Goal: Task Accomplishment & Management: Use online tool/utility

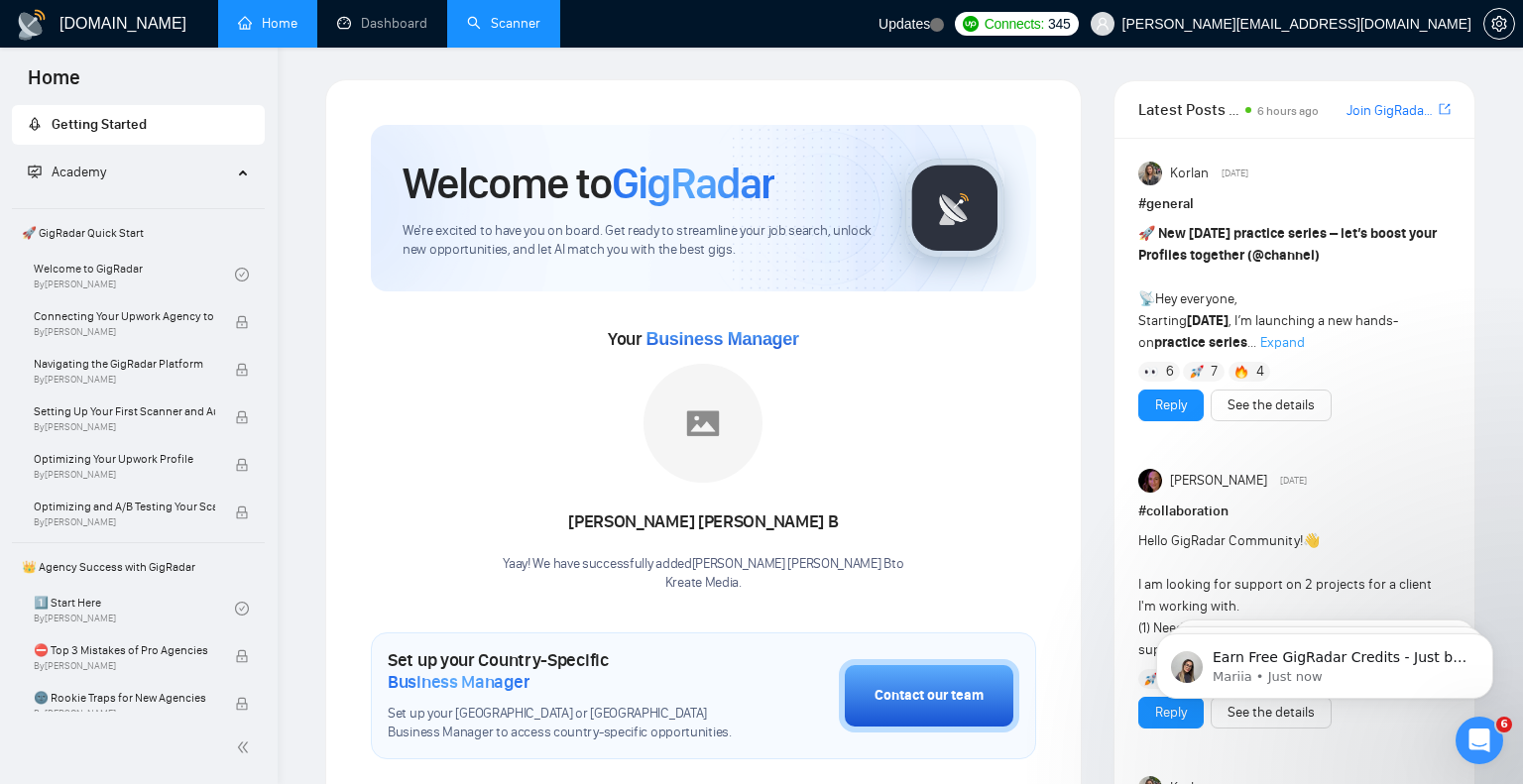
click at [513, 22] on link "Scanner" at bounding box center [503, 23] width 73 height 17
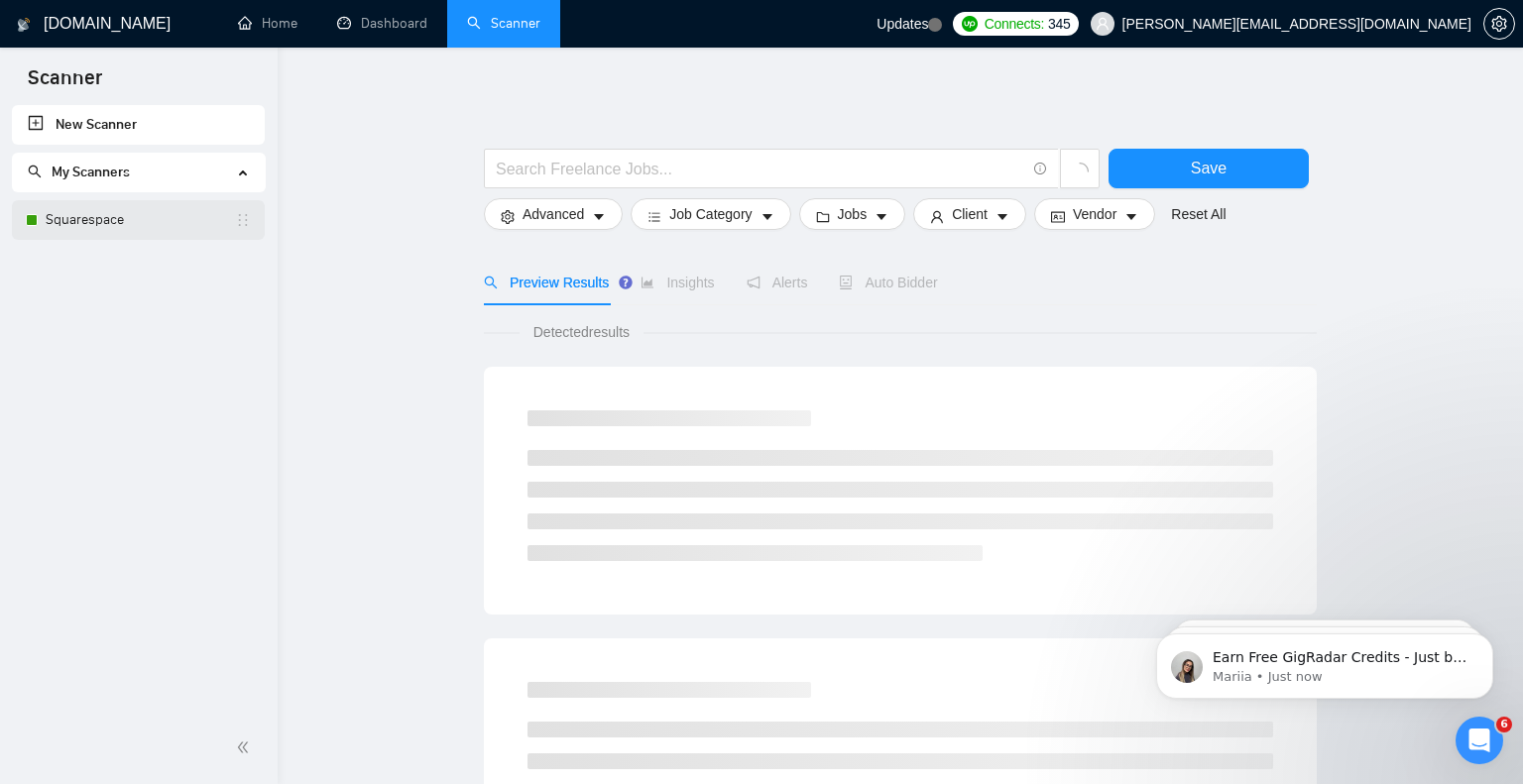
click at [126, 211] on link "Squarespace" at bounding box center [140, 220] width 189 height 40
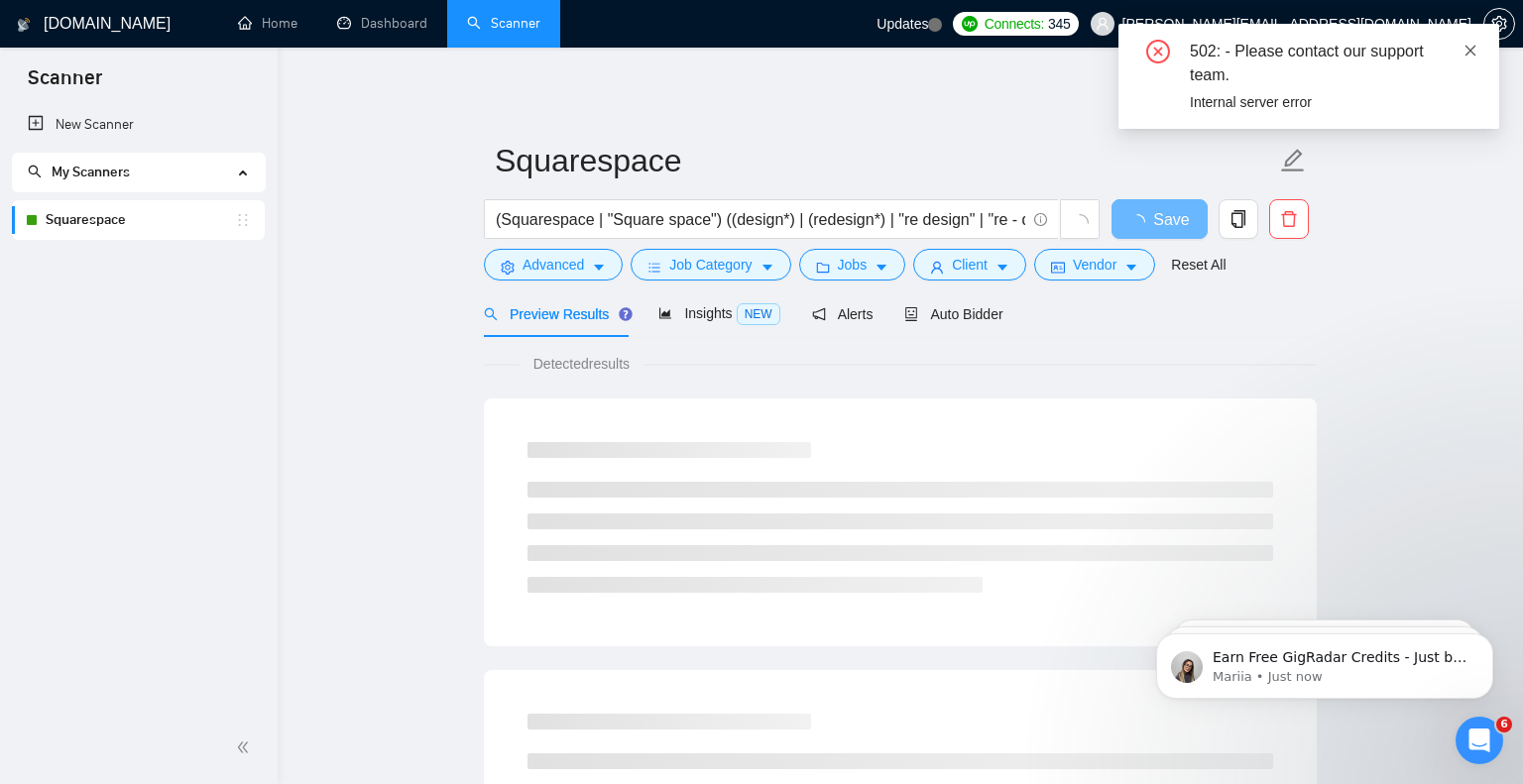
click at [1467, 51] on icon "close" at bounding box center [1470, 51] width 14 height 14
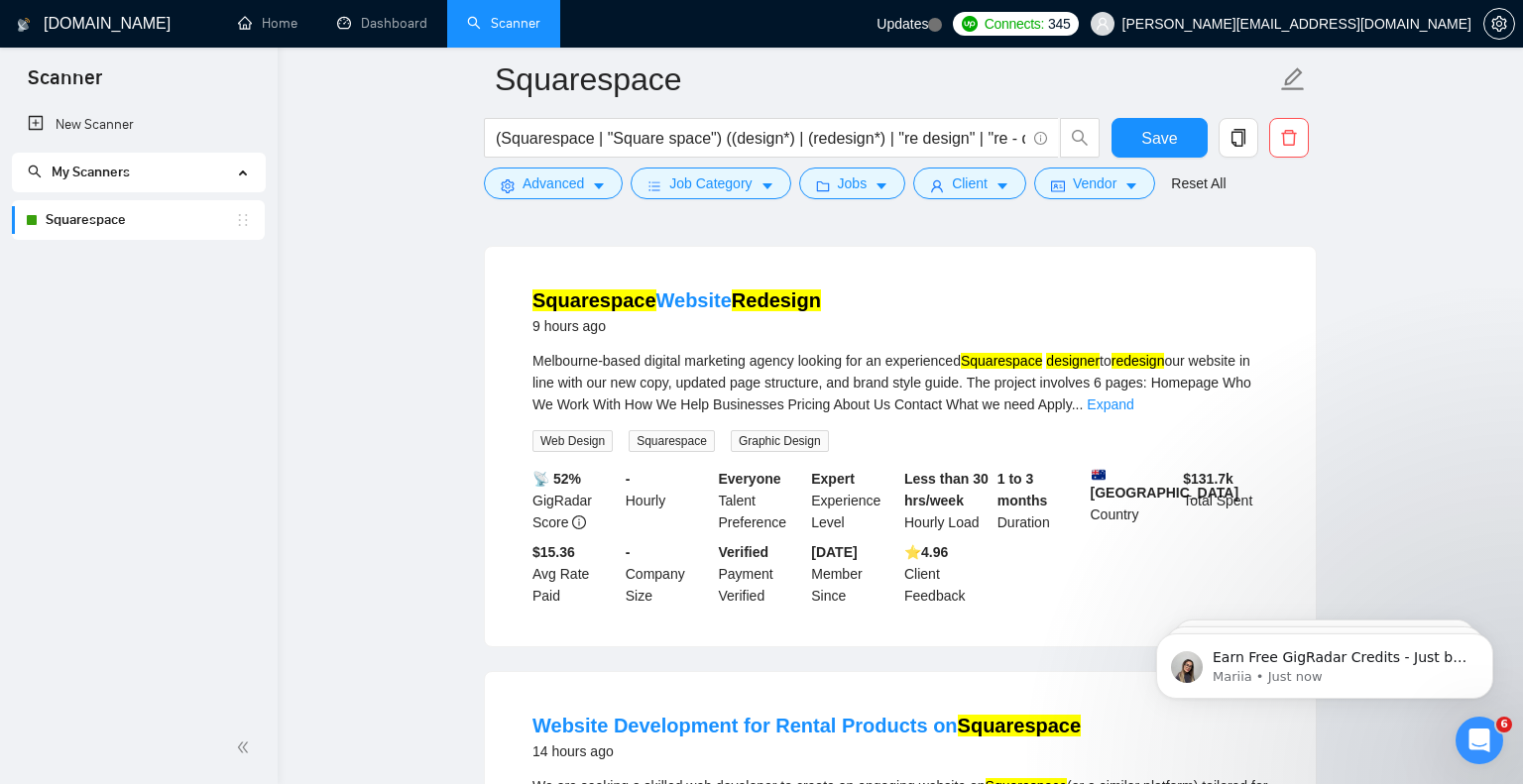
scroll to position [168, 0]
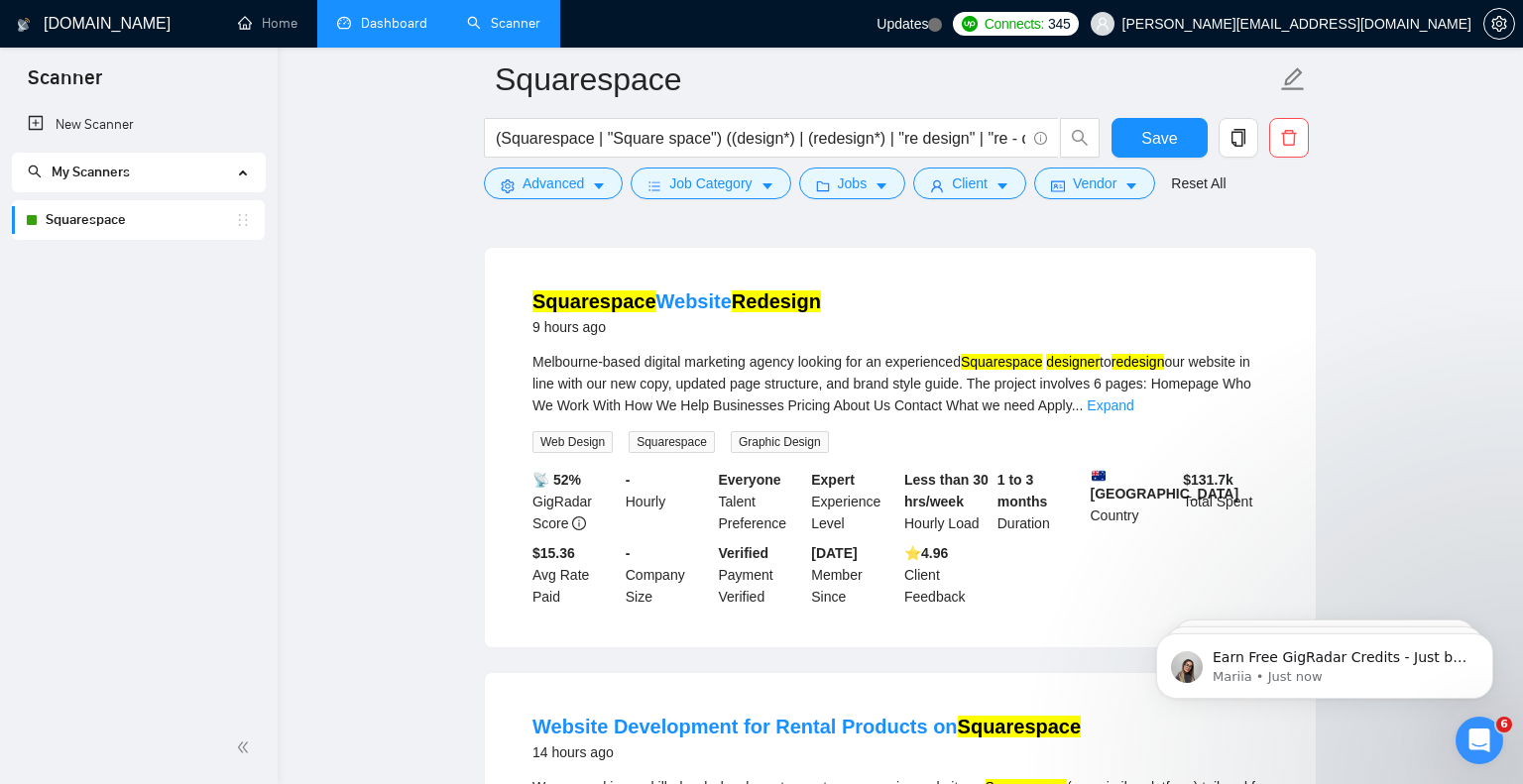
click at [367, 24] on link "Dashboard" at bounding box center [382, 23] width 90 height 17
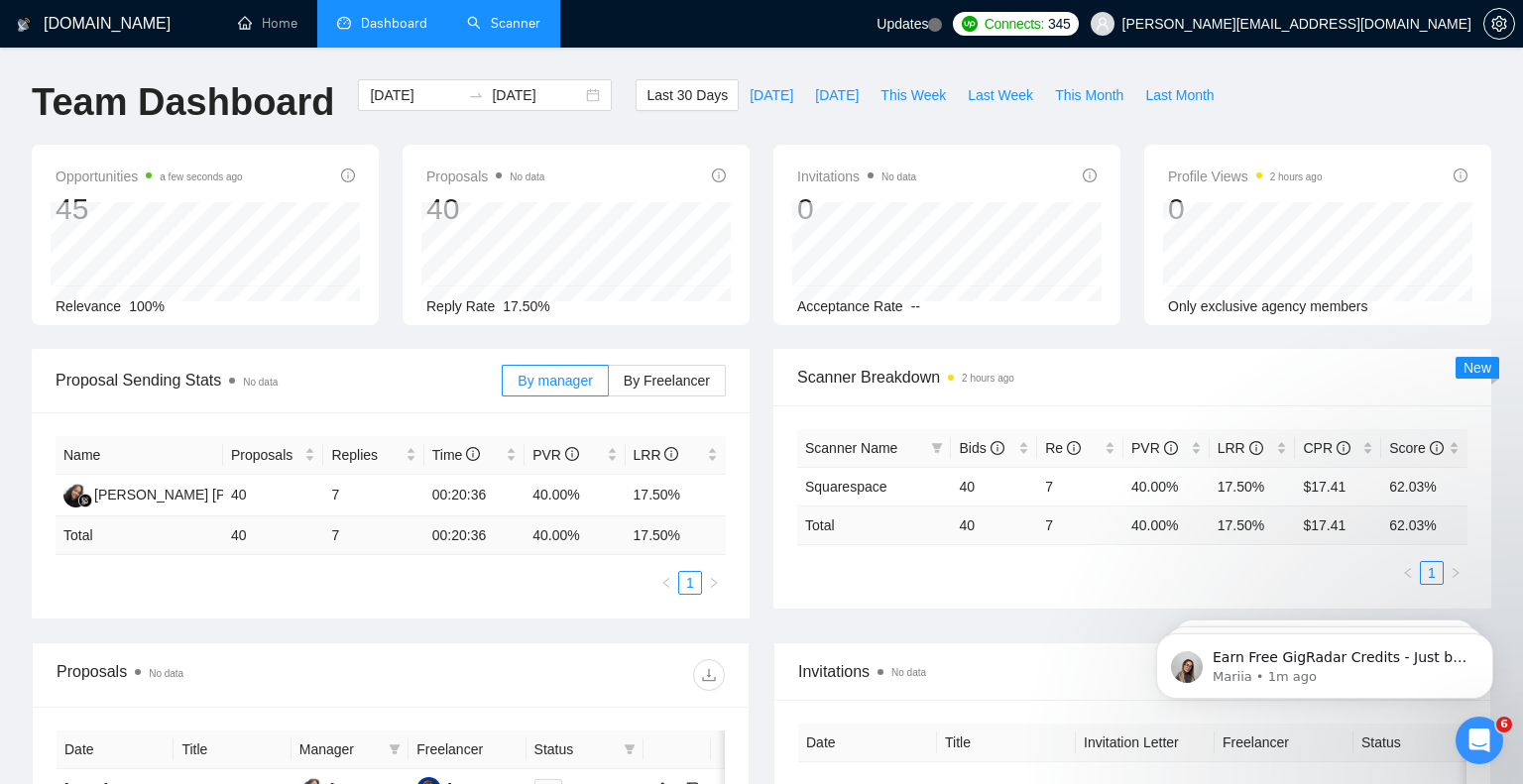
click at [507, 21] on link "Scanner" at bounding box center [503, 23] width 73 height 17
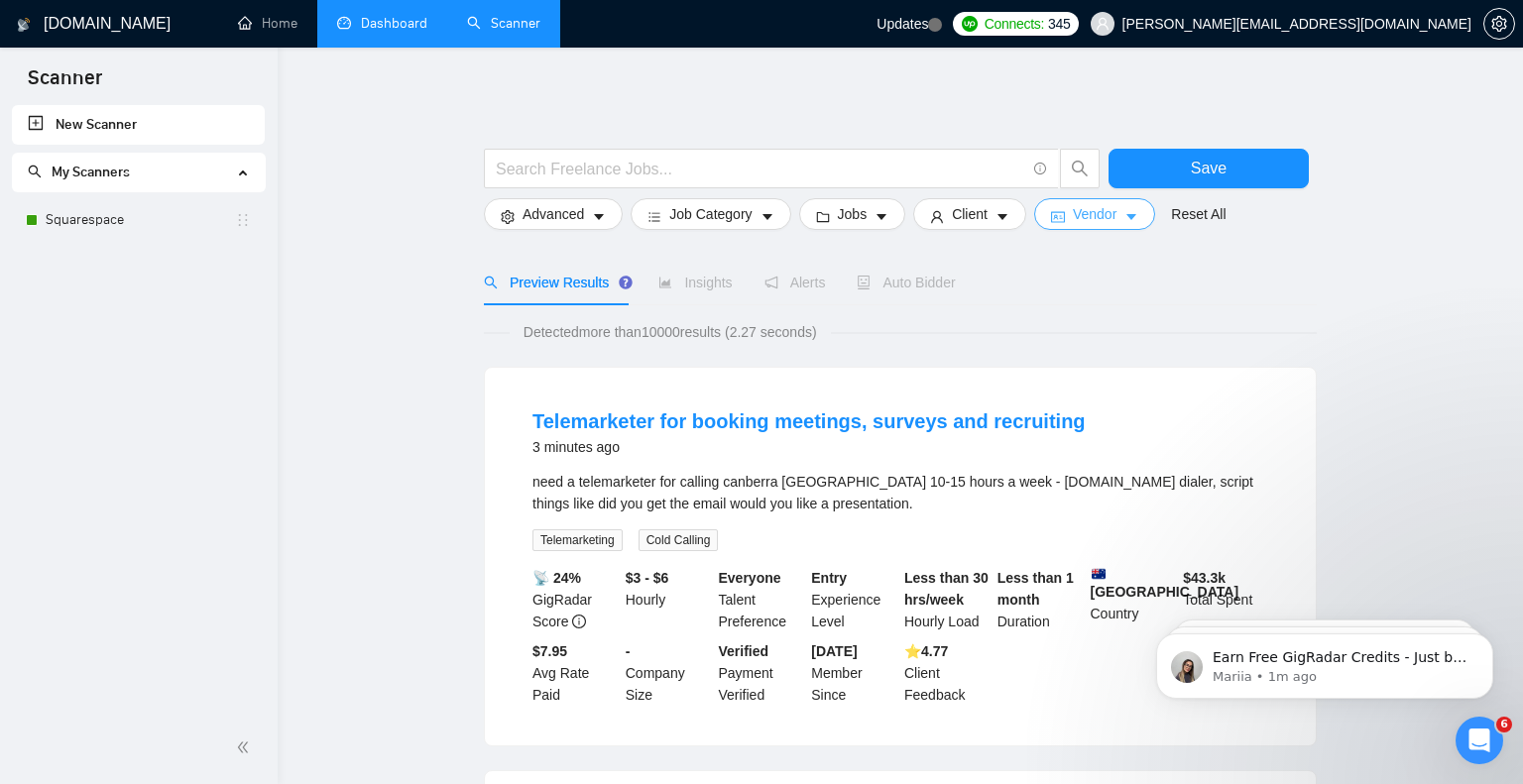
click at [1136, 216] on icon "caret-down" at bounding box center [1131, 217] width 10 height 6
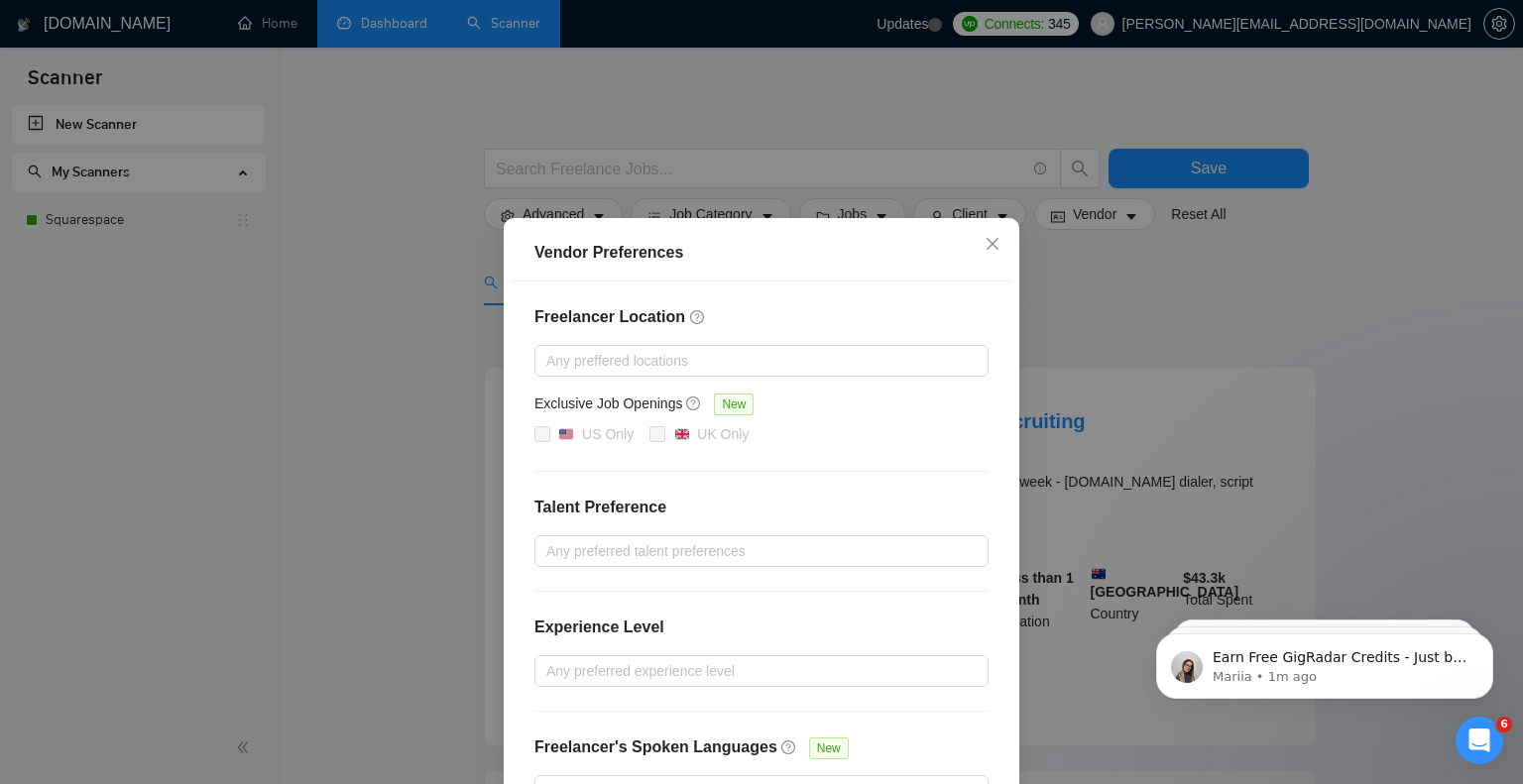
scroll to position [133, 0]
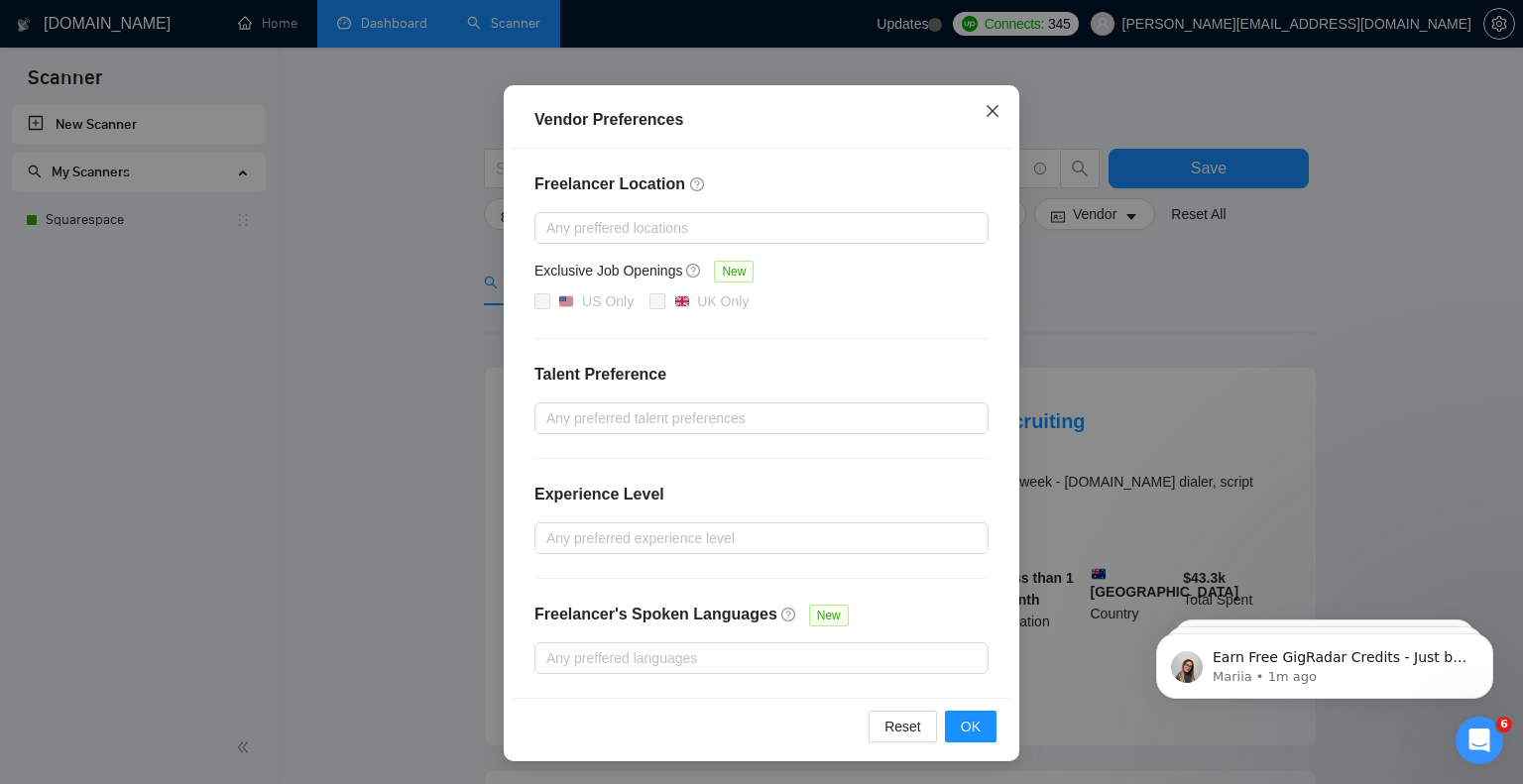
click at [993, 111] on icon "close" at bounding box center [992, 111] width 16 height 16
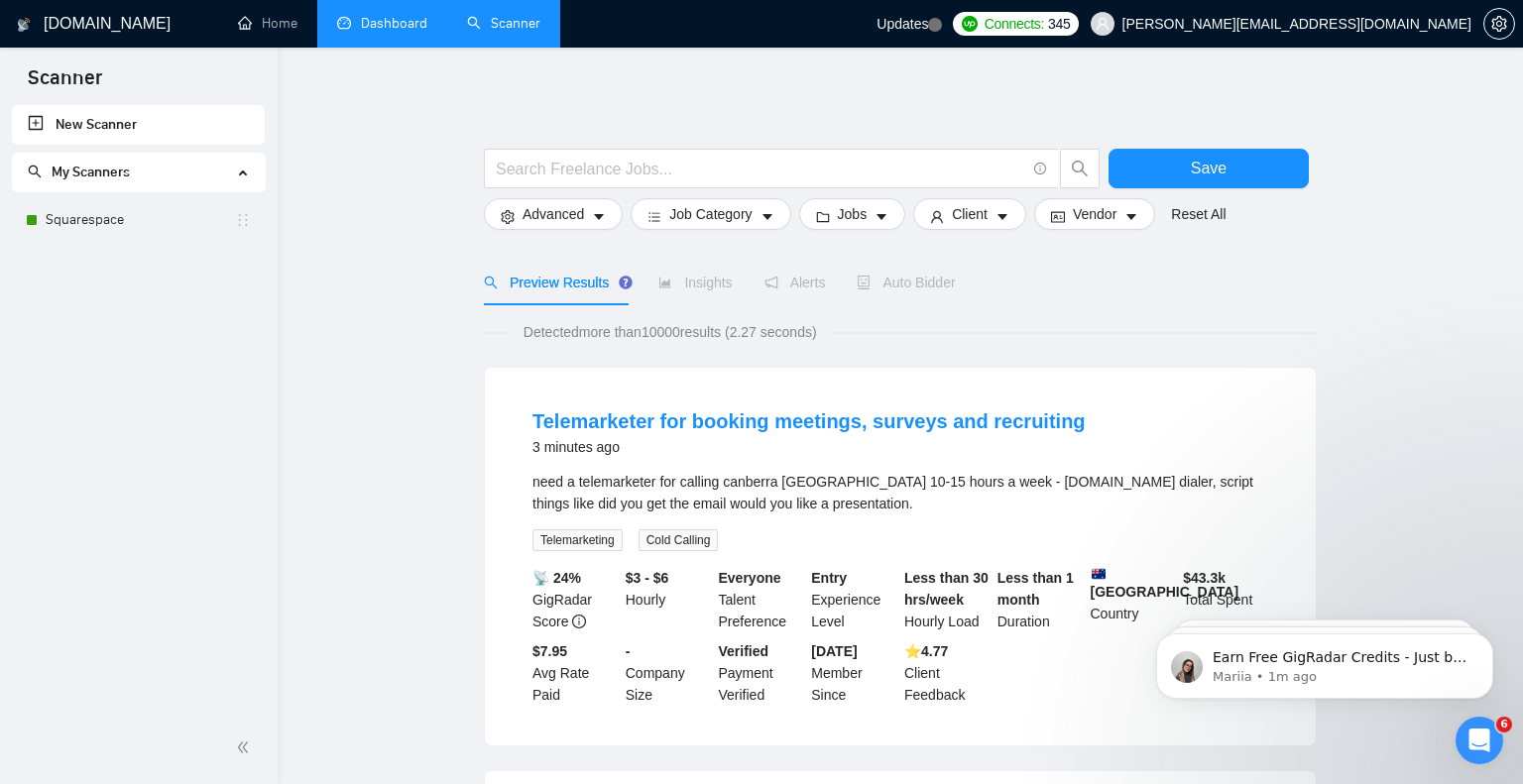
click at [396, 19] on link "Dashboard" at bounding box center [382, 23] width 90 height 17
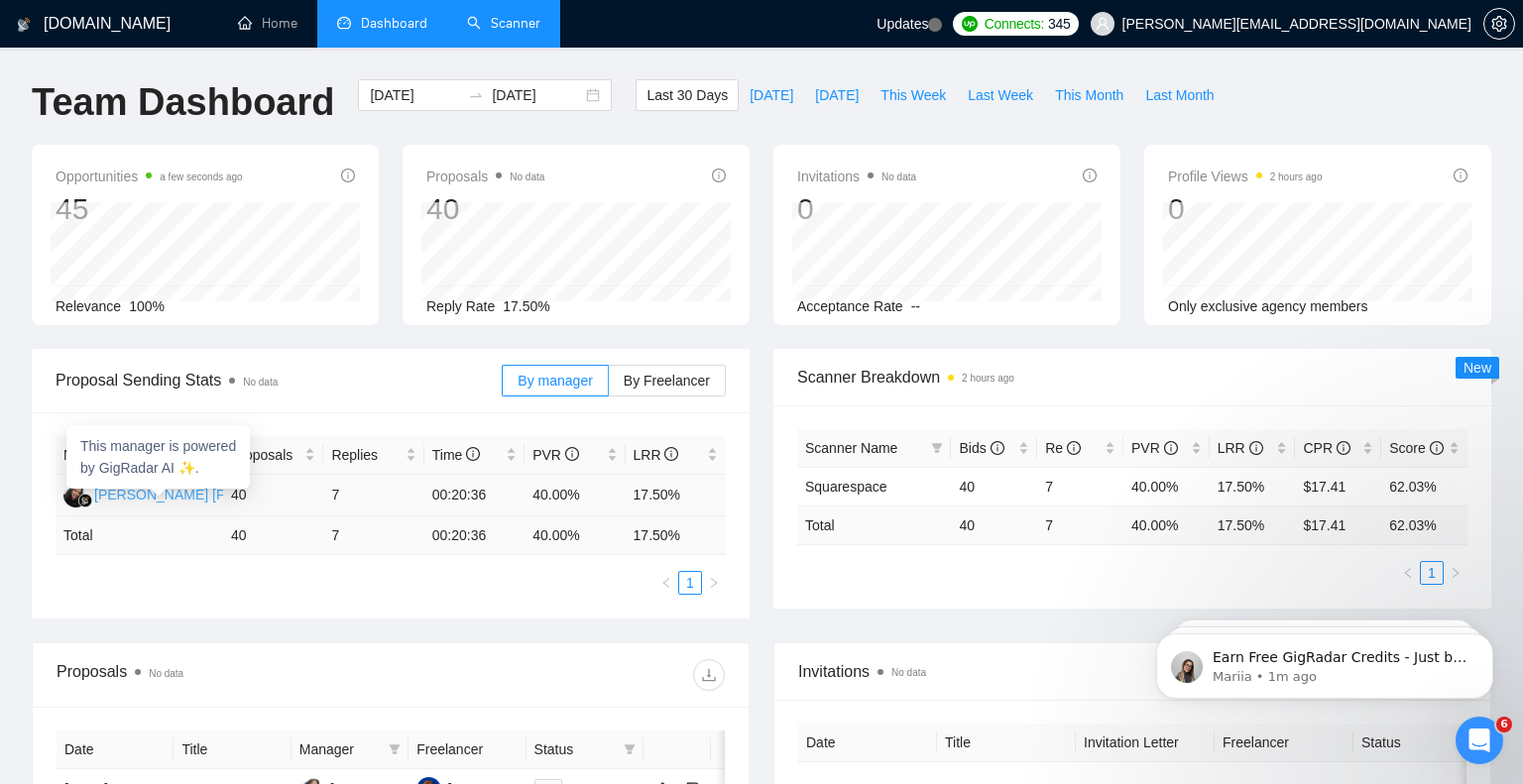
click at [151, 493] on div "[PERSON_NAME] [PERSON_NAME] B" at bounding box center [216, 494] width 245 height 22
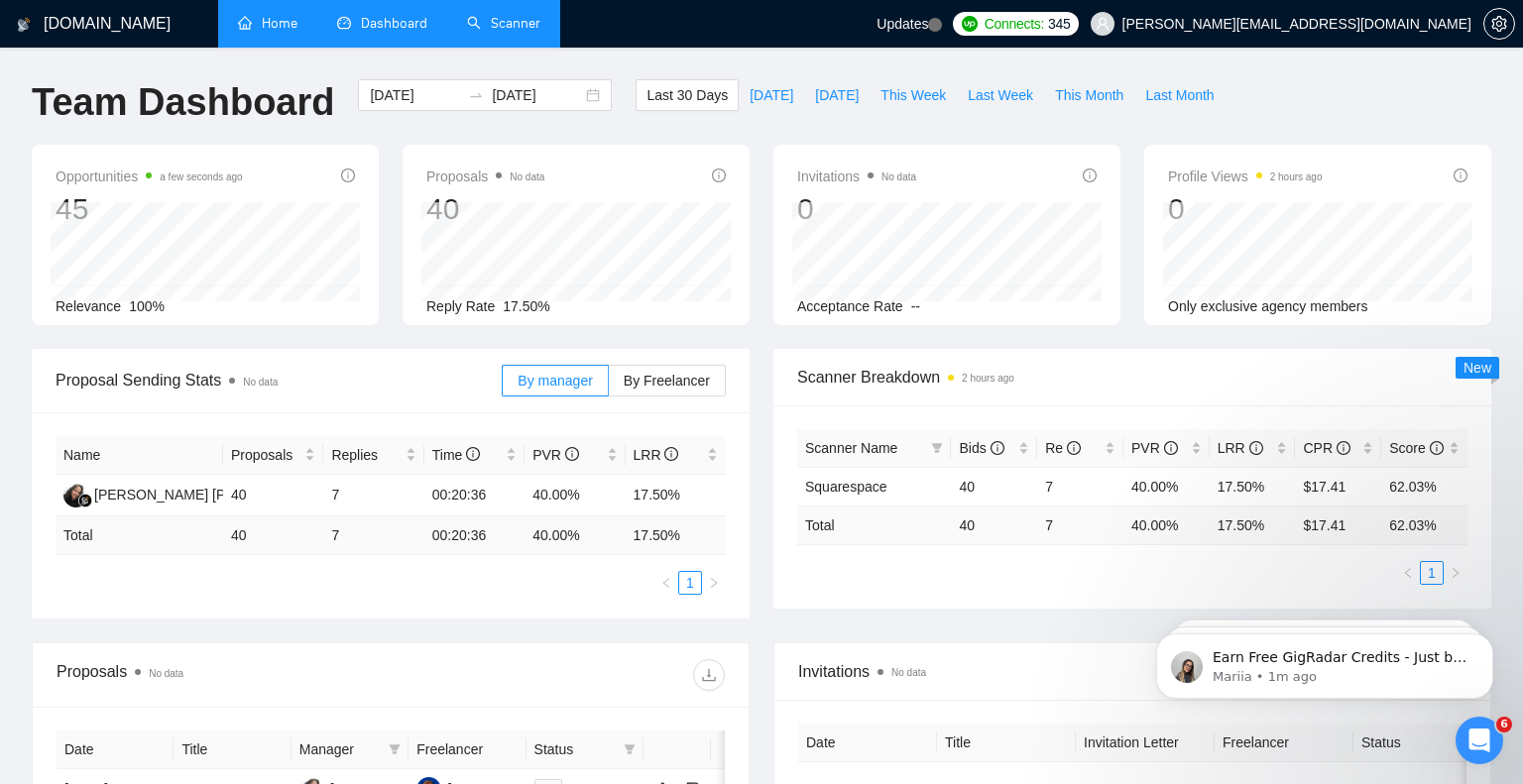
click at [288, 30] on link "Home" at bounding box center [268, 23] width 60 height 17
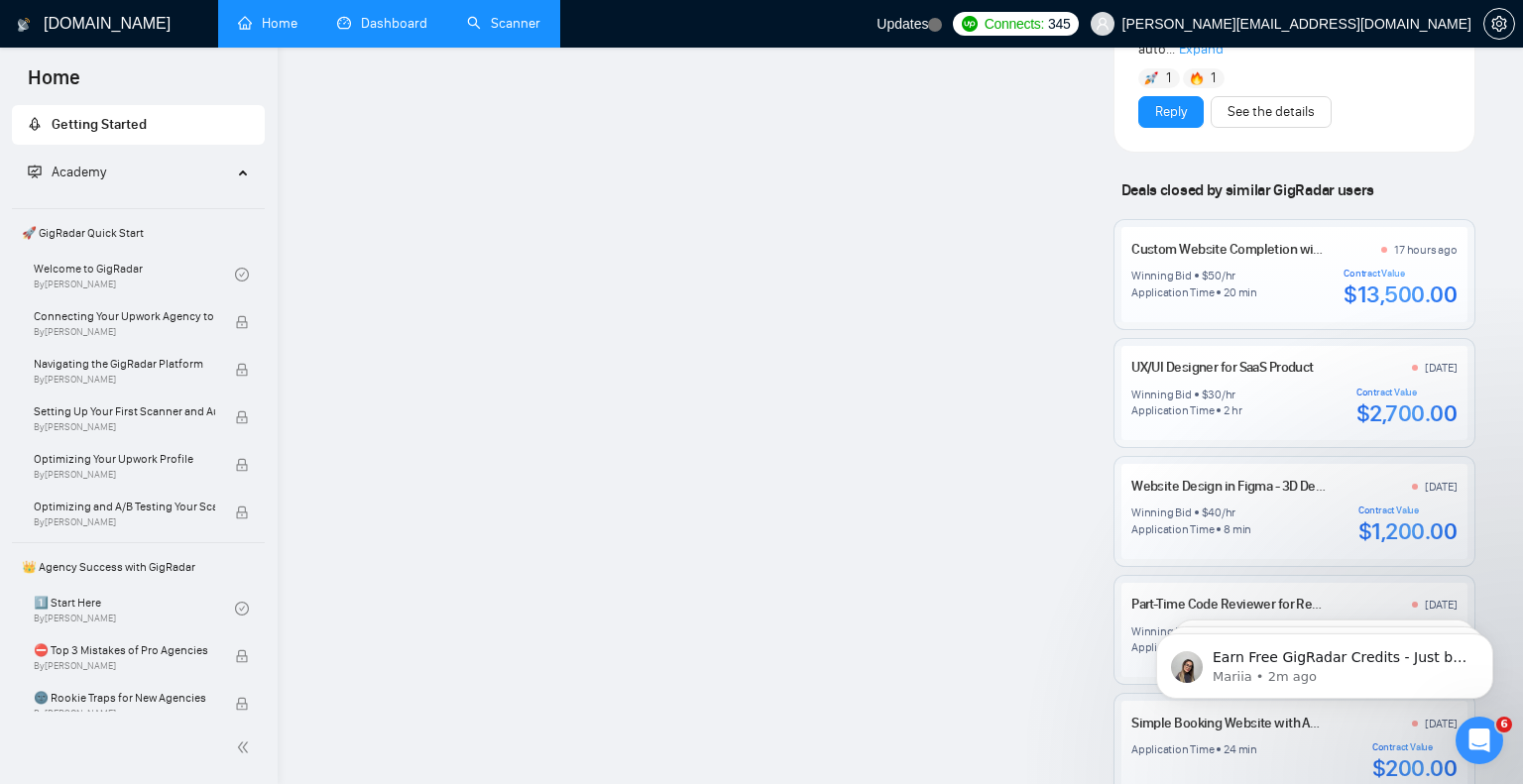
scroll to position [1681, 0]
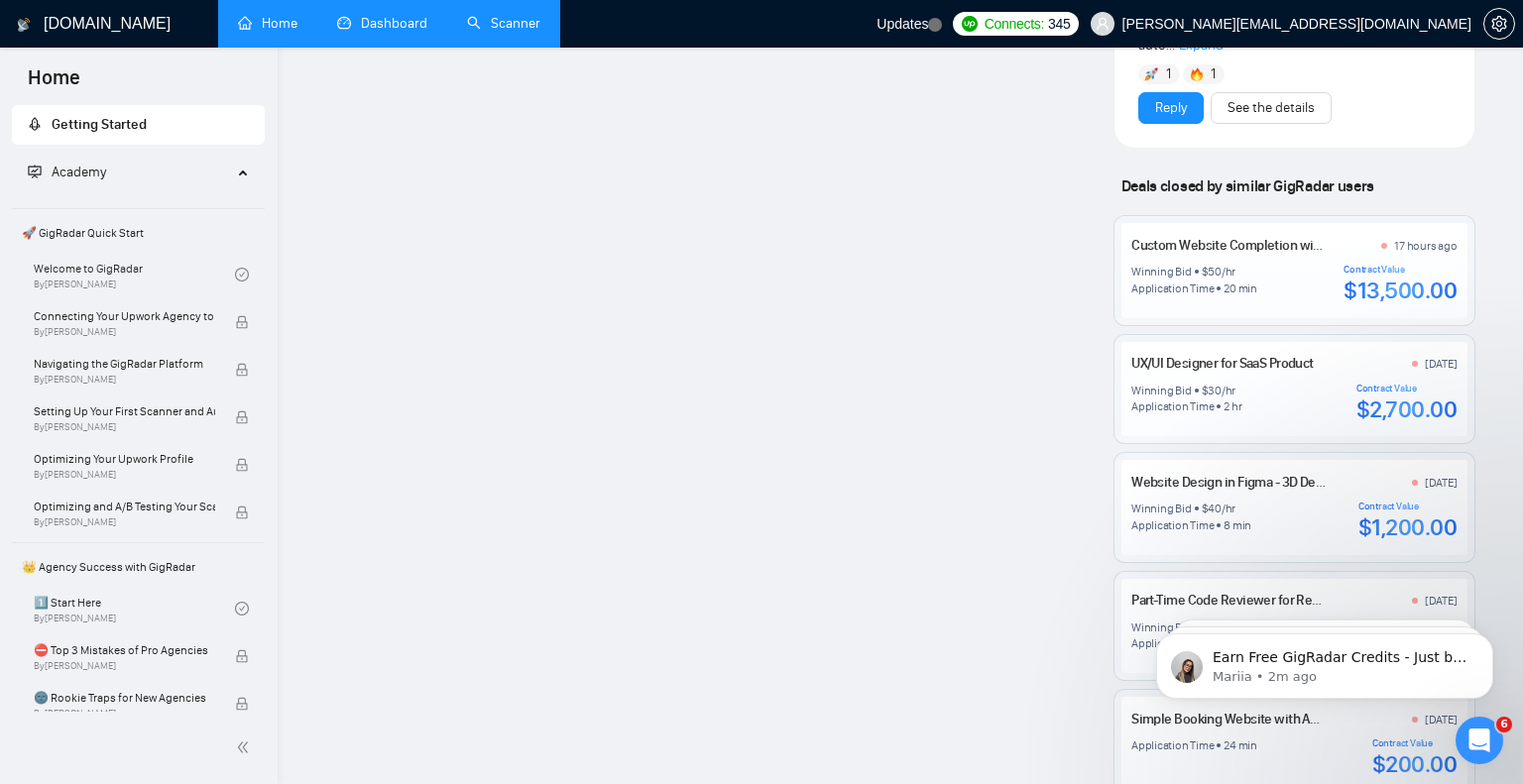
click at [1268, 284] on div "Winning Bid $ 50 /hr Application Time 20 min Contract Value $13,500.00" at bounding box center [1293, 285] width 325 height 42
click at [1413, 285] on div "$13,500.00" at bounding box center [1399, 291] width 113 height 30
click at [1263, 237] on link "Custom Website Completion with Donation Integration" at bounding box center [1287, 245] width 313 height 17
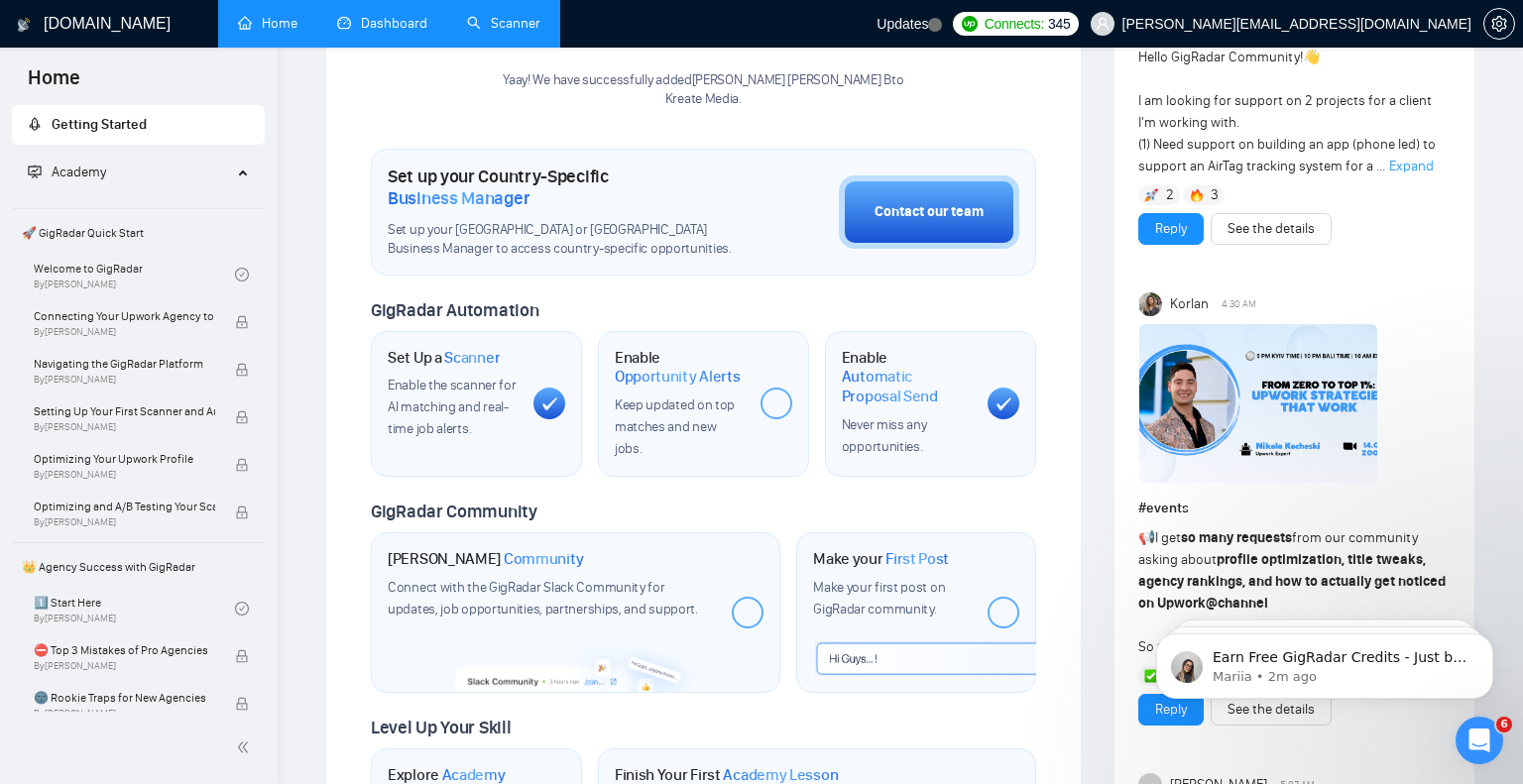
scroll to position [0, 0]
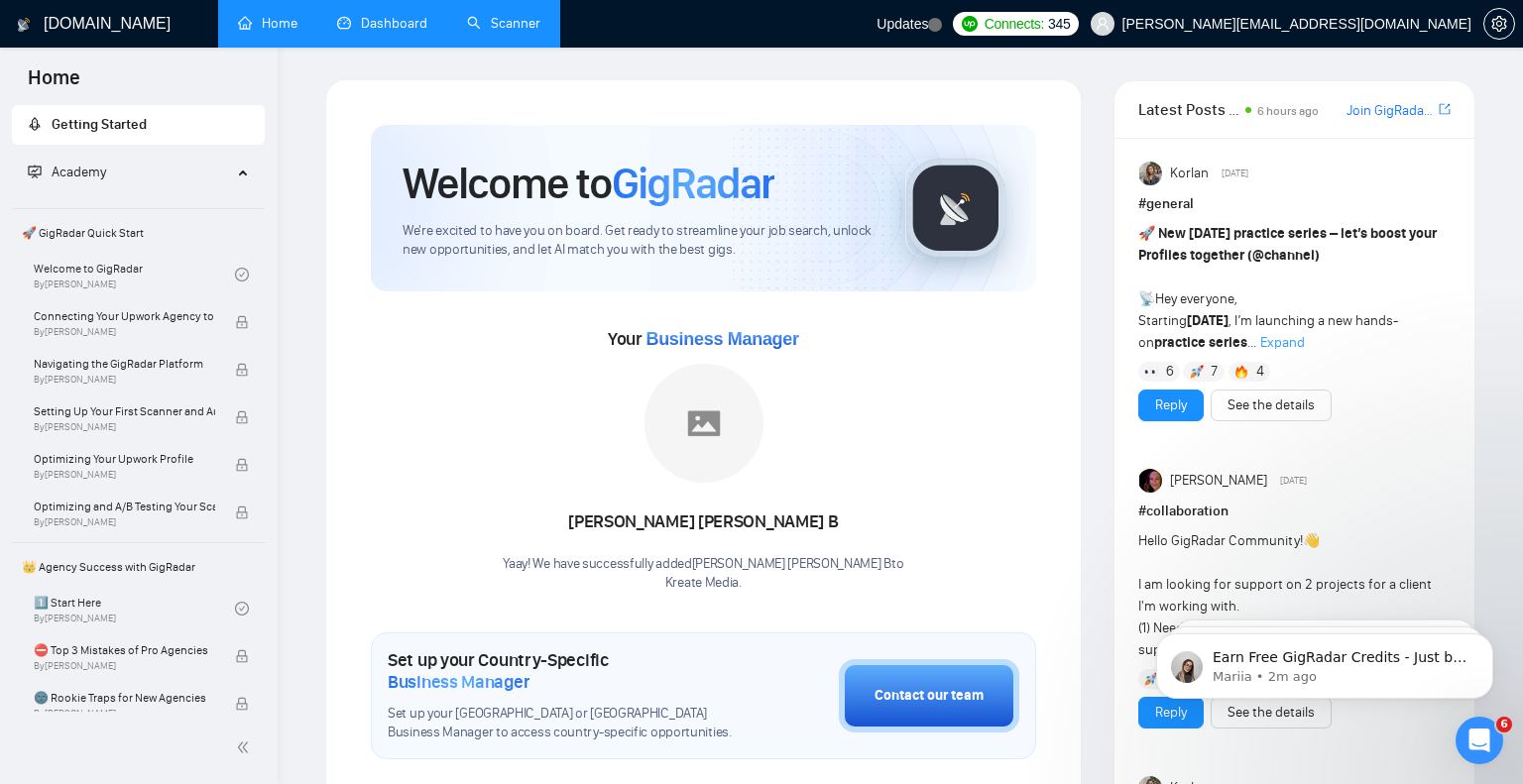
click at [704, 521] on div "Lusia Ananda Fransisca B" at bounding box center [703, 522] width 401 height 34
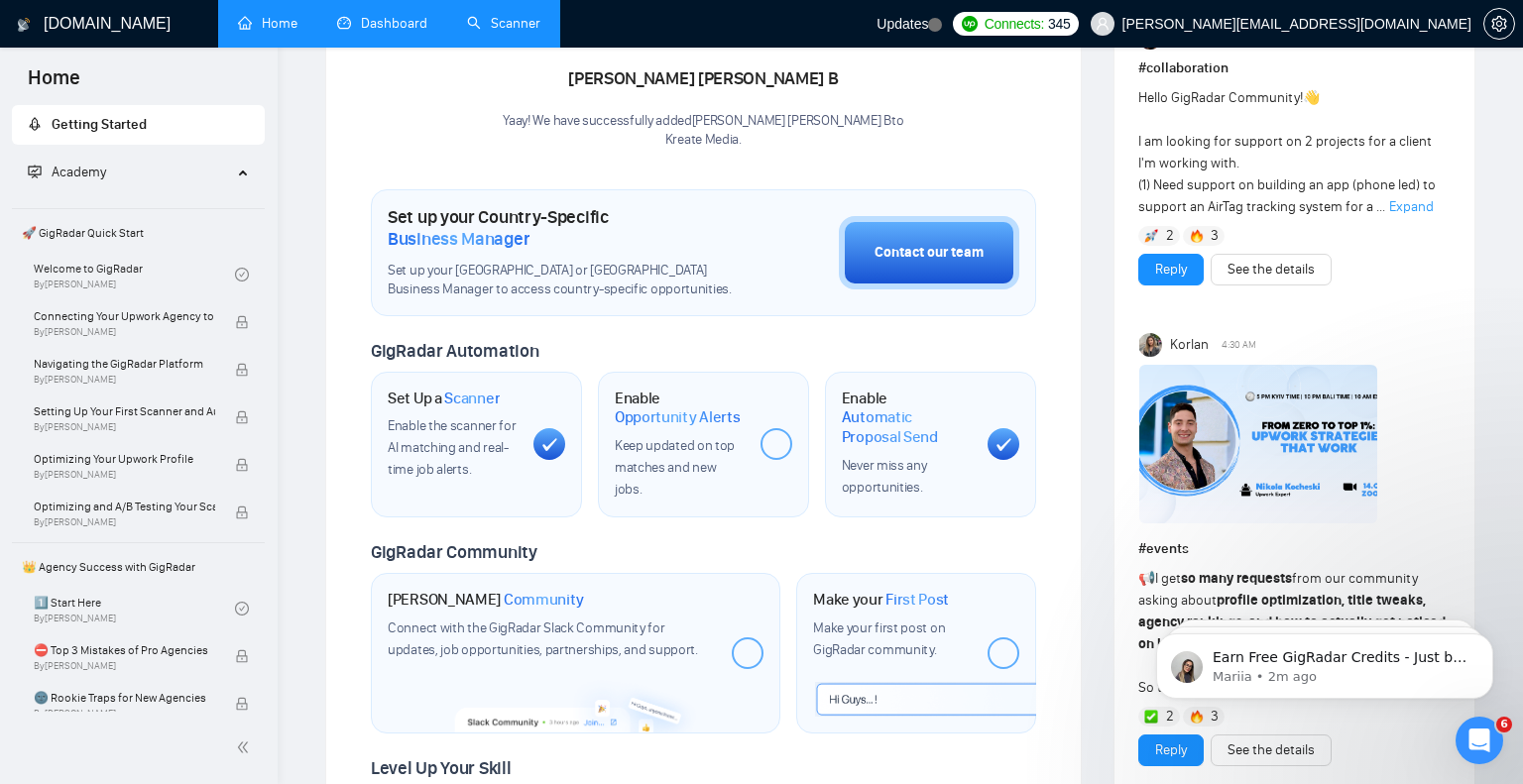
scroll to position [409, 0]
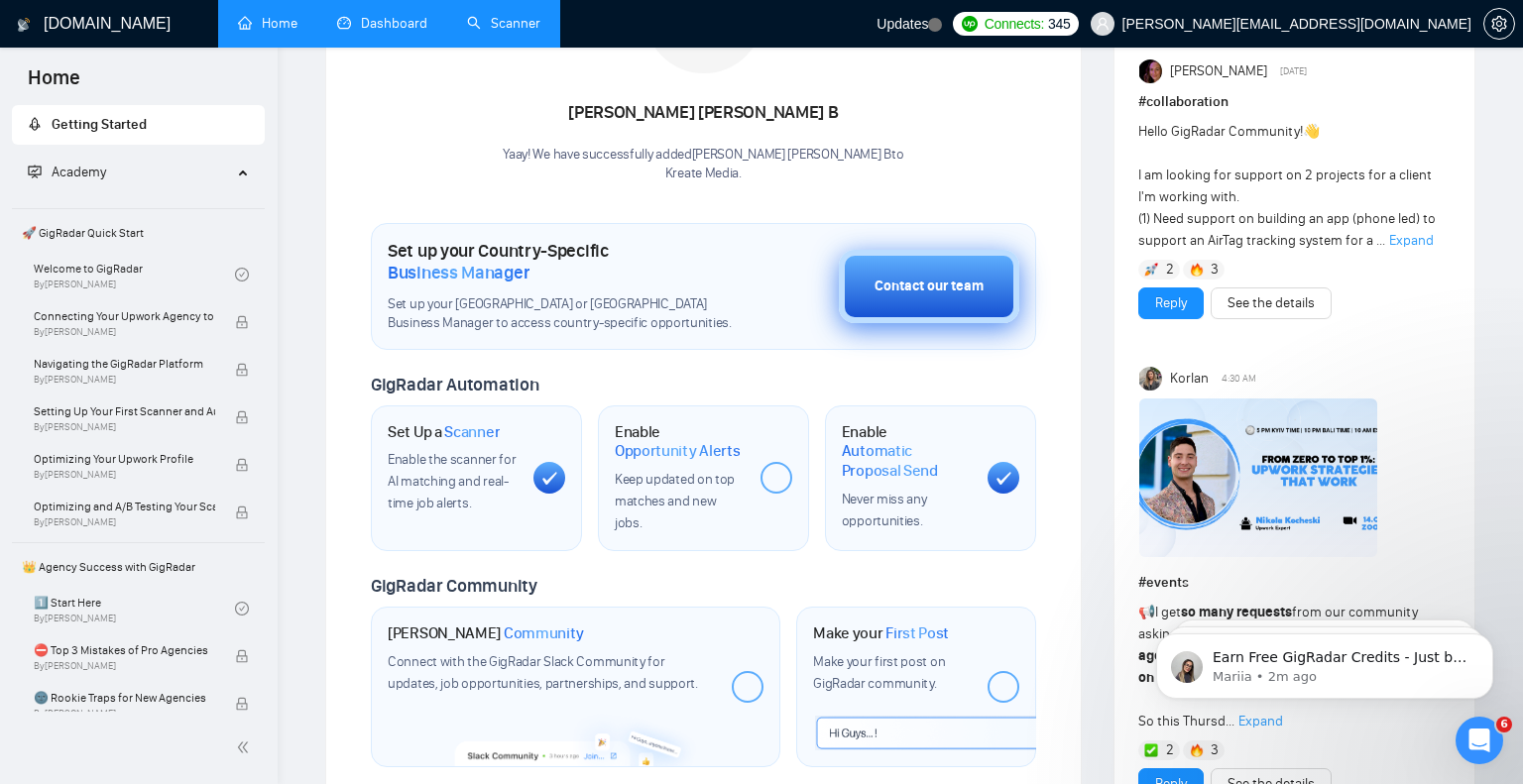
click at [940, 276] on div "Contact our team" at bounding box center [928, 287] width 109 height 22
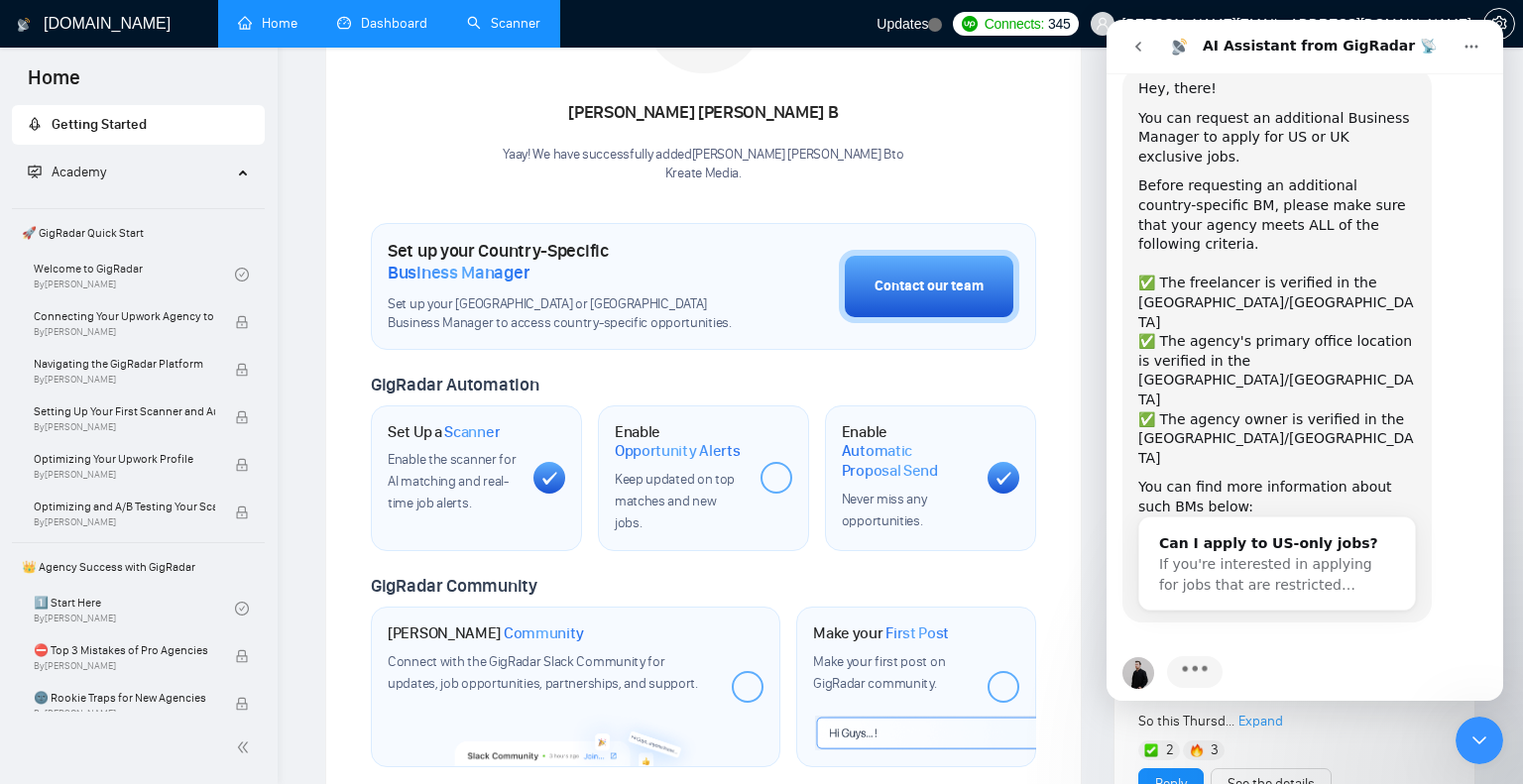
scroll to position [107, 0]
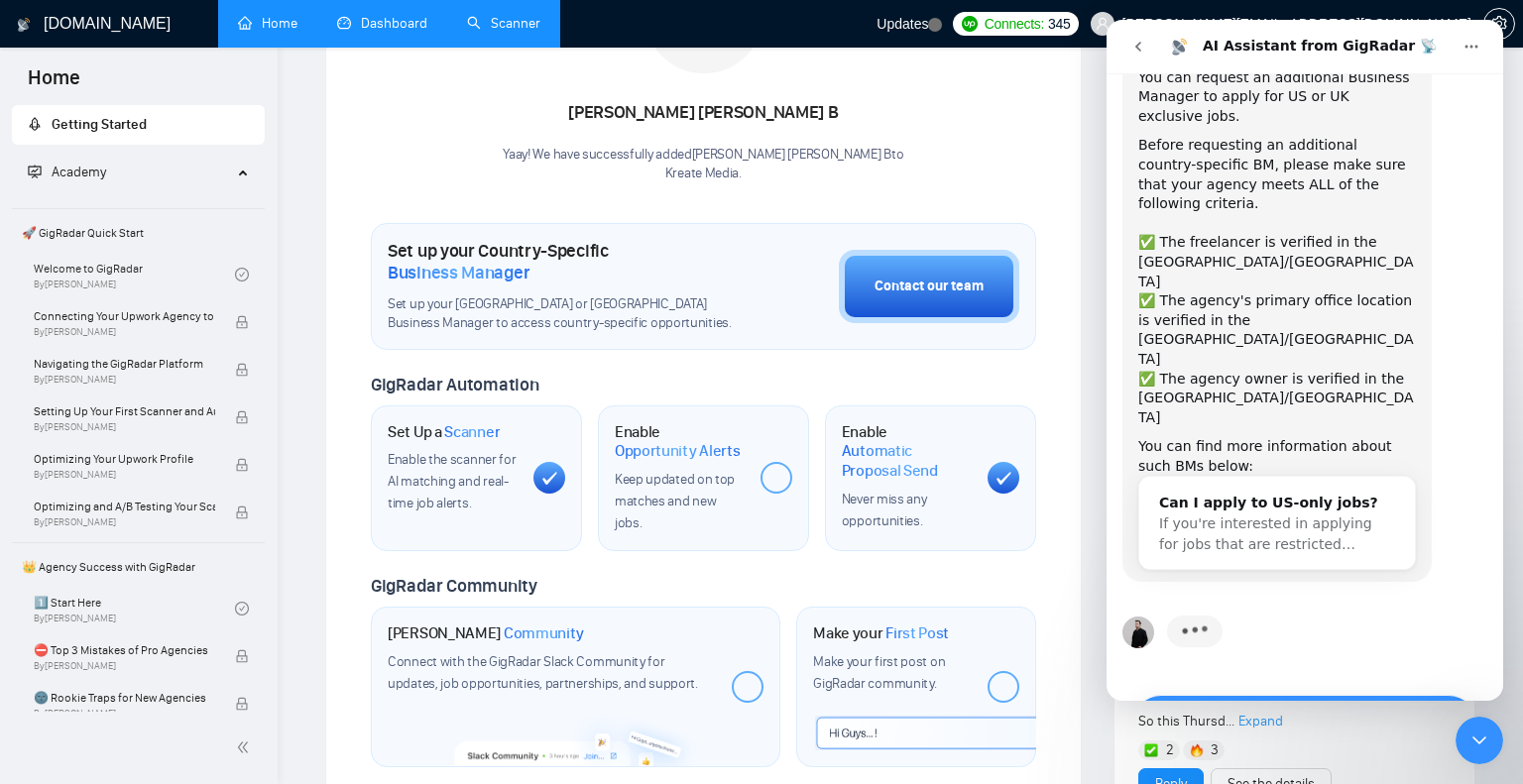
click at [1304, 694] on button "Yes, I meet all of the criteria - request a new BM" at bounding box center [1304, 723] width 345 height 58
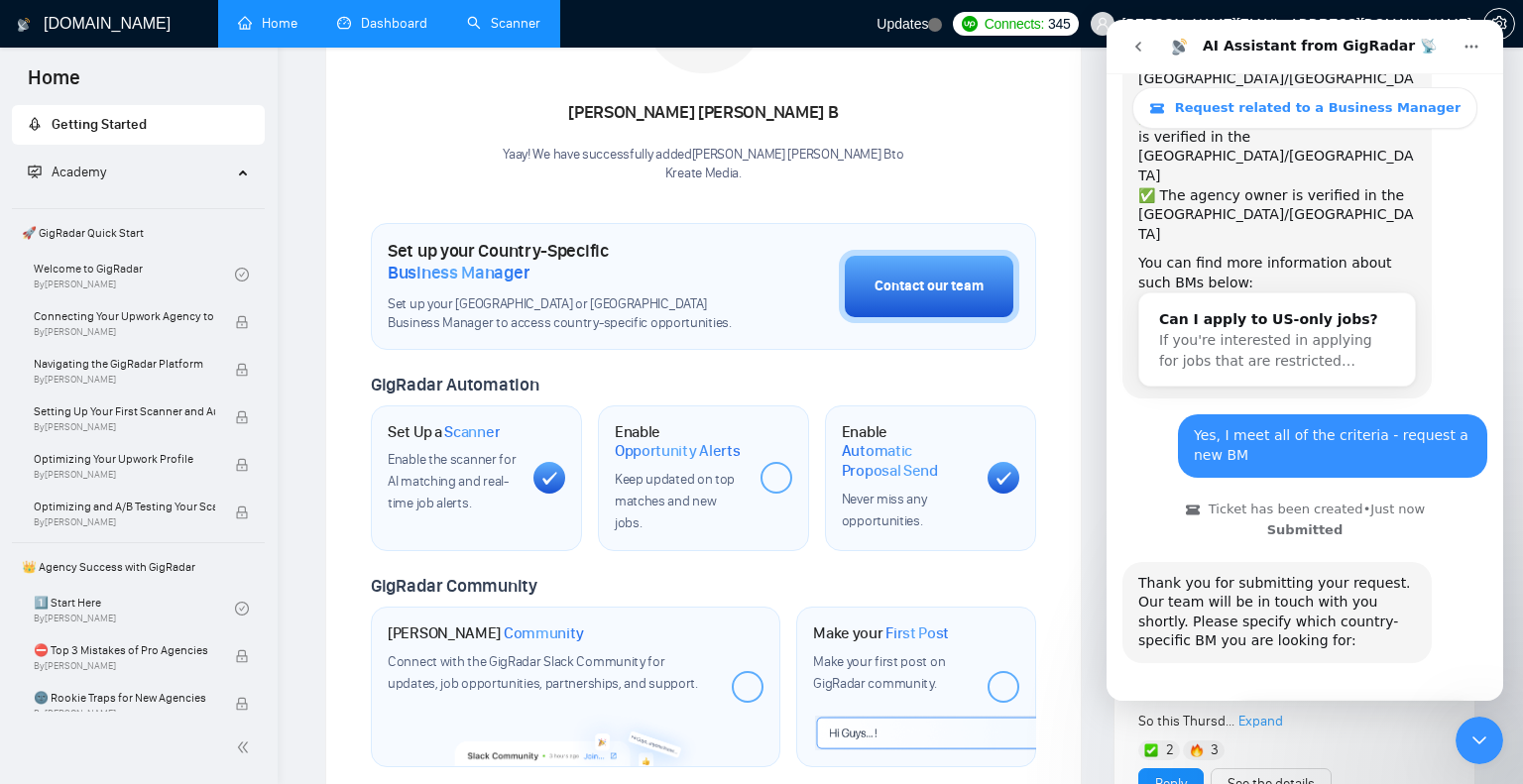
scroll to position [350, 0]
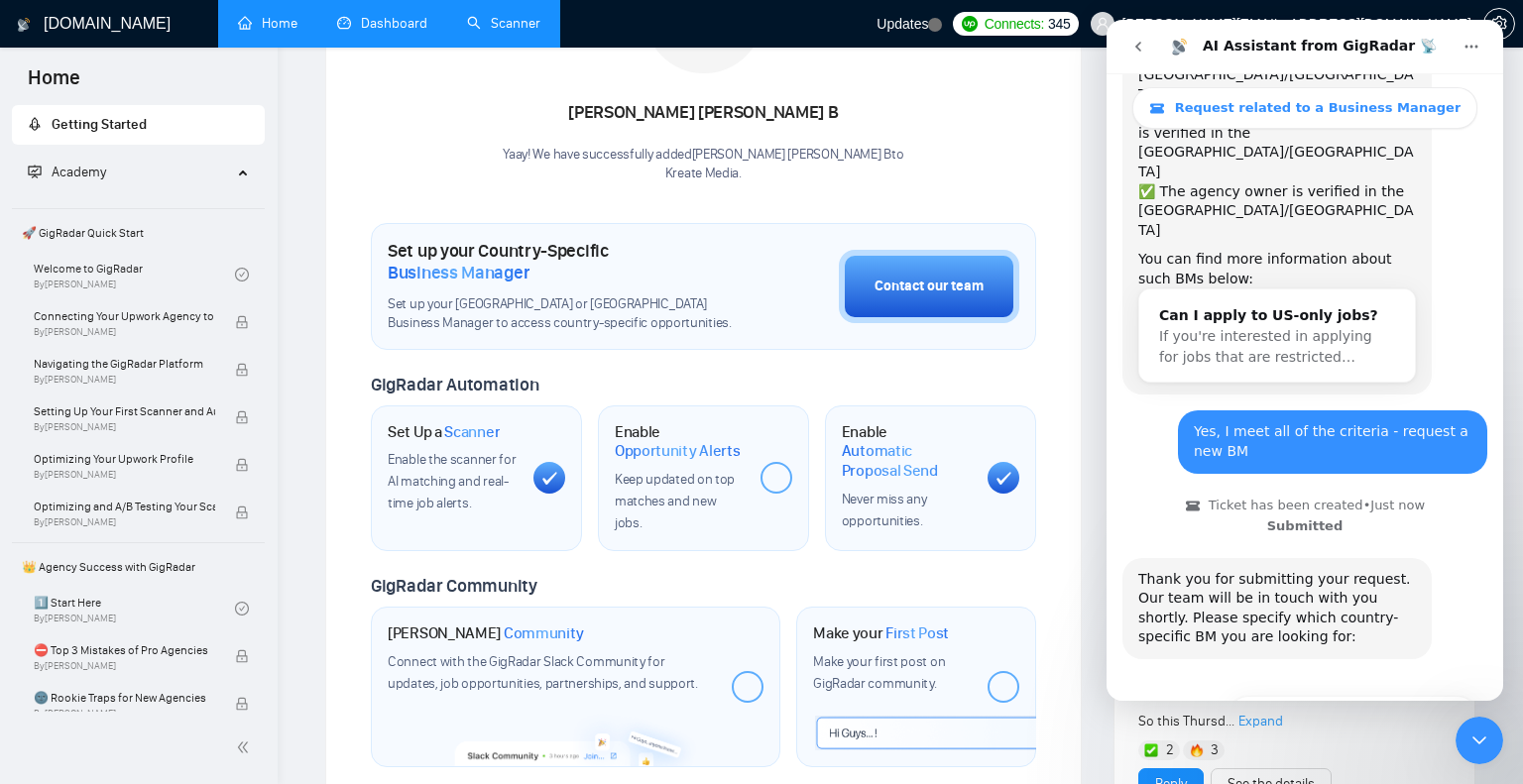
click at [1348, 745] on button "🇬🇧 UK-based business manager" at bounding box center [1353, 765] width 248 height 40
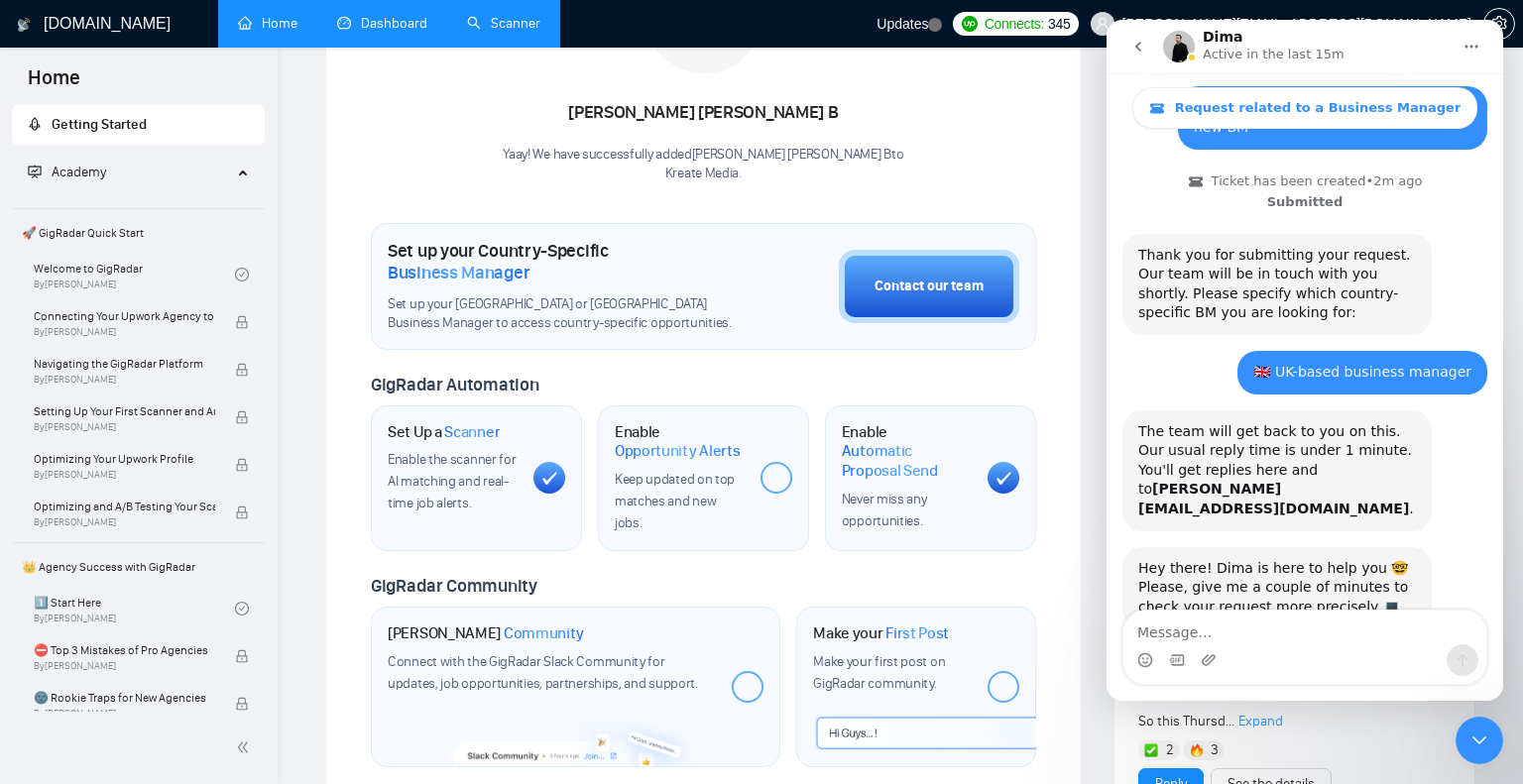
scroll to position [597, 0]
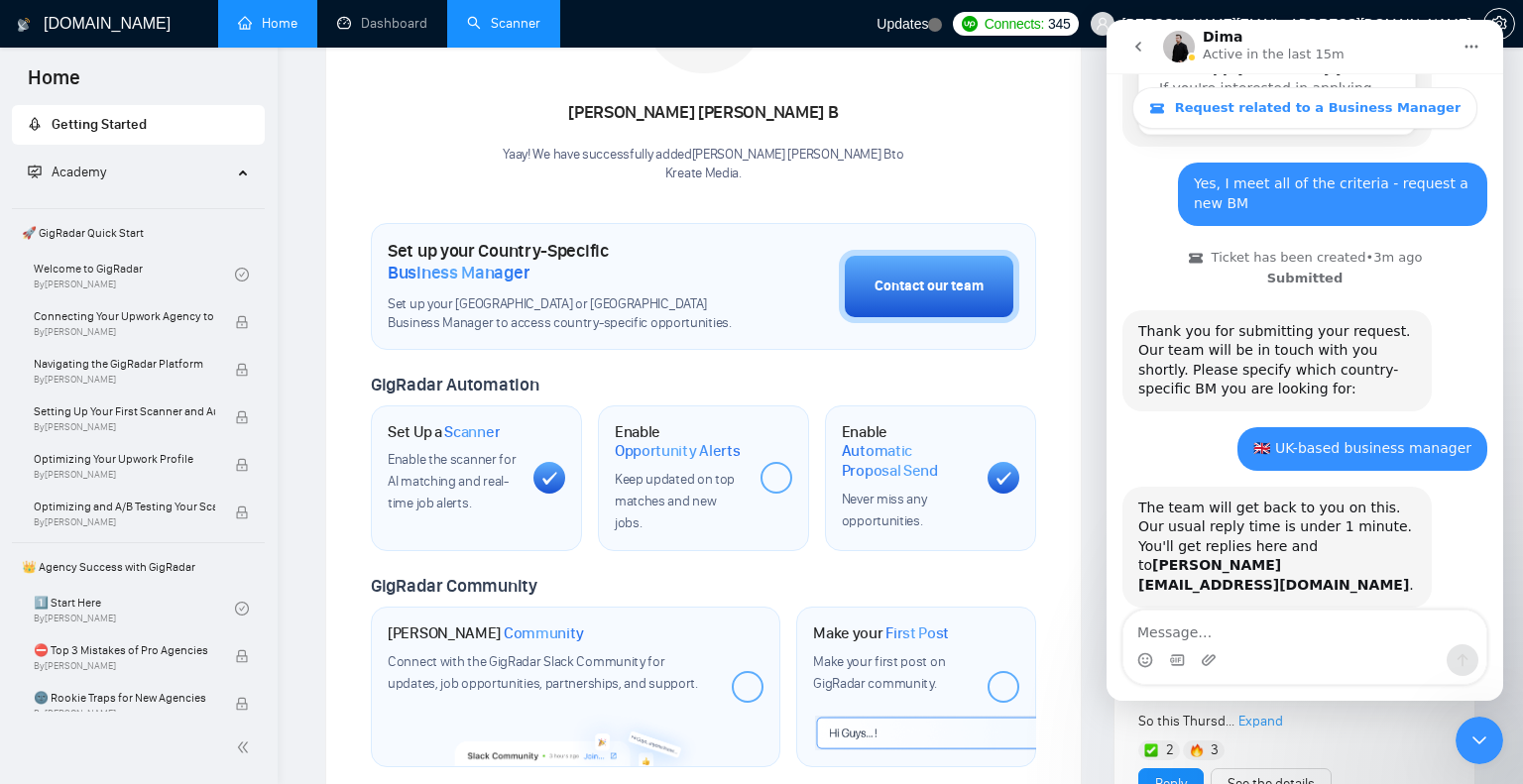
click at [1176, 629] on textarea "Message…" at bounding box center [1304, 627] width 363 height 34
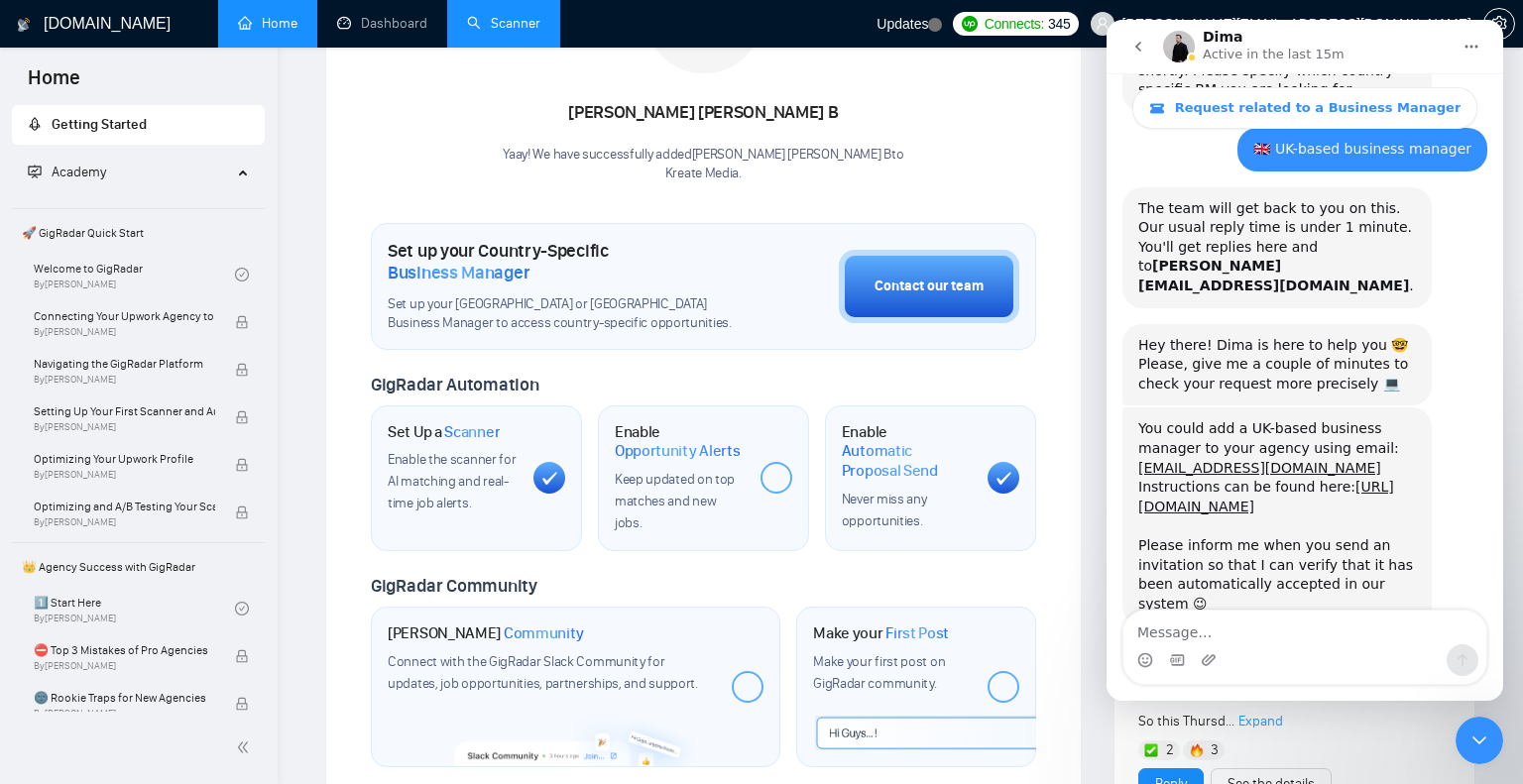
scroll to position [905, 0]
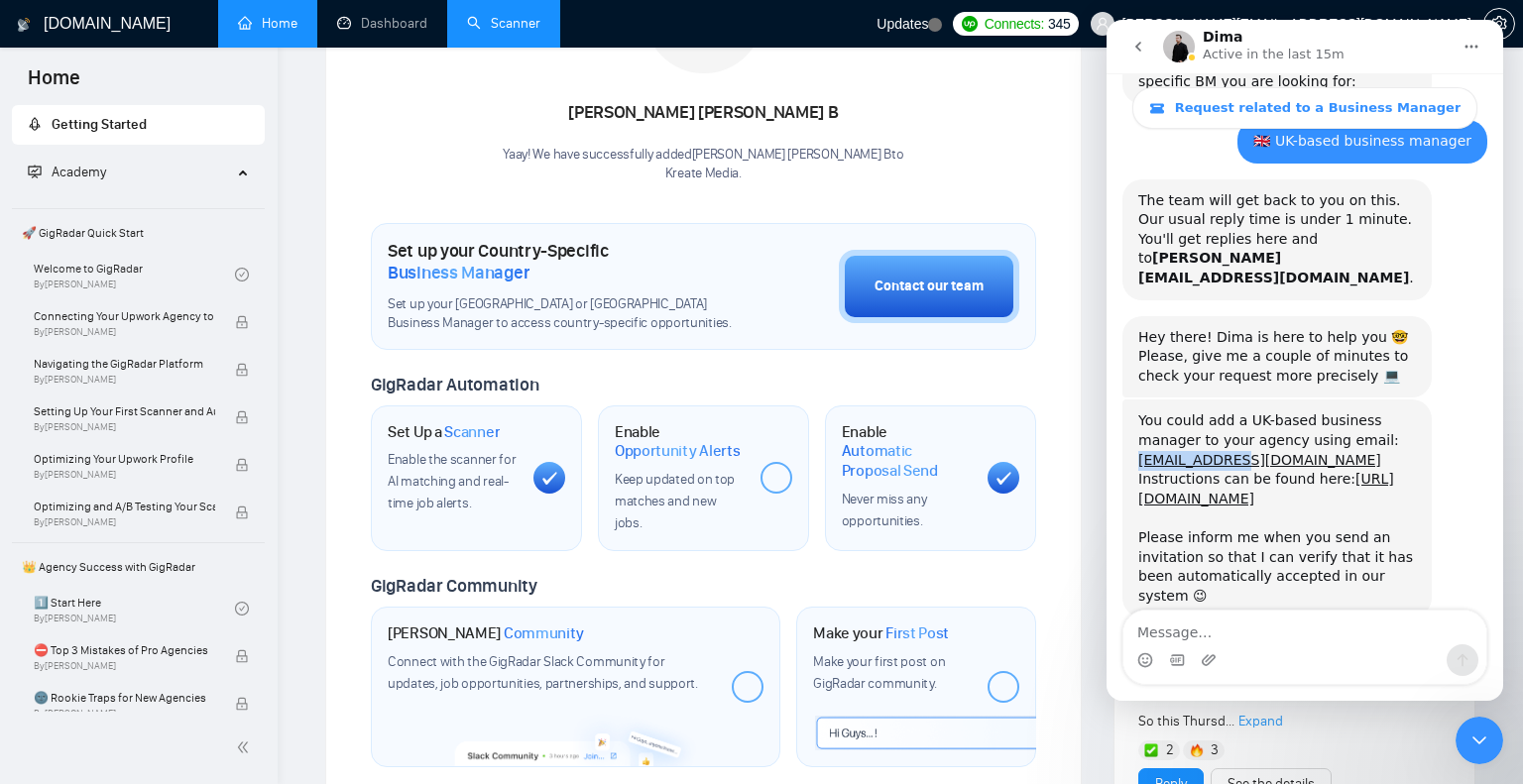
drag, startPoint x: 1250, startPoint y: 321, endPoint x: 1135, endPoint y: 321, distance: 115.0
click at [1135, 399] on div "You could add a UK-based business manager to your agency using email: seredi@we…" at bounding box center [1277, 508] width 310 height 218
copy link "[EMAIL_ADDRESS][DOMAIN_NAME]"
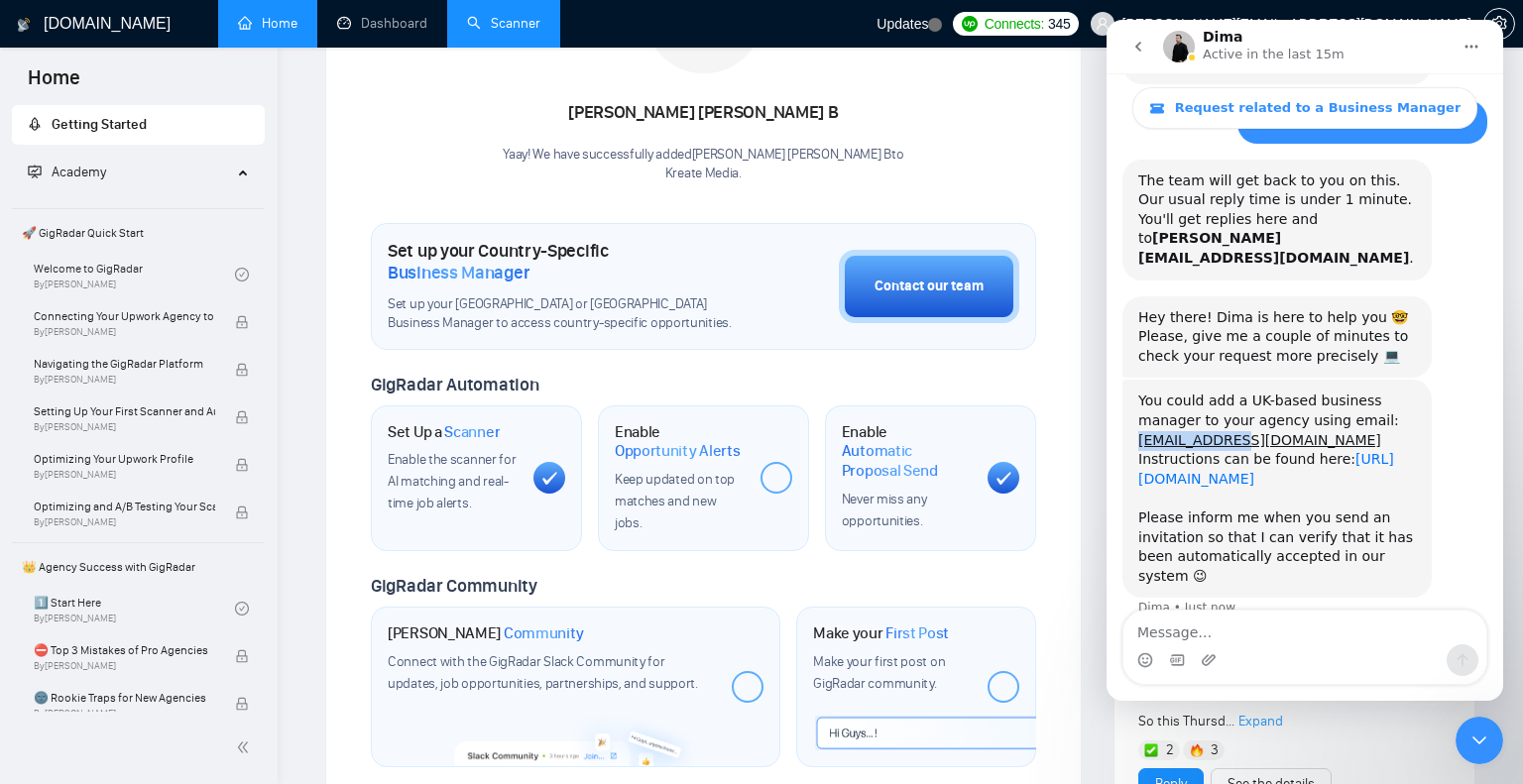
click at [1260, 450] on link "[URL][DOMAIN_NAME]" at bounding box center [1266, 468] width 256 height 36
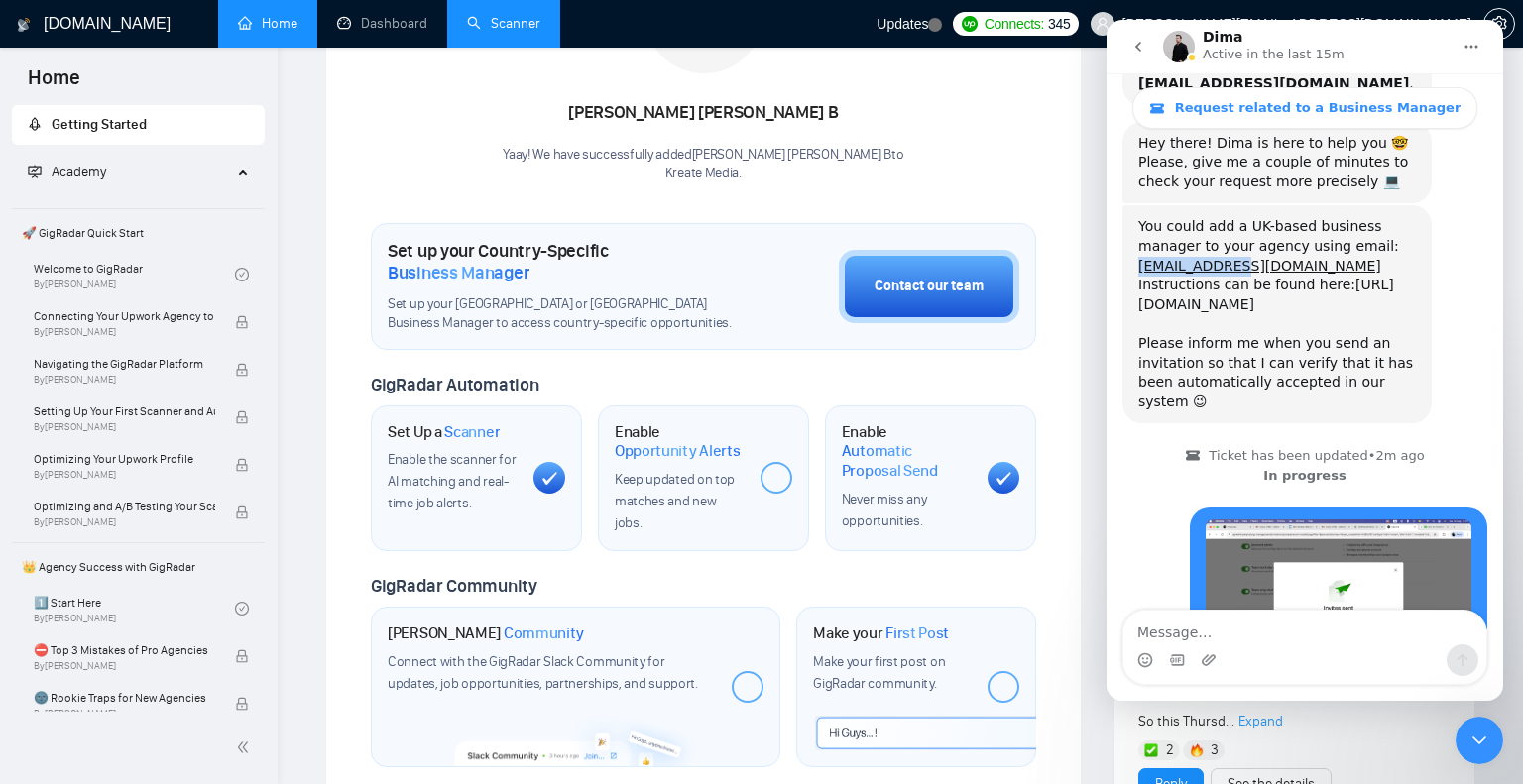
scroll to position [1111, 0]
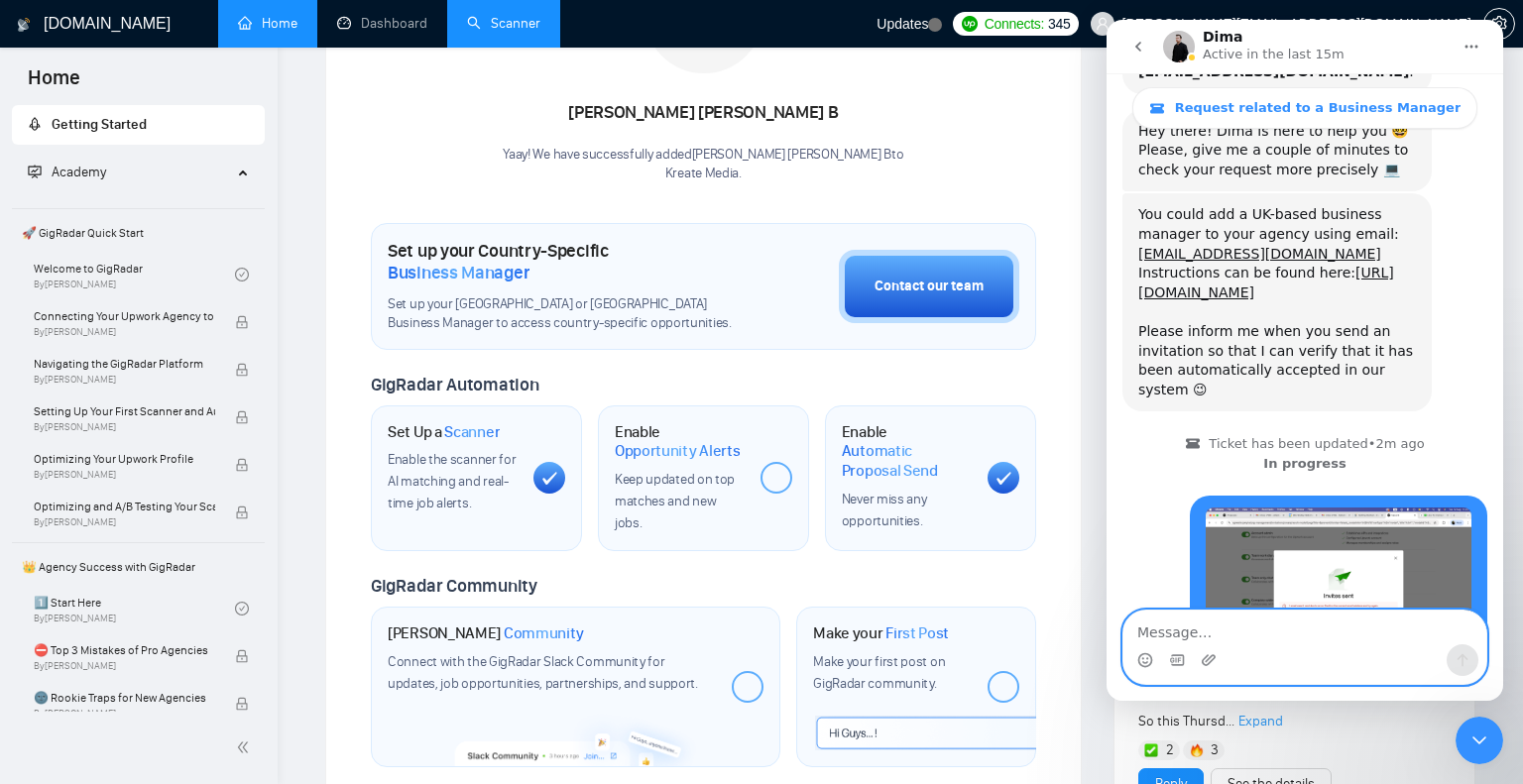
click at [1182, 636] on textarea "Message…" at bounding box center [1304, 627] width 363 height 34
type textarea "Hi its showing this error"
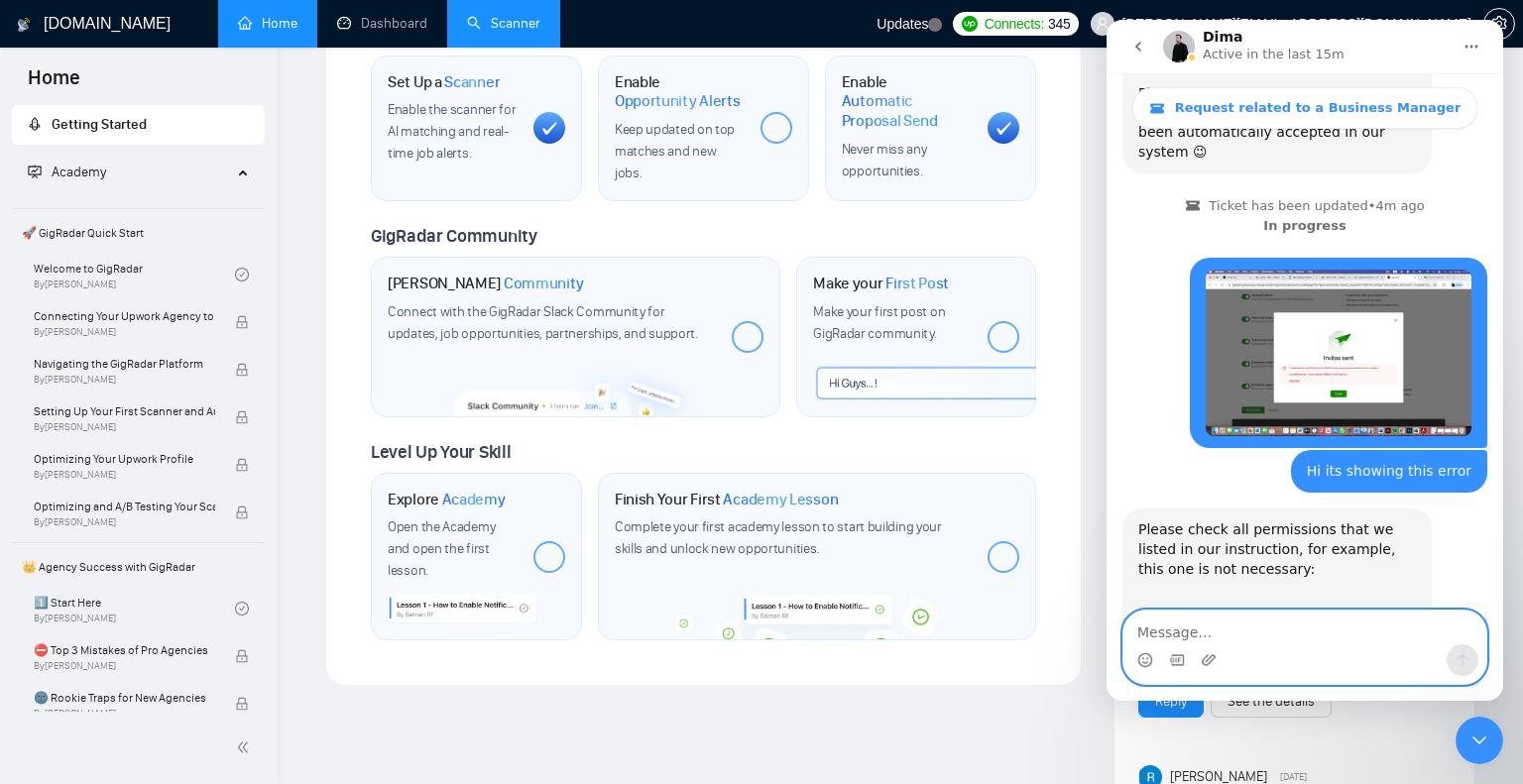
scroll to position [1350, 0]
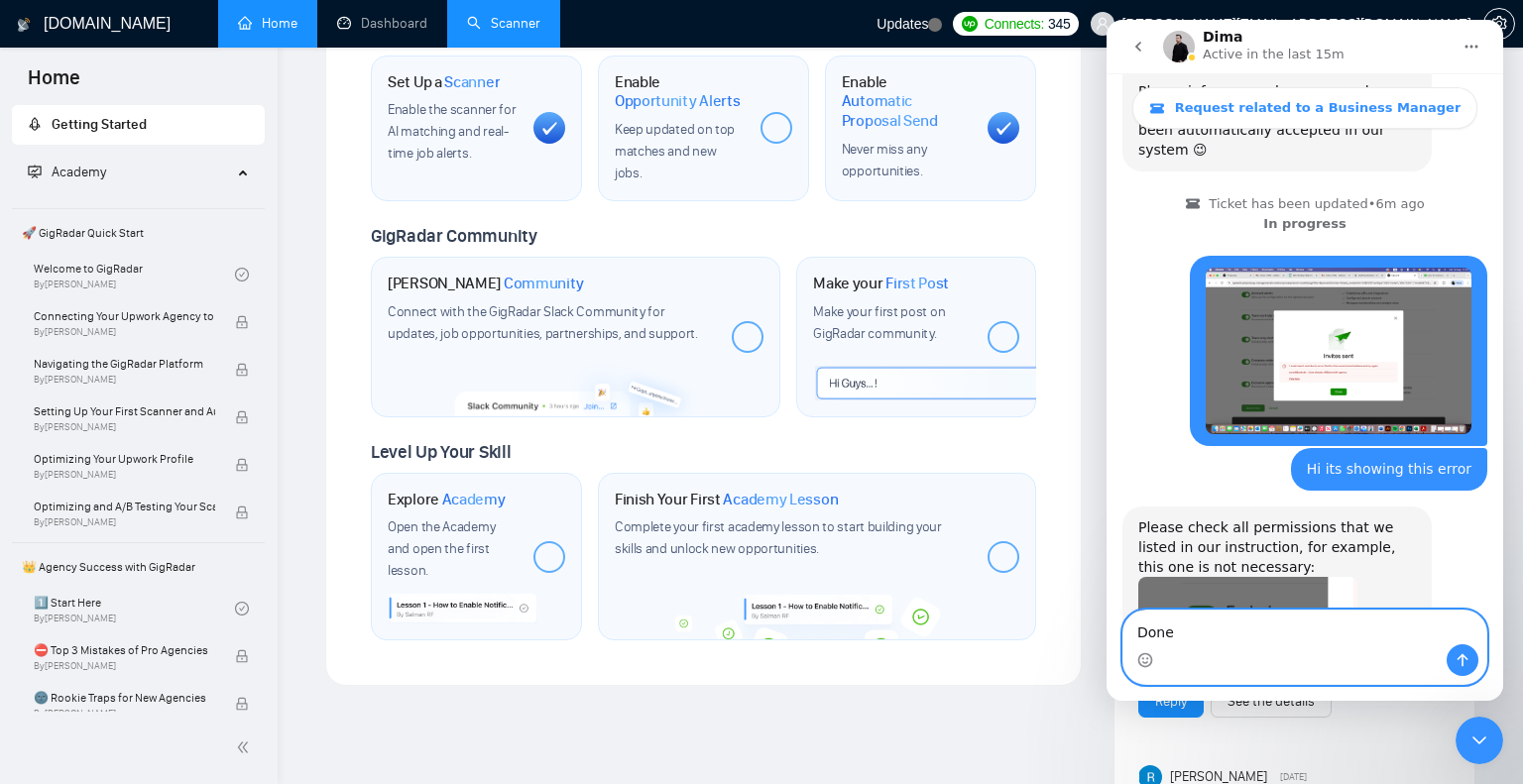
type textarea "Done"
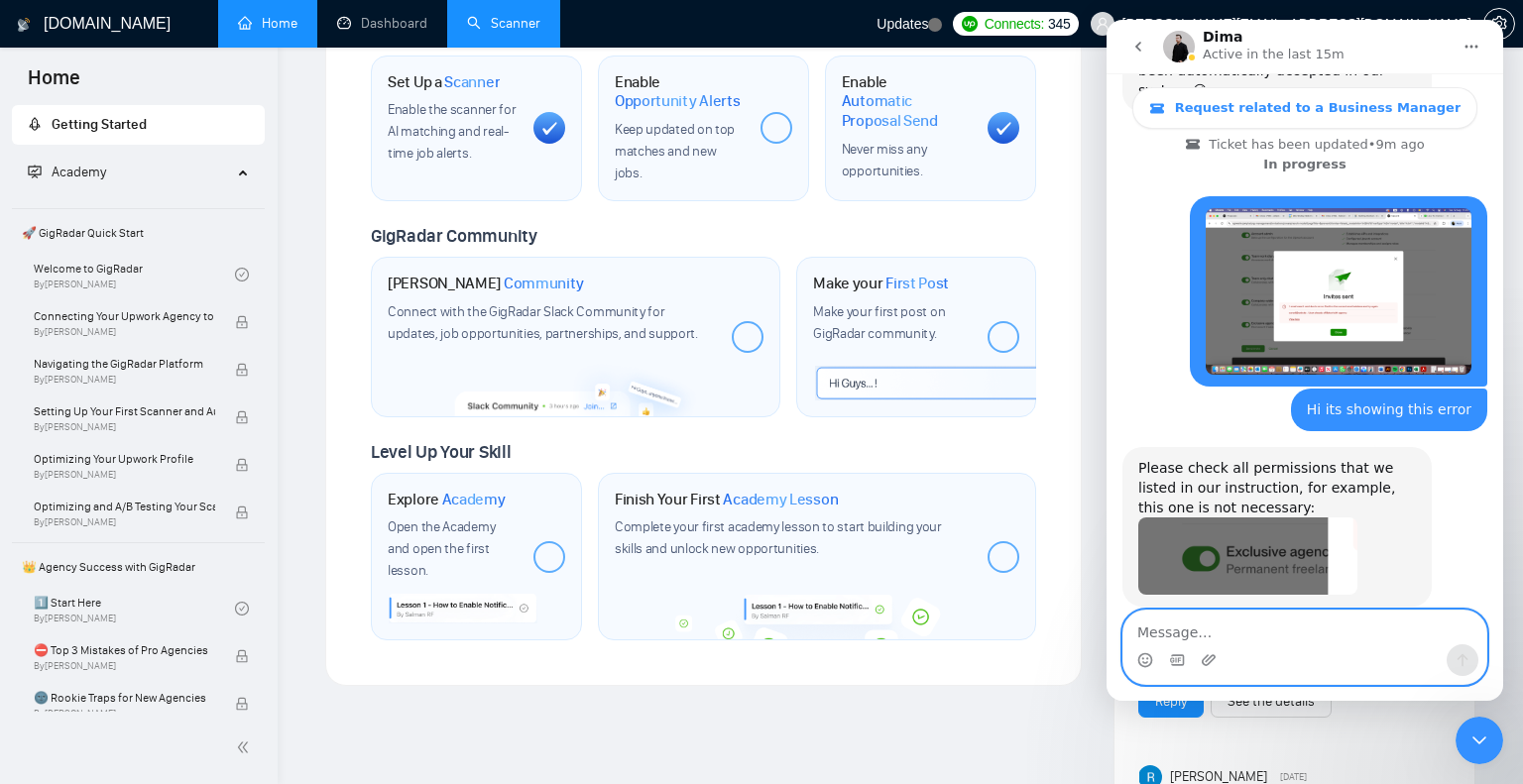
click at [1205, 623] on textarea "Message…" at bounding box center [1304, 627] width 363 height 34
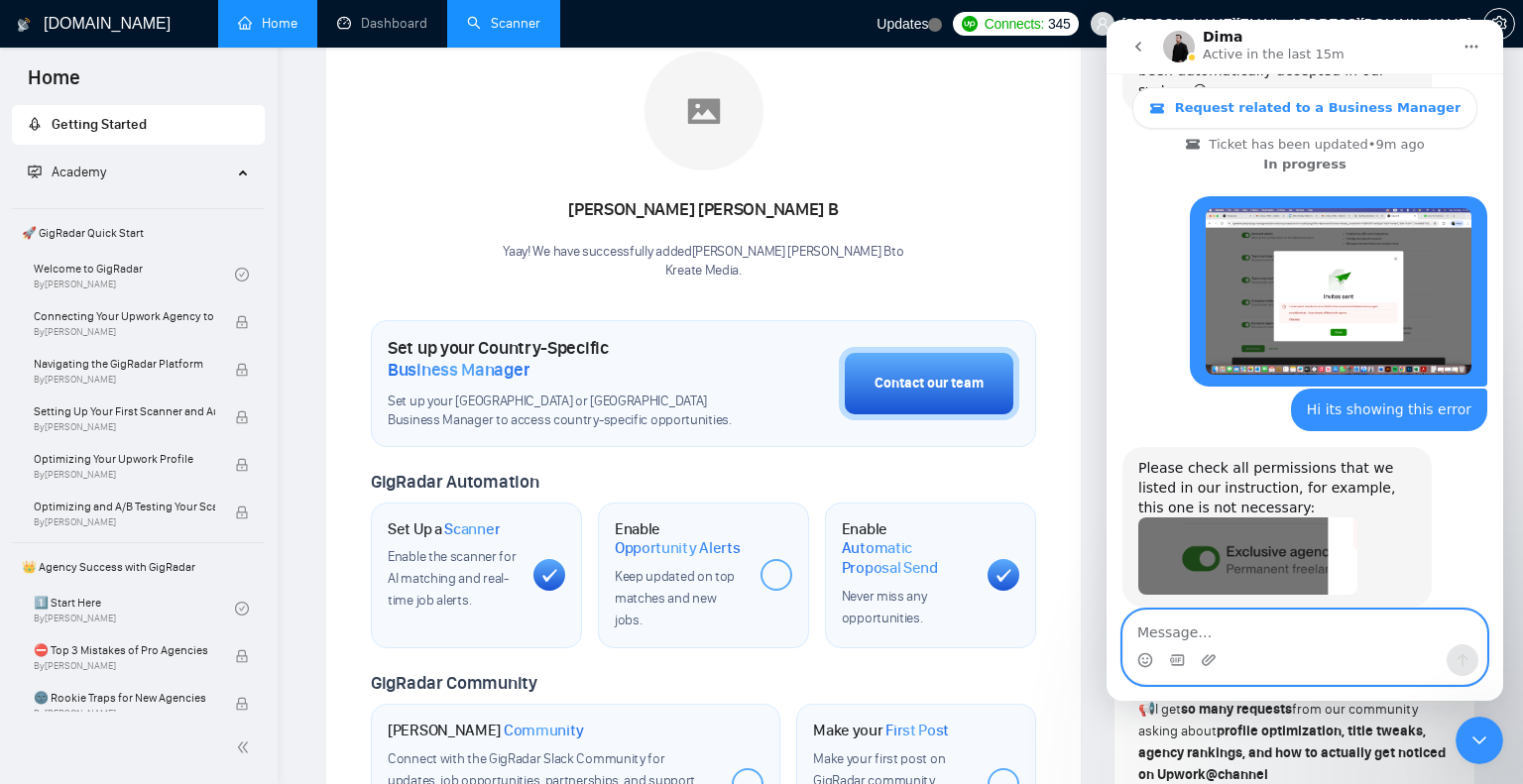
scroll to position [0, 0]
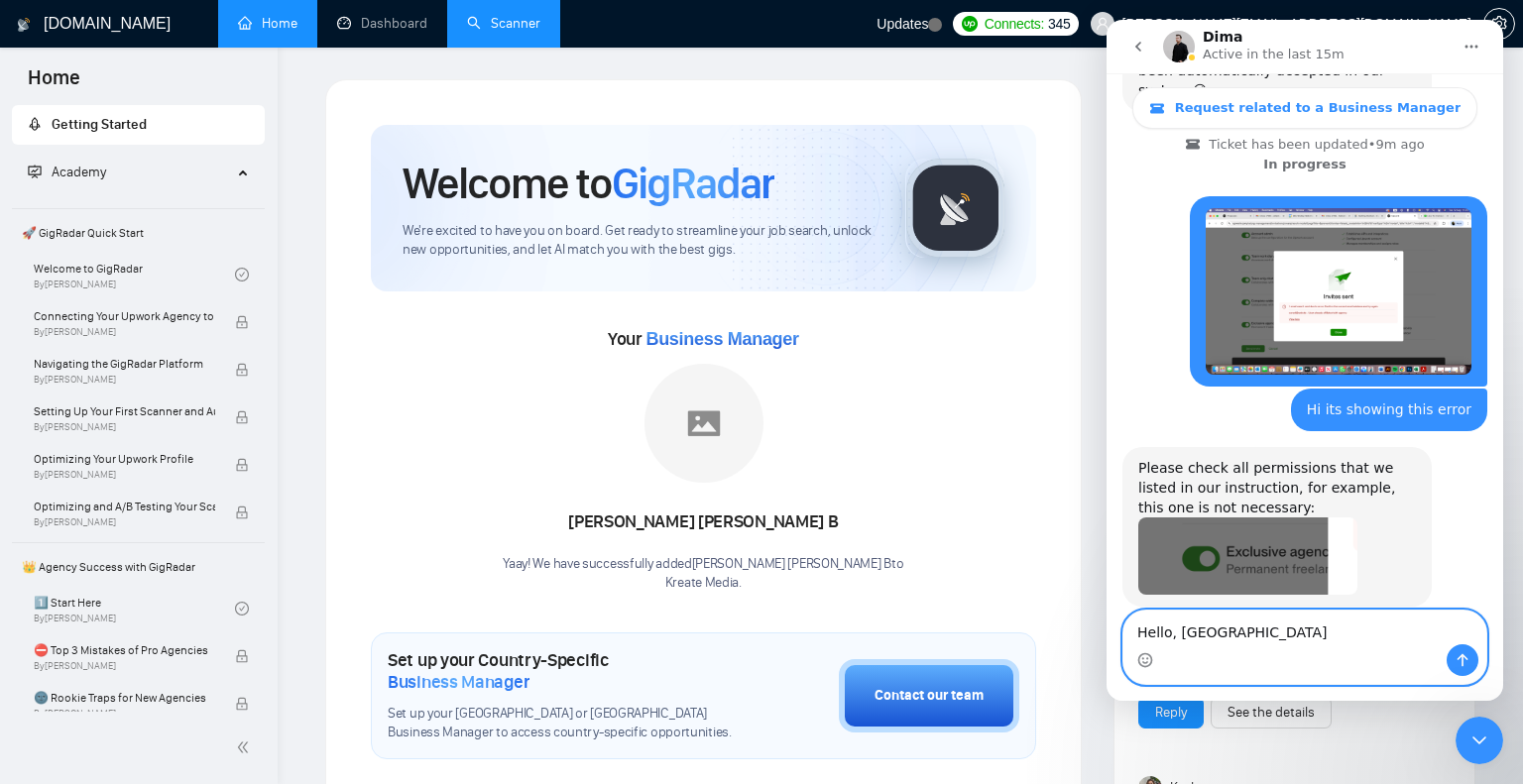
type textarea "Hello, can"
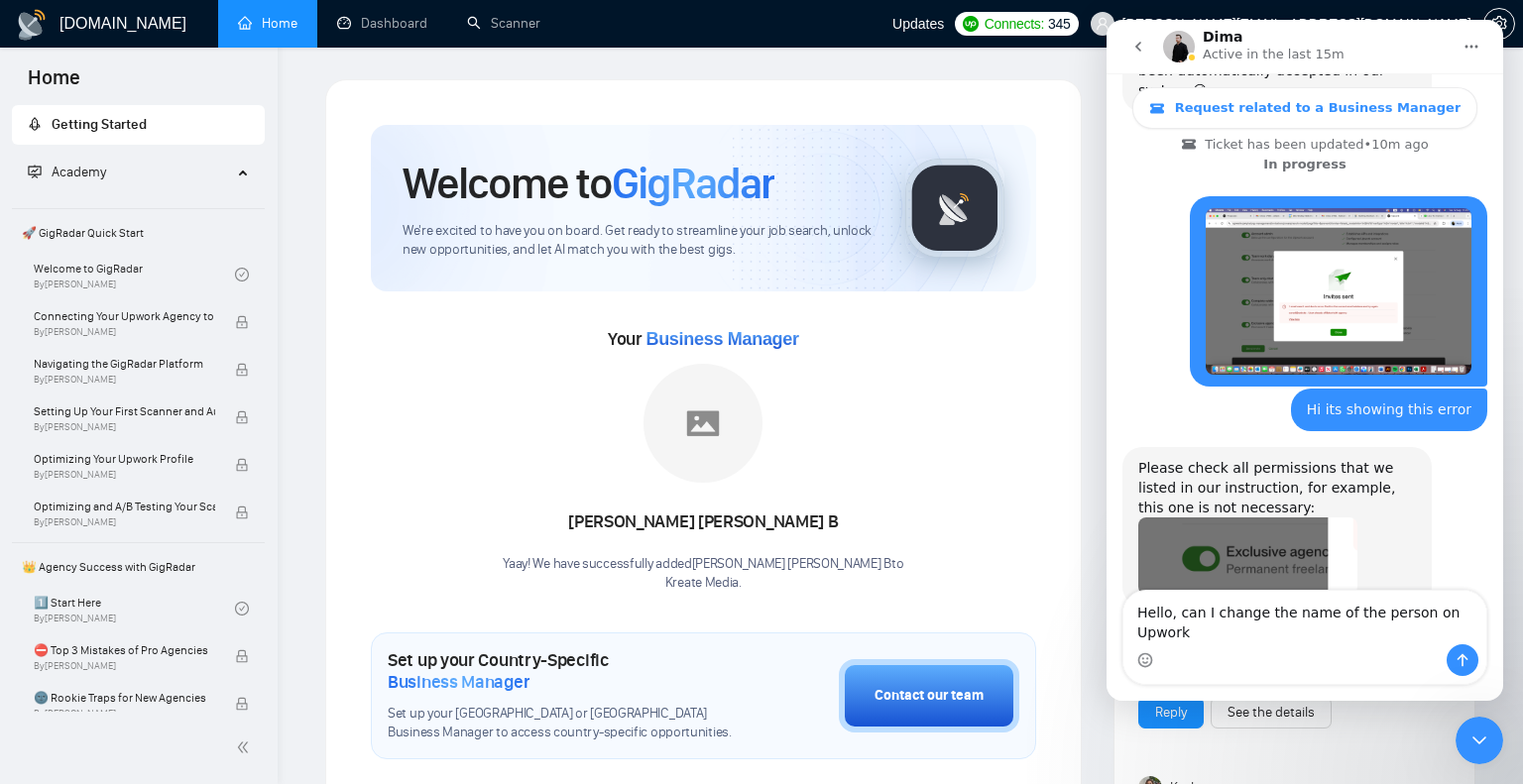
scroll to position [1429, 0]
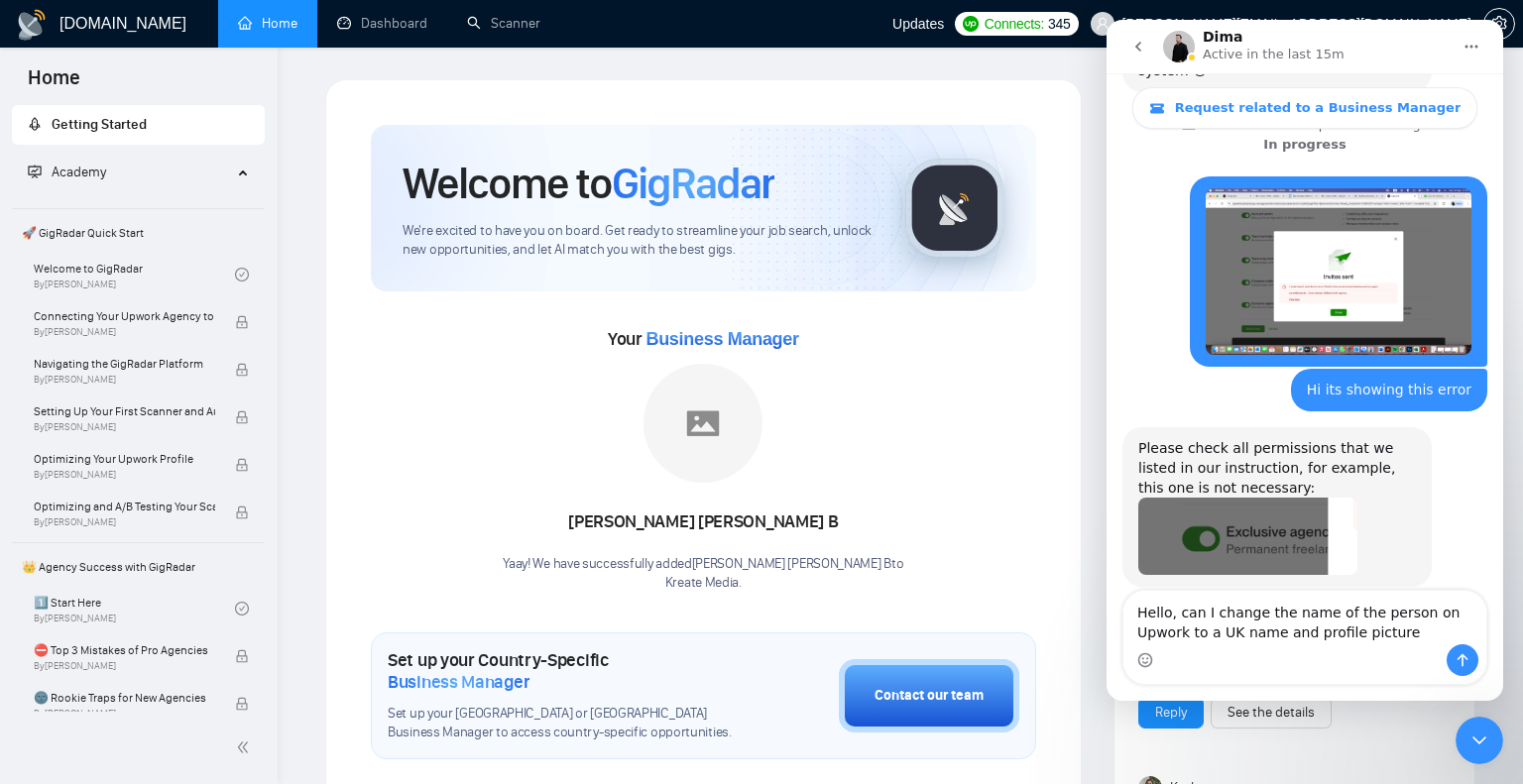
type textarea "Hello, can I change the name of the person on Upwork to a UK name and profile p…"
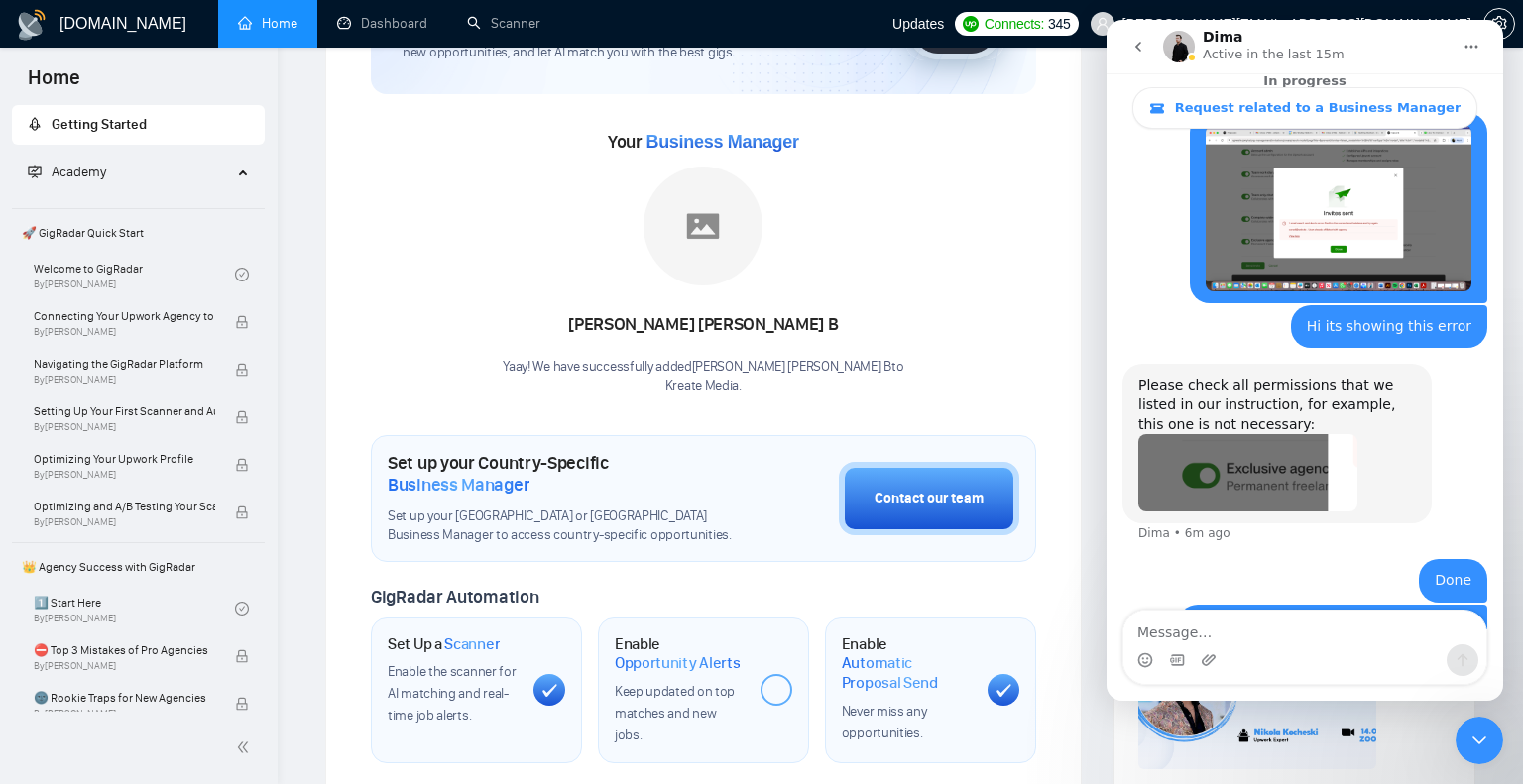
scroll to position [0, 0]
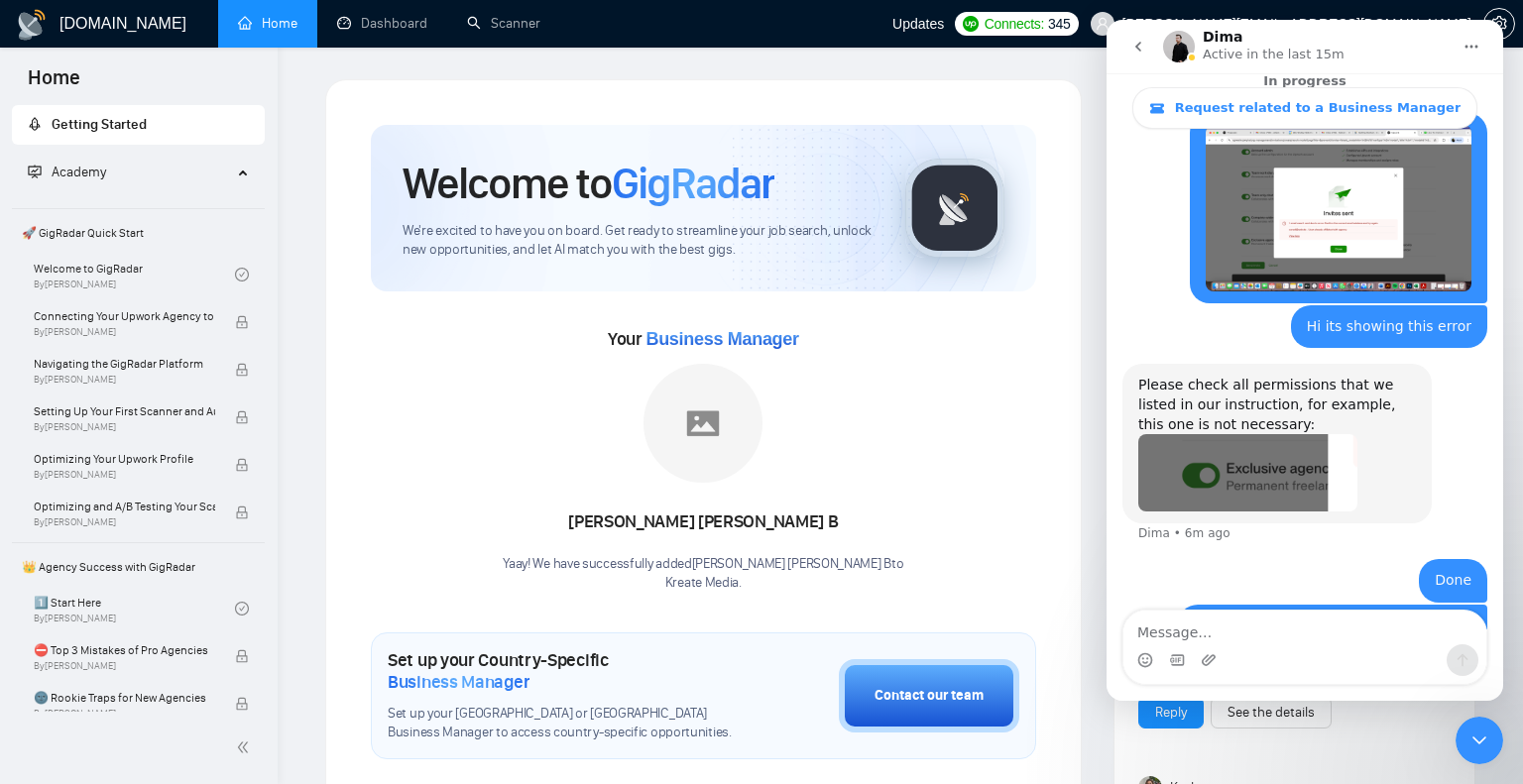
click at [1141, 43] on icon "go back" at bounding box center [1138, 47] width 16 height 16
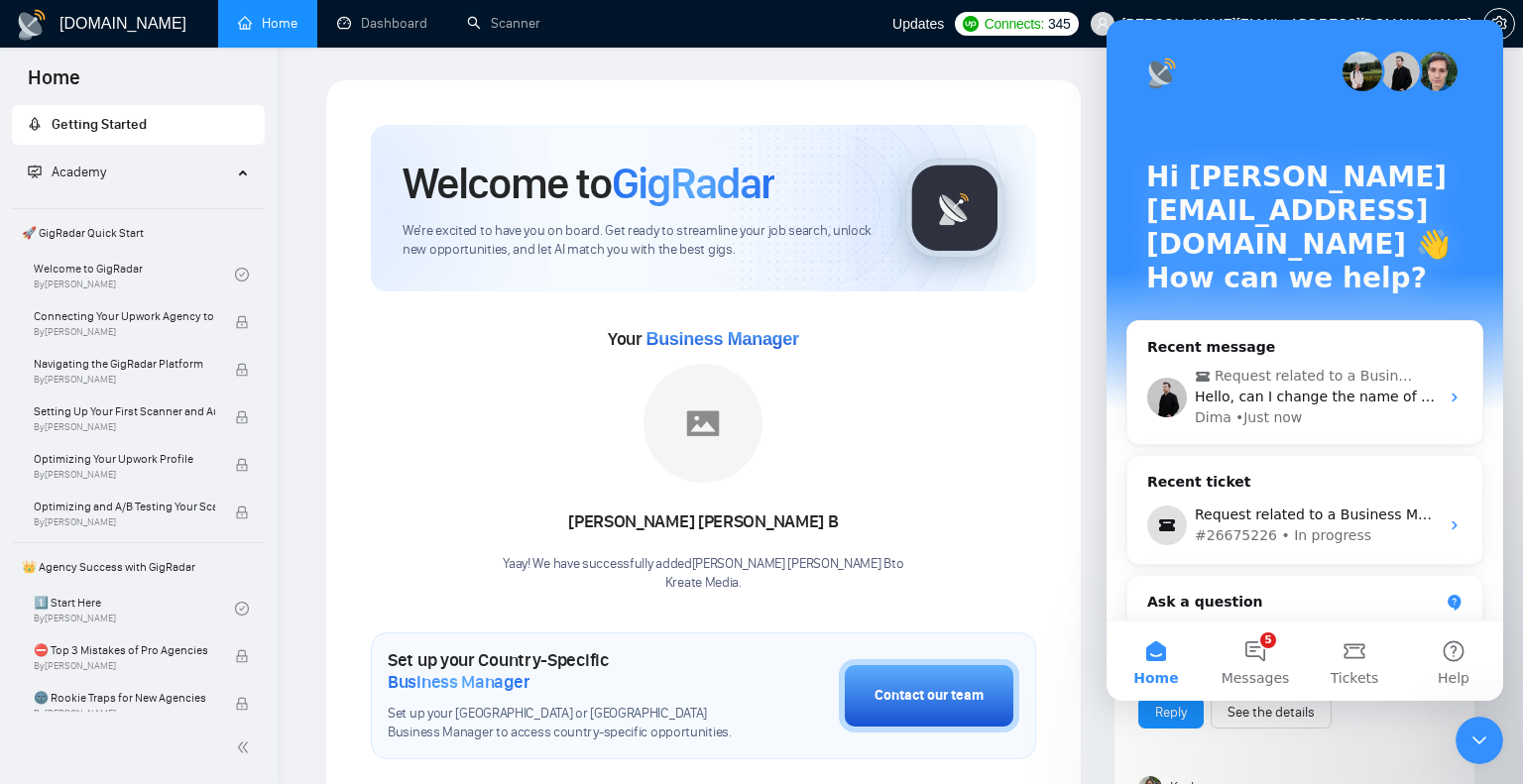
click at [1270, 644] on button "5 Messages" at bounding box center [1254, 660] width 99 height 79
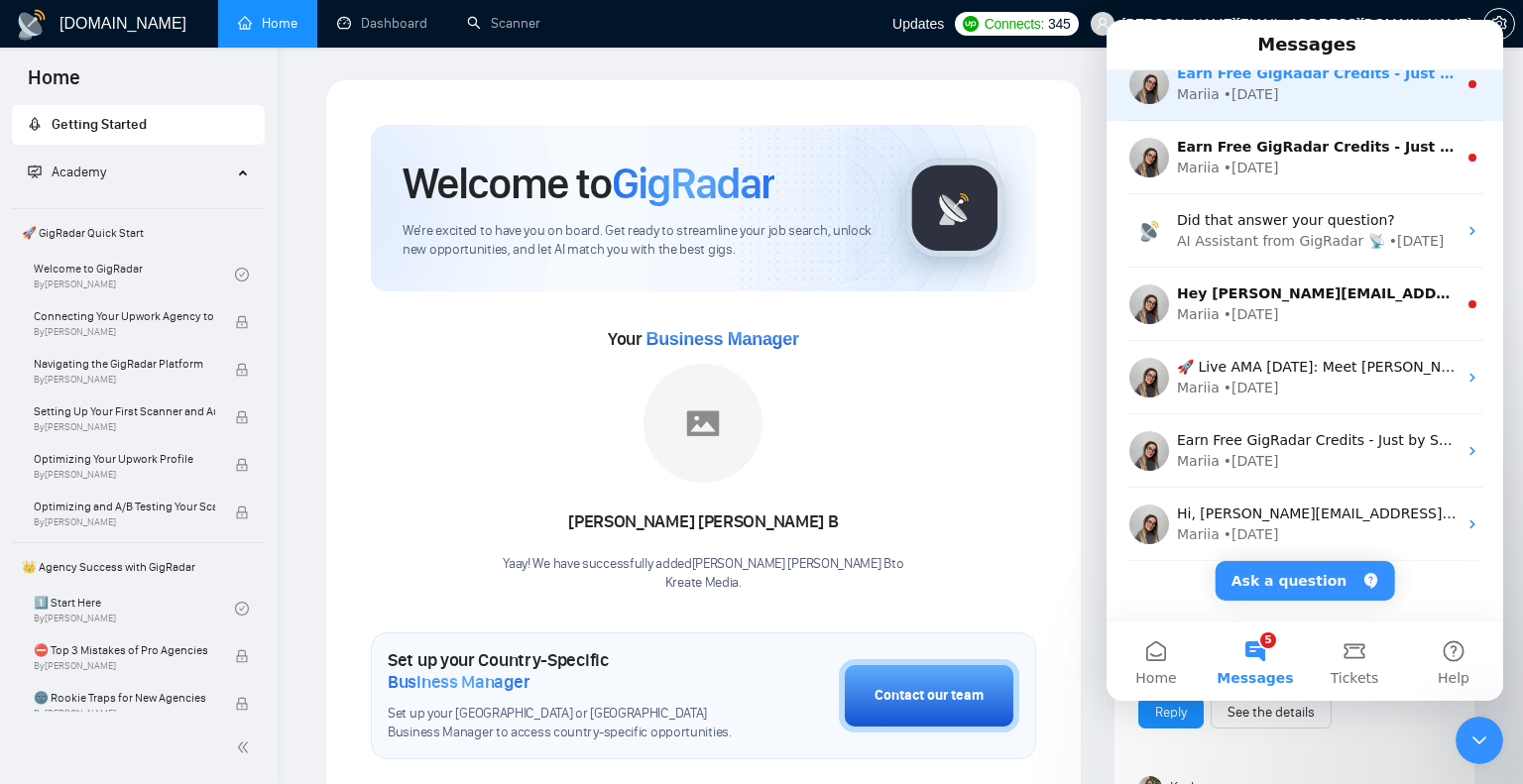
scroll to position [269, 0]
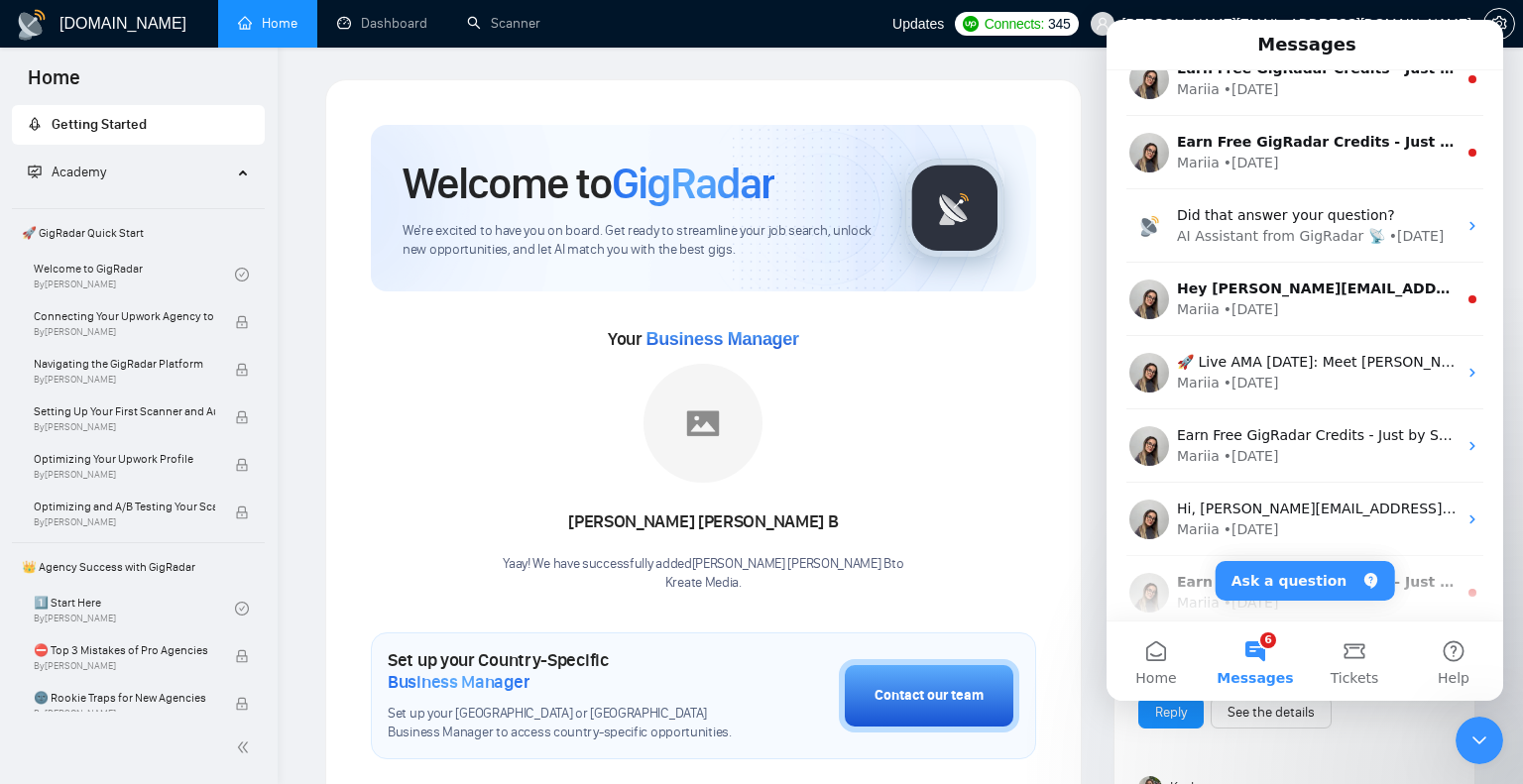
click at [1076, 141] on div "Welcome to GigRadar We're excited to have you on board. Get ready to streamline…" at bounding box center [703, 761] width 757 height 1365
click at [1487, 743] on icon "Close Intercom Messenger" at bounding box center [1479, 740] width 24 height 24
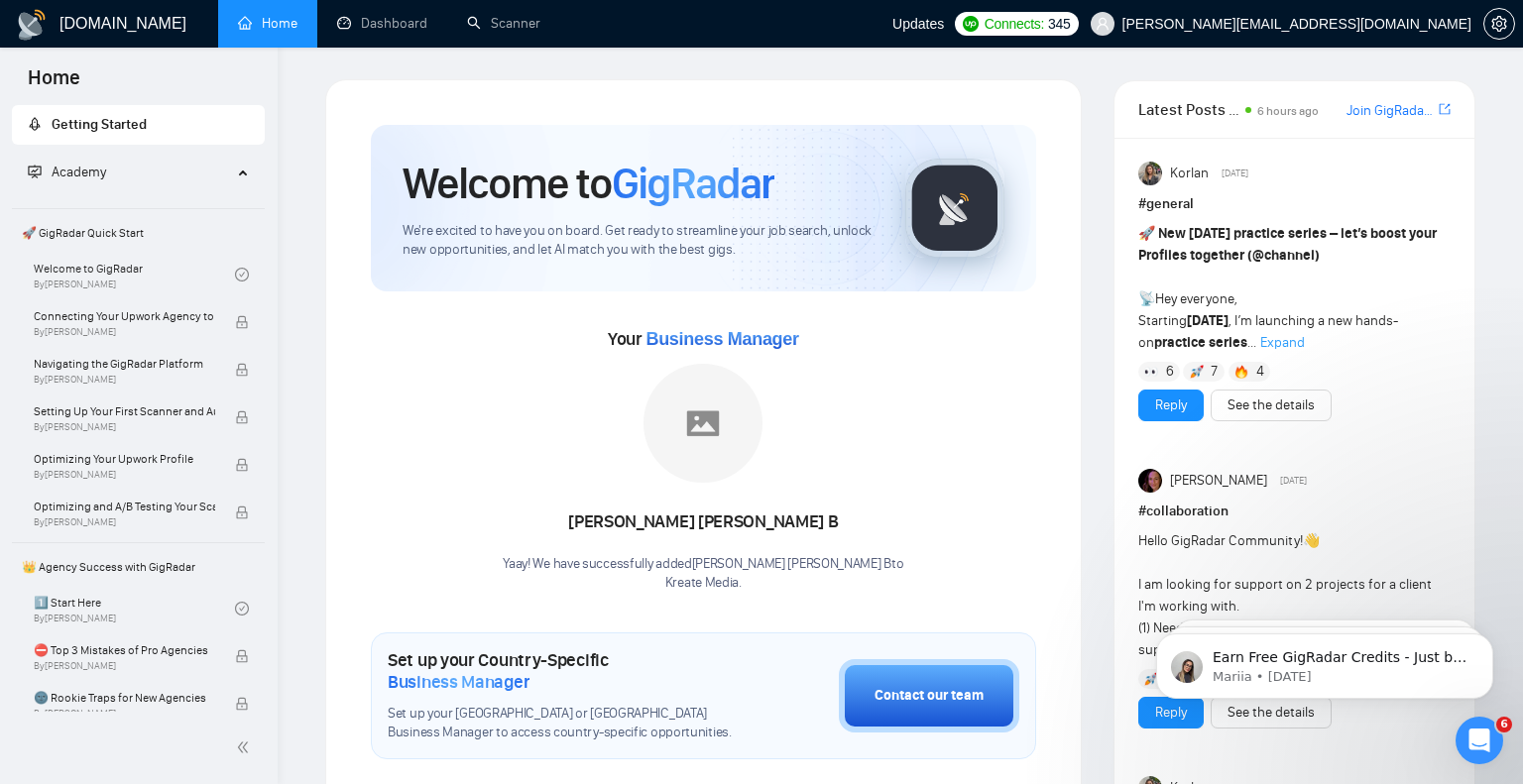
scroll to position [0, 0]
click at [388, 32] on link "Dashboard" at bounding box center [382, 23] width 90 height 17
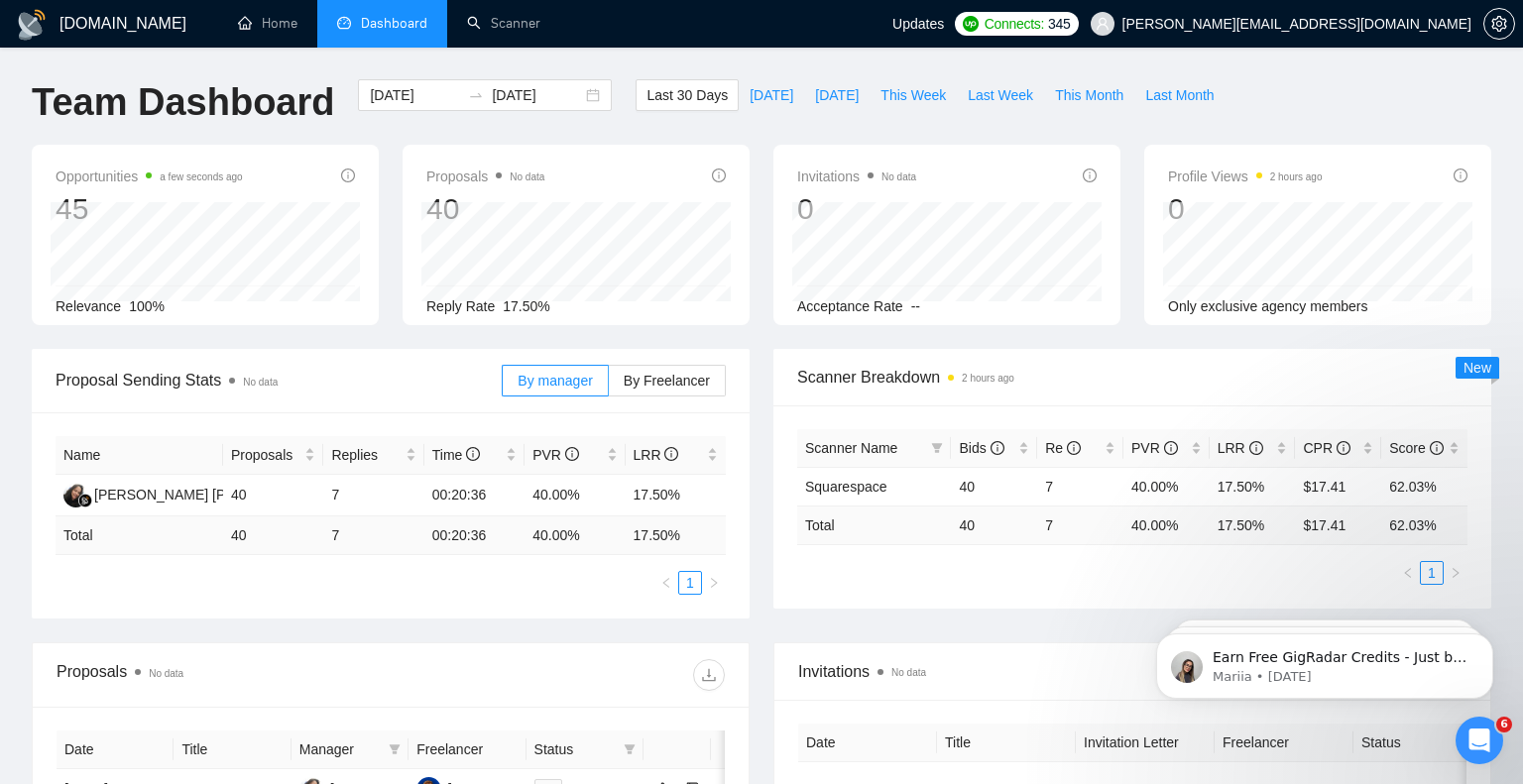
click at [1489, 746] on icon "Open Intercom Messenger" at bounding box center [1479, 740] width 33 height 33
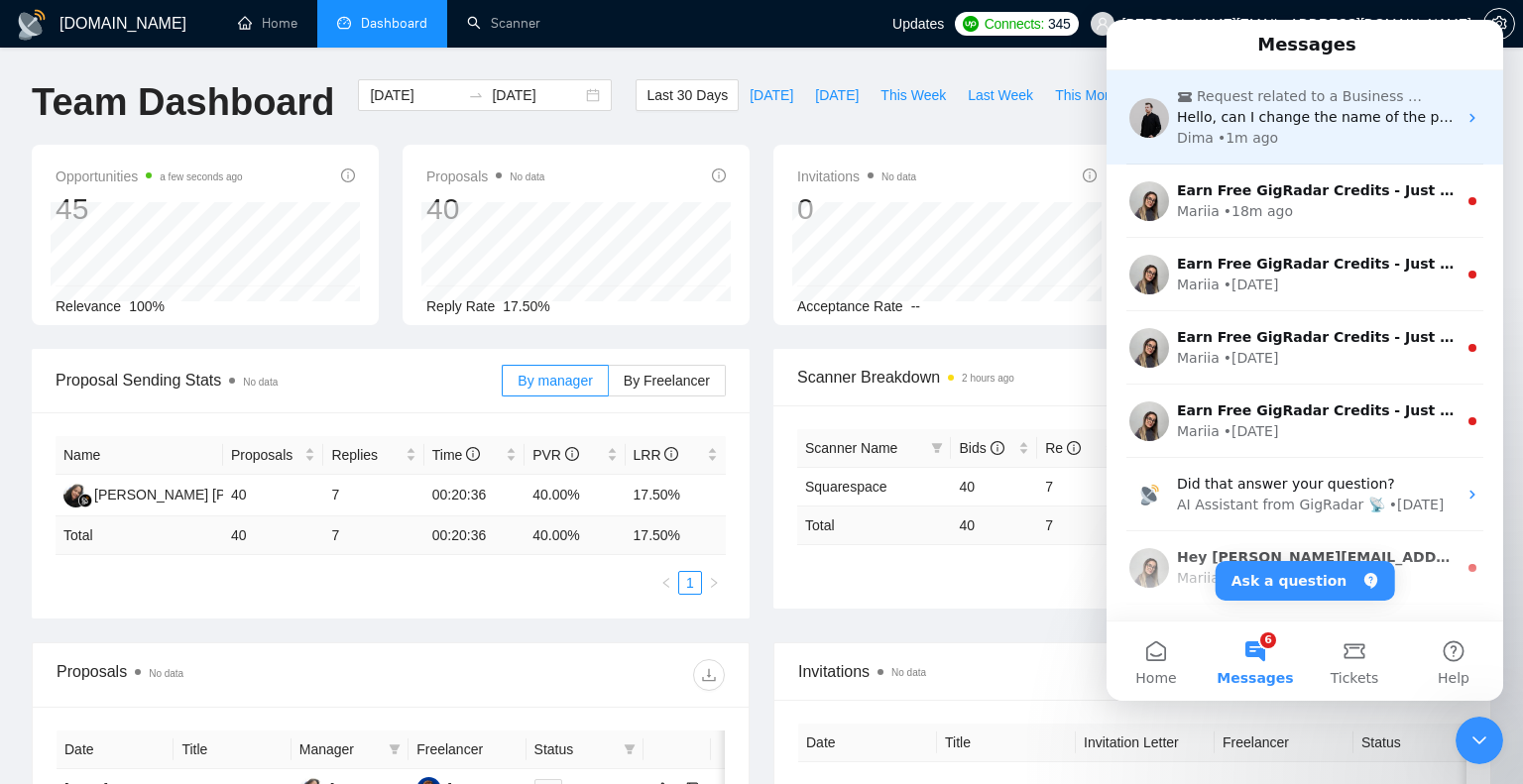
click at [1355, 142] on div "Dima • 1m ago" at bounding box center [1316, 138] width 280 height 21
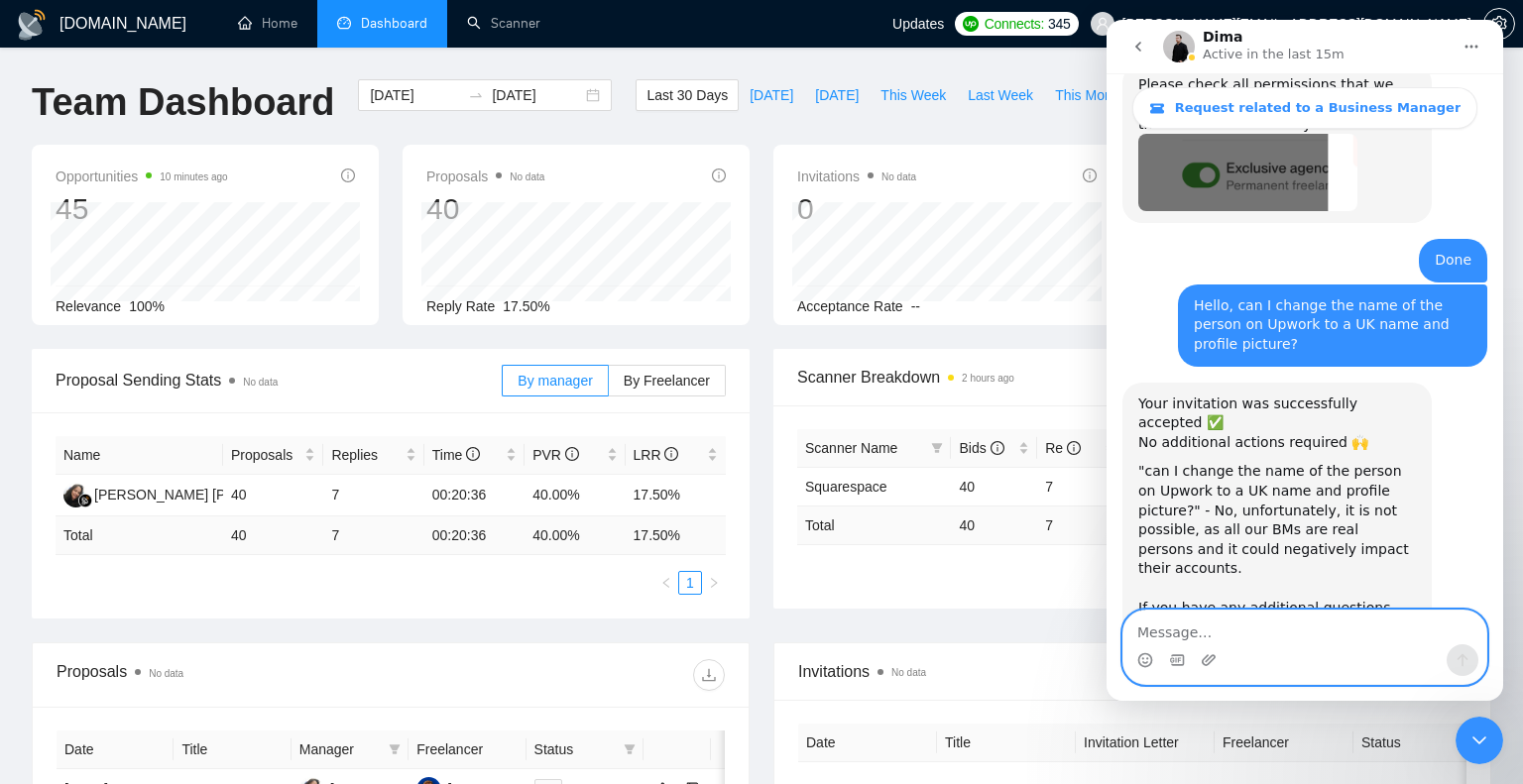
scroll to position [1805, 0]
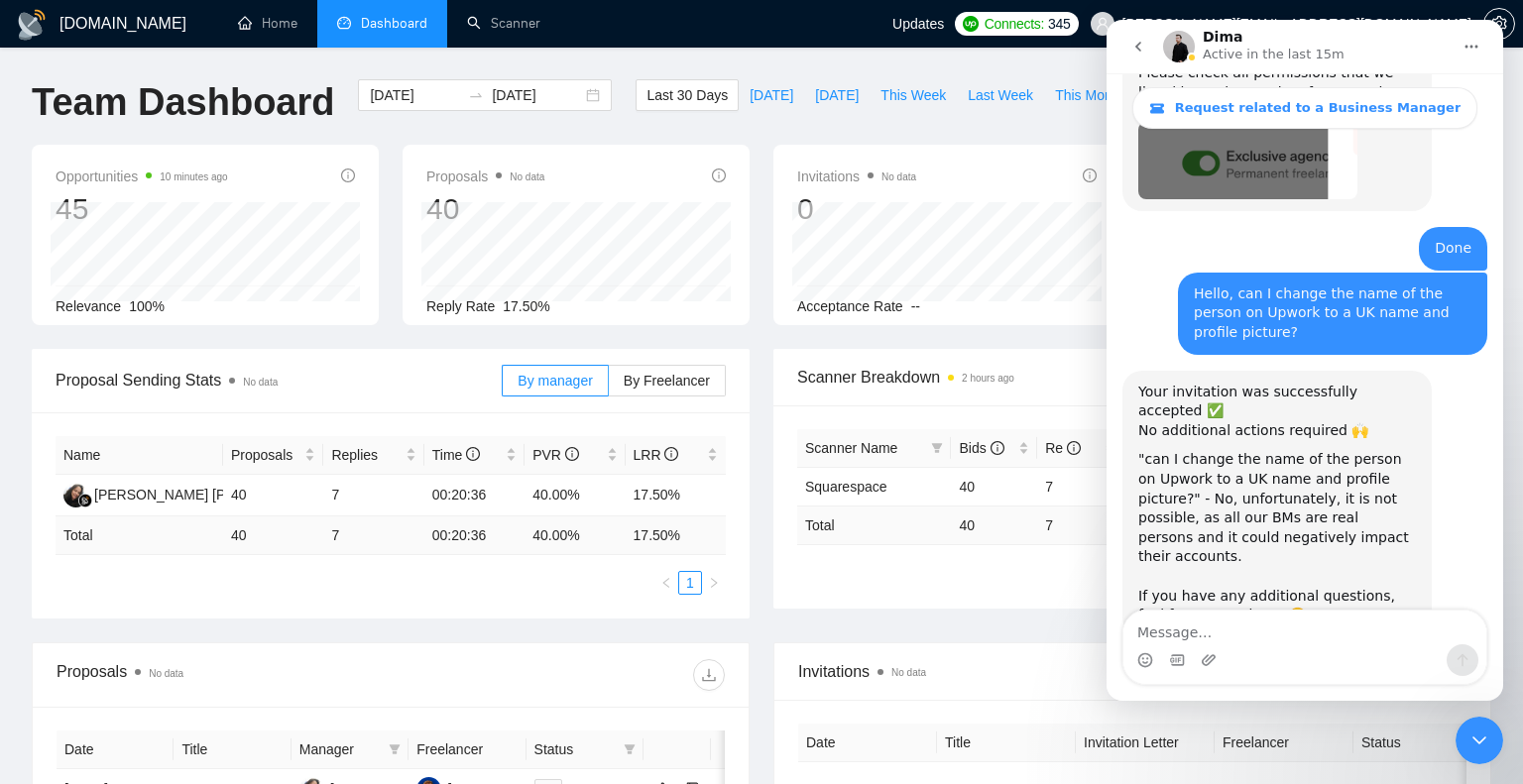
click at [1301, 681] on strong "Resolved" at bounding box center [1305, 688] width 66 height 15
click at [1458, 738] on div "Close Intercom Messenger" at bounding box center [1479, 740] width 48 height 48
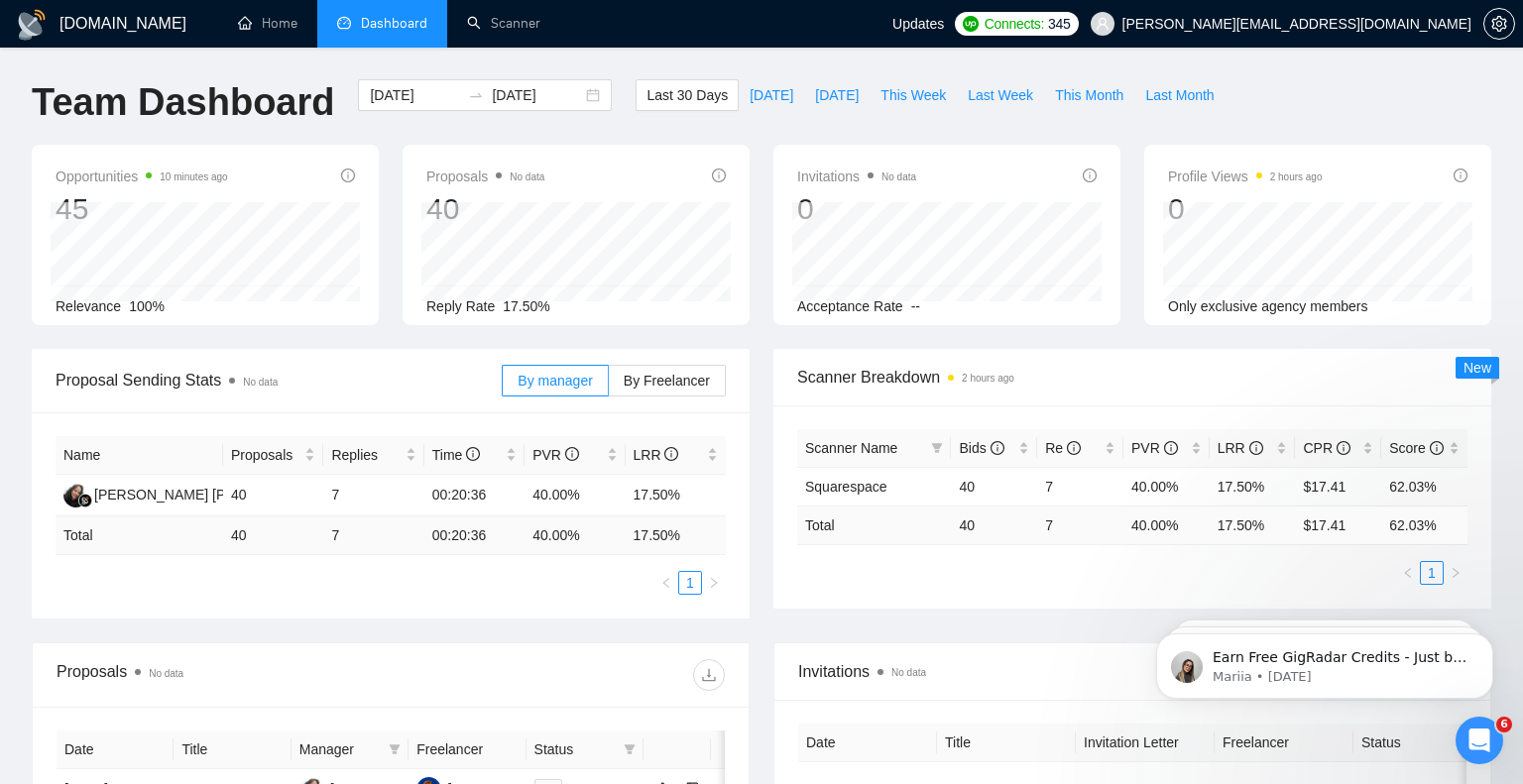
scroll to position [0, 0]
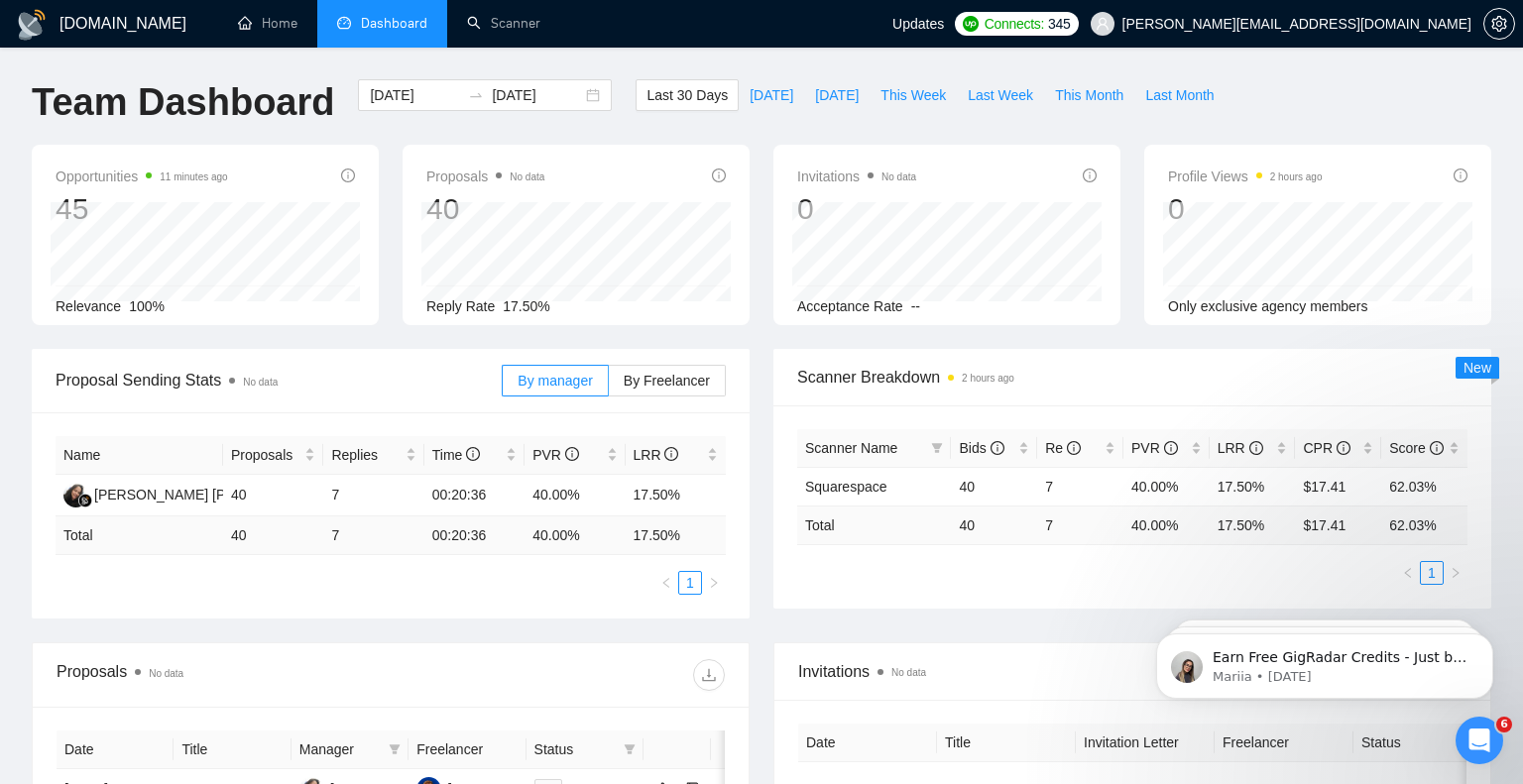
click at [1480, 743] on icon "Open Intercom Messenger" at bounding box center [1479, 740] width 33 height 33
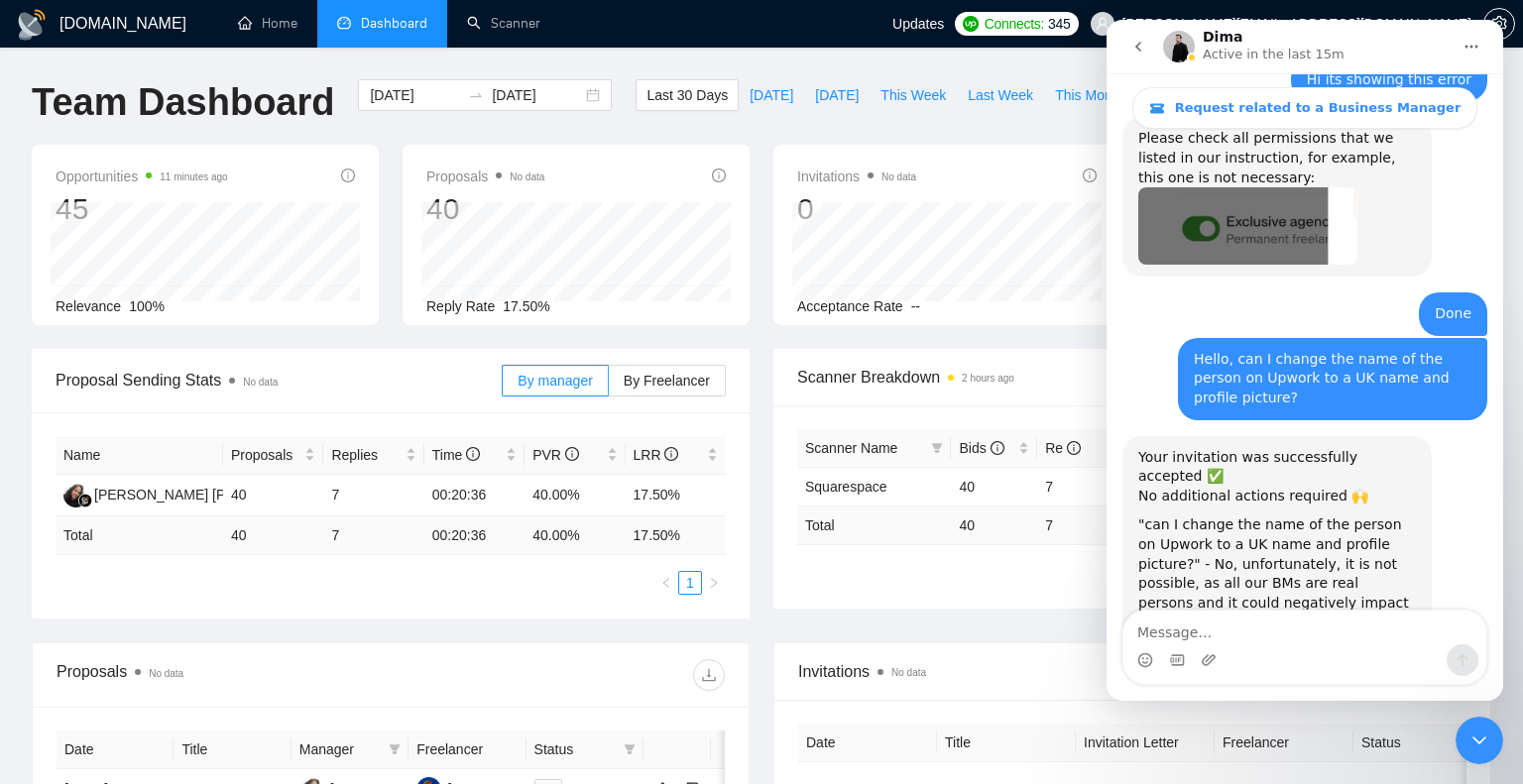
scroll to position [1805, 0]
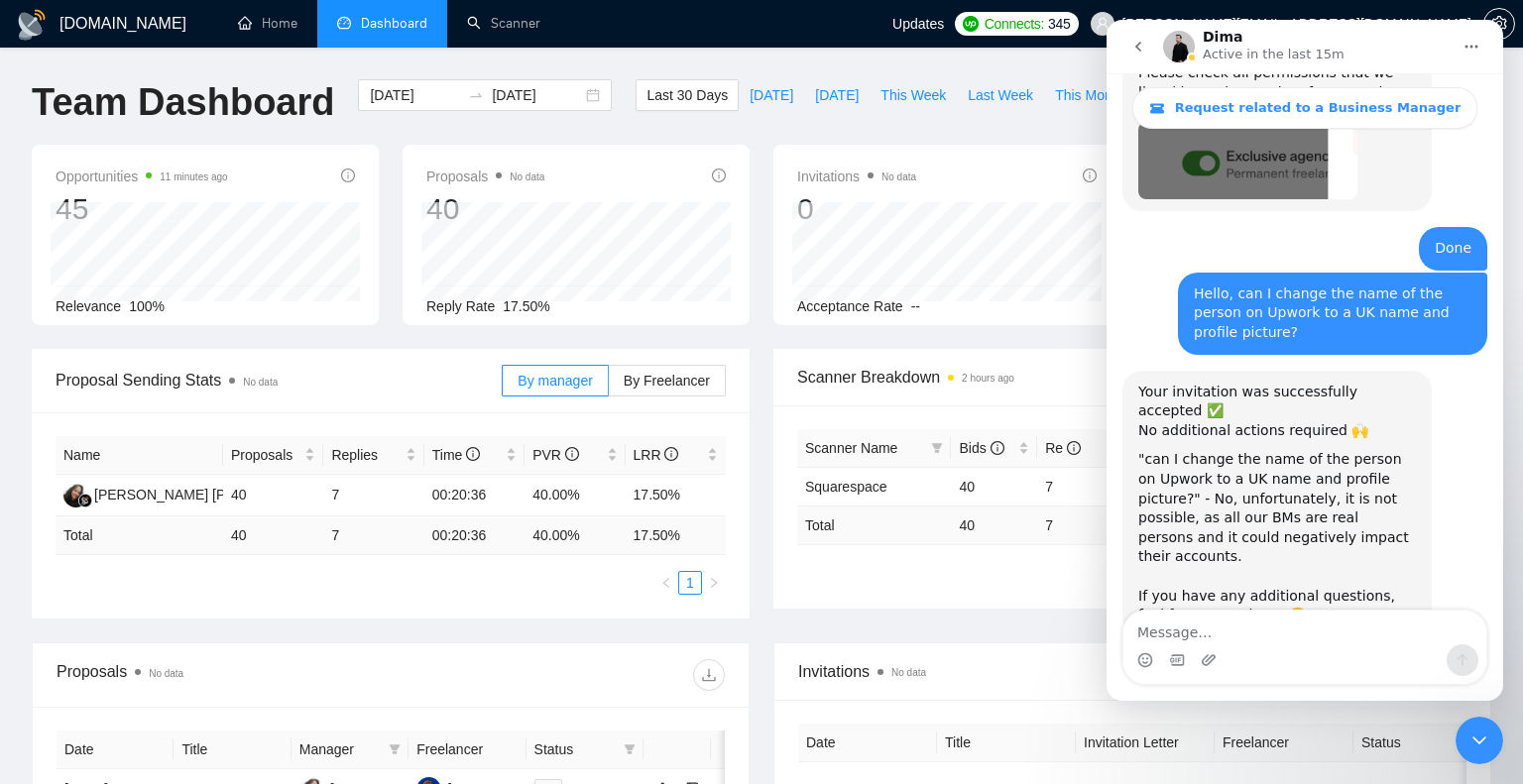
click at [1050, 333] on div "Opportunities 11 minutes ago 45 Relevance 100% Proposals No data 40 [DATE] Sent…" at bounding box center [762, 247] width 1483 height 204
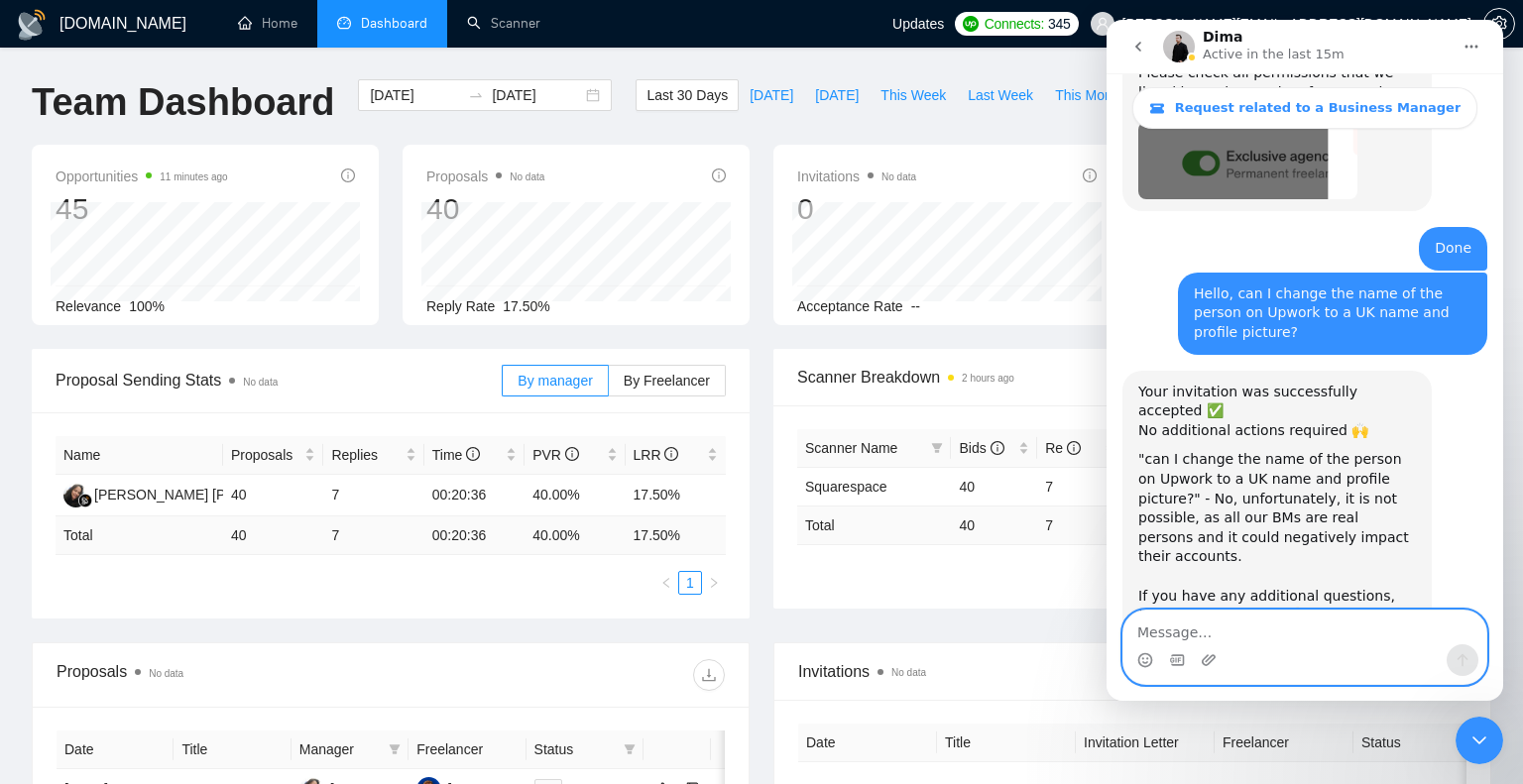
click at [1200, 633] on textarea "Message…" at bounding box center [1304, 627] width 363 height 34
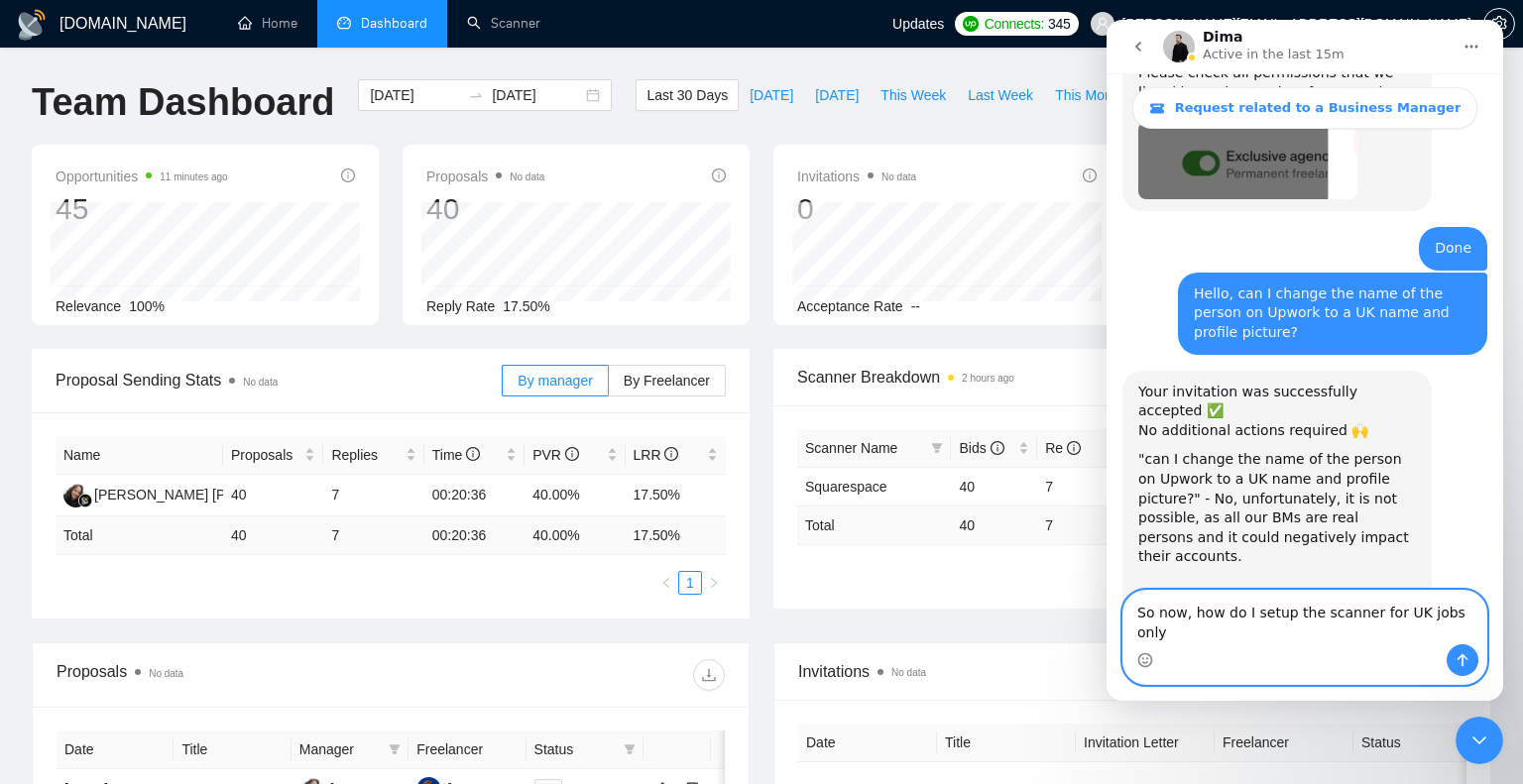
type textarea "So now, how do I setup the scanner for UK jobs only?"
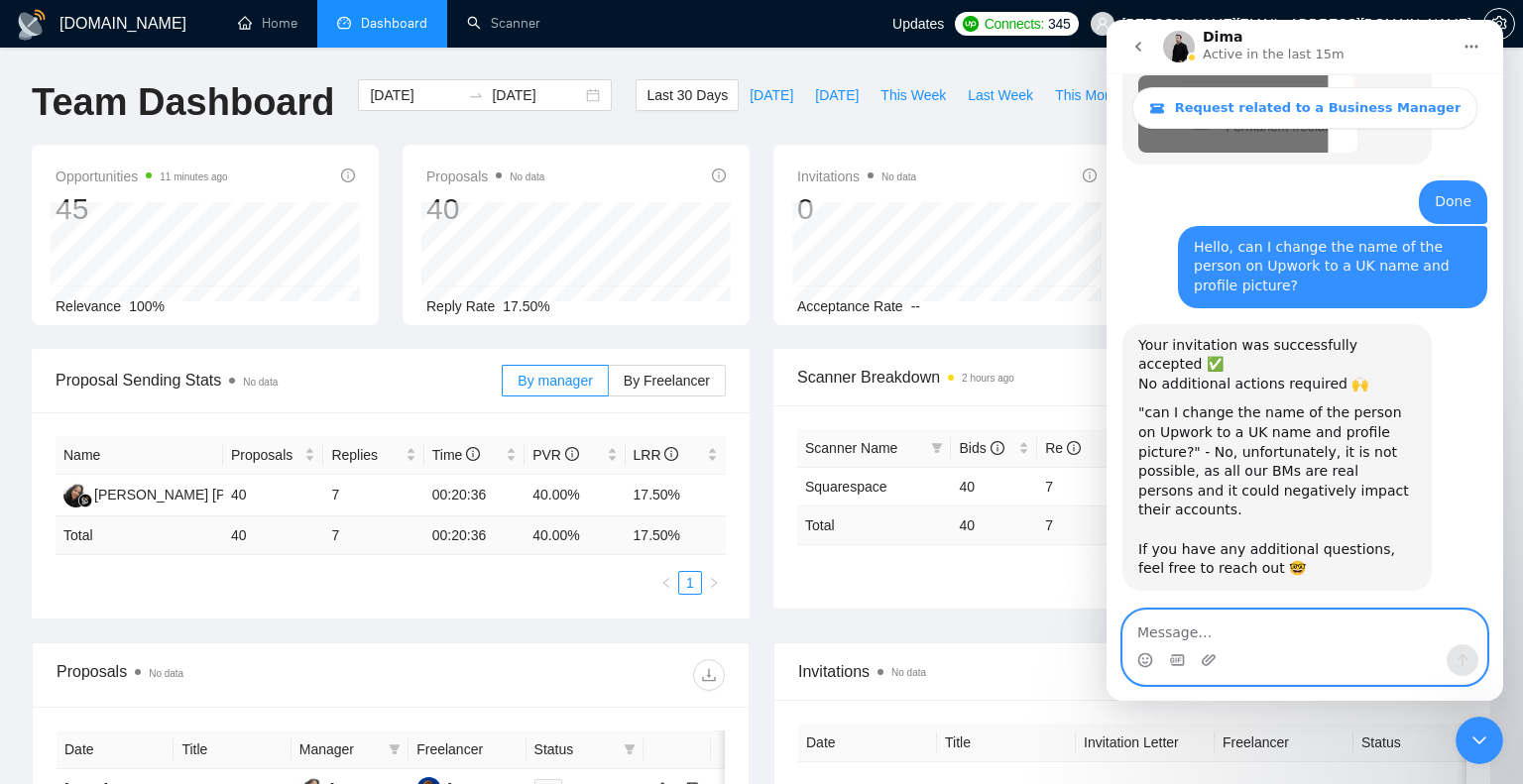
scroll to position [1884, 0]
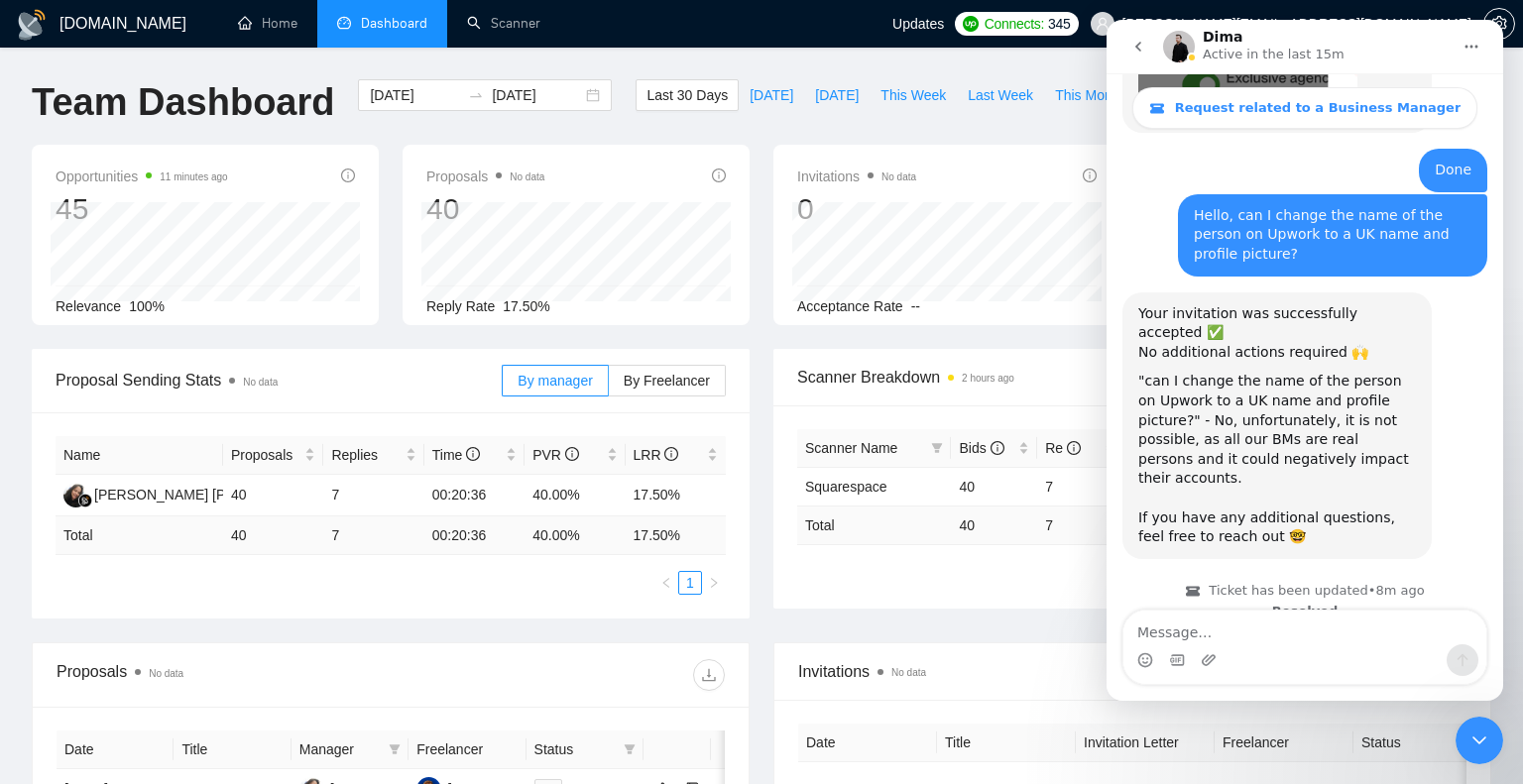
click at [724, 64] on div "[DOMAIN_NAME] Home Dashboard Scanner Updates Connects: 345 [PERSON_NAME][EMAIL_…" at bounding box center [762, 712] width 1523 height 1425
click at [497, 15] on link "Scanner" at bounding box center [503, 23] width 73 height 17
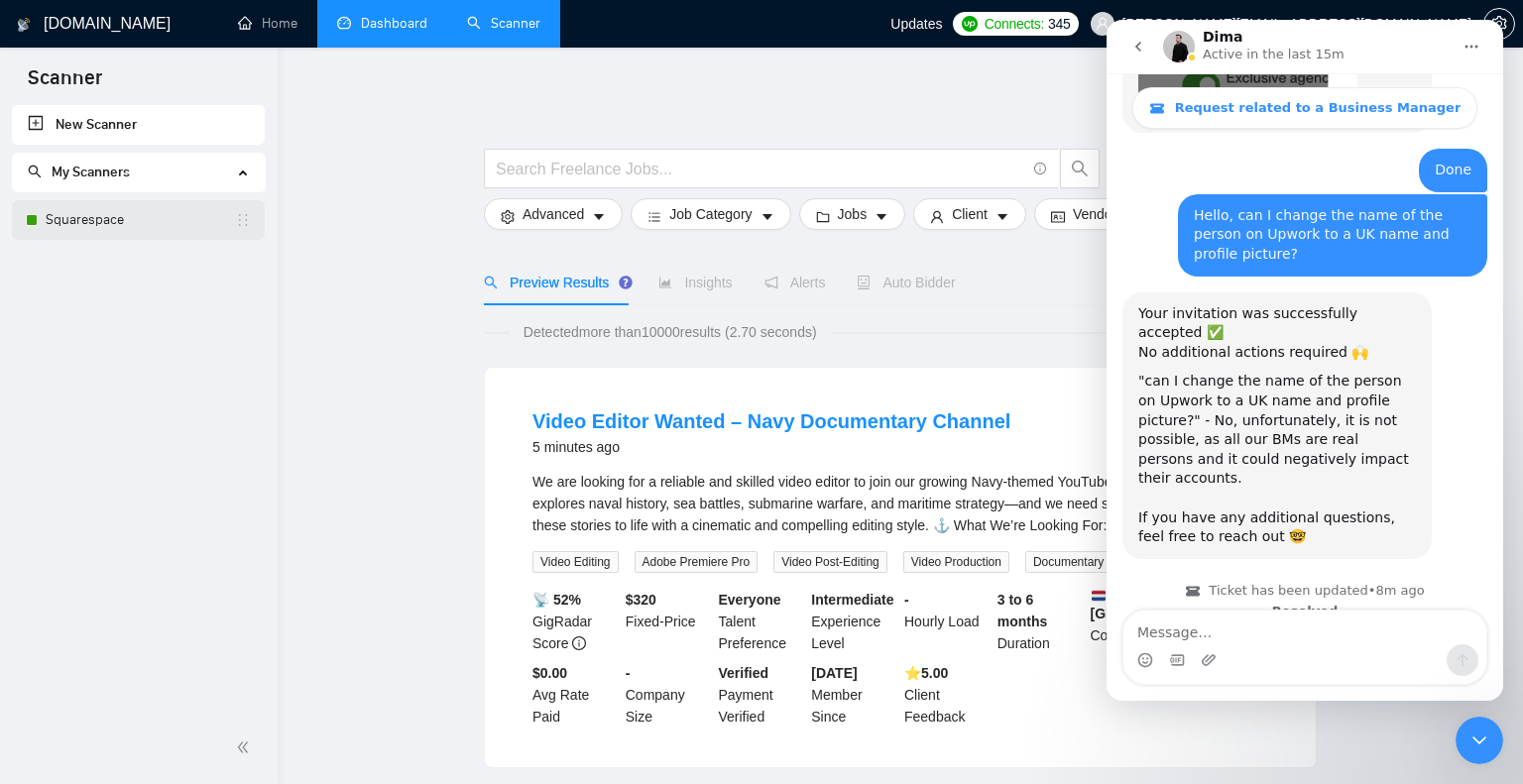
click at [179, 219] on link "Squarespace" at bounding box center [140, 220] width 189 height 40
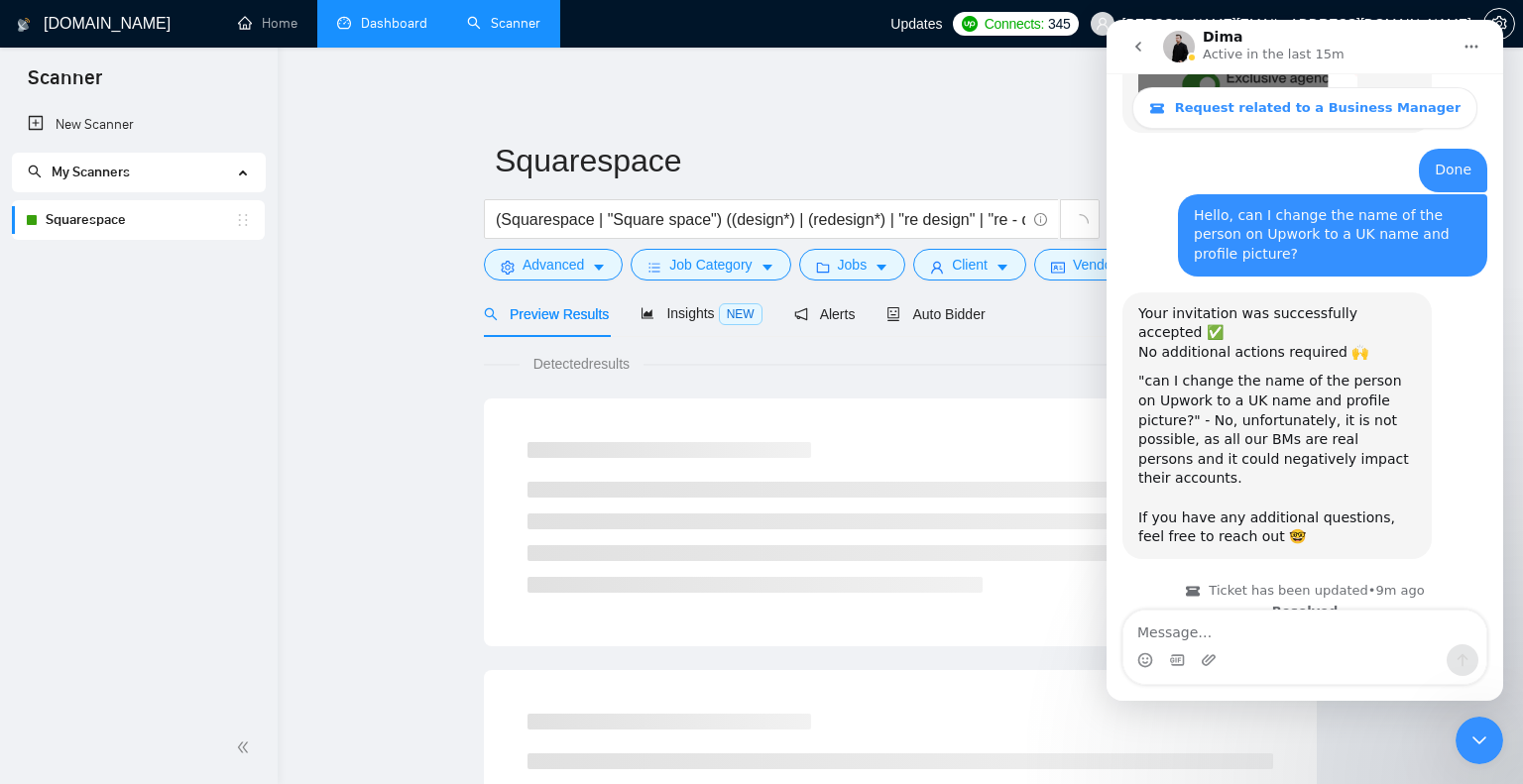
click at [1469, 718] on div "Close Intercom Messenger" at bounding box center [1479, 740] width 48 height 48
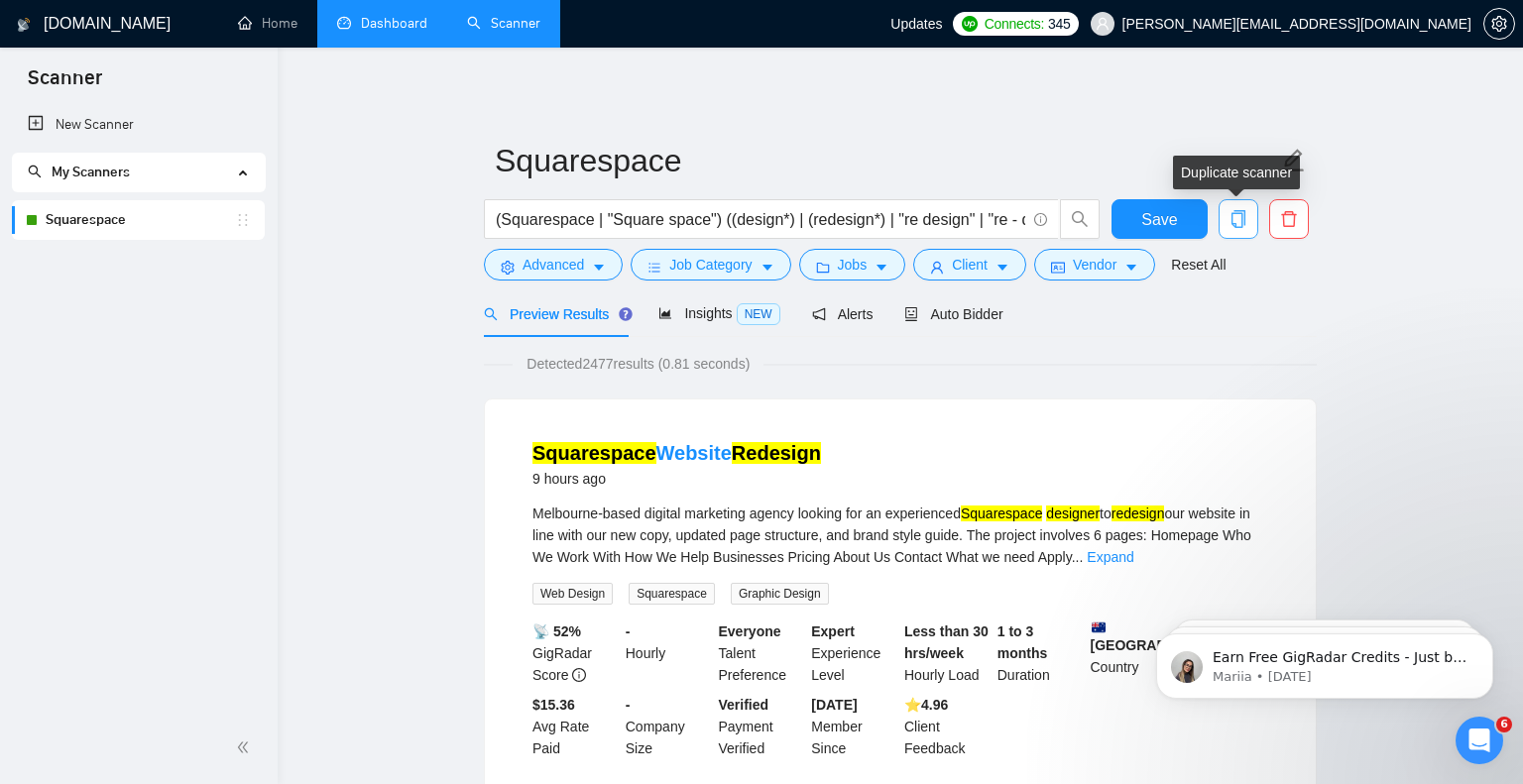
click at [1236, 221] on icon "copy" at bounding box center [1238, 219] width 18 height 18
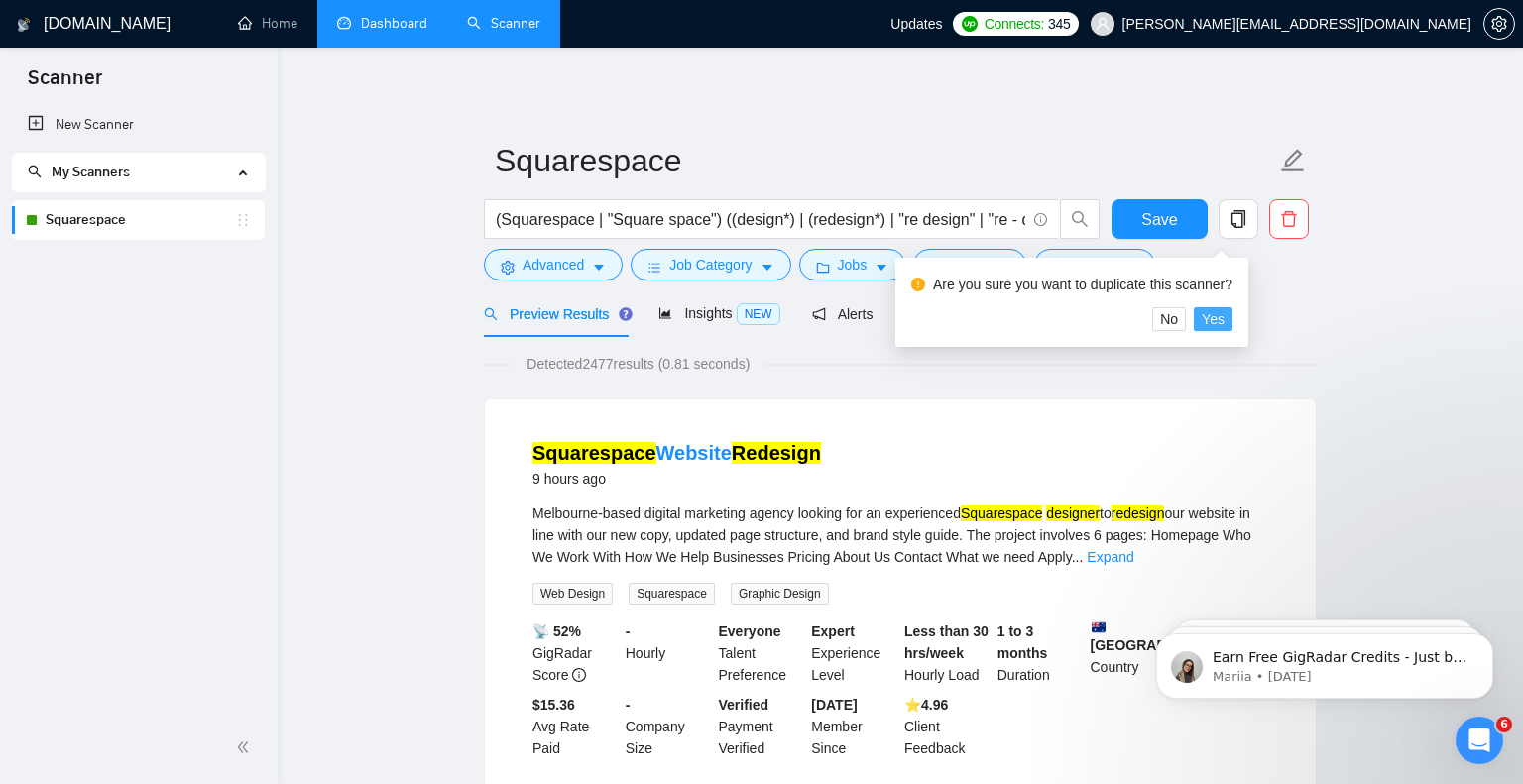
click at [1224, 326] on span "Yes" at bounding box center [1212, 320] width 23 height 22
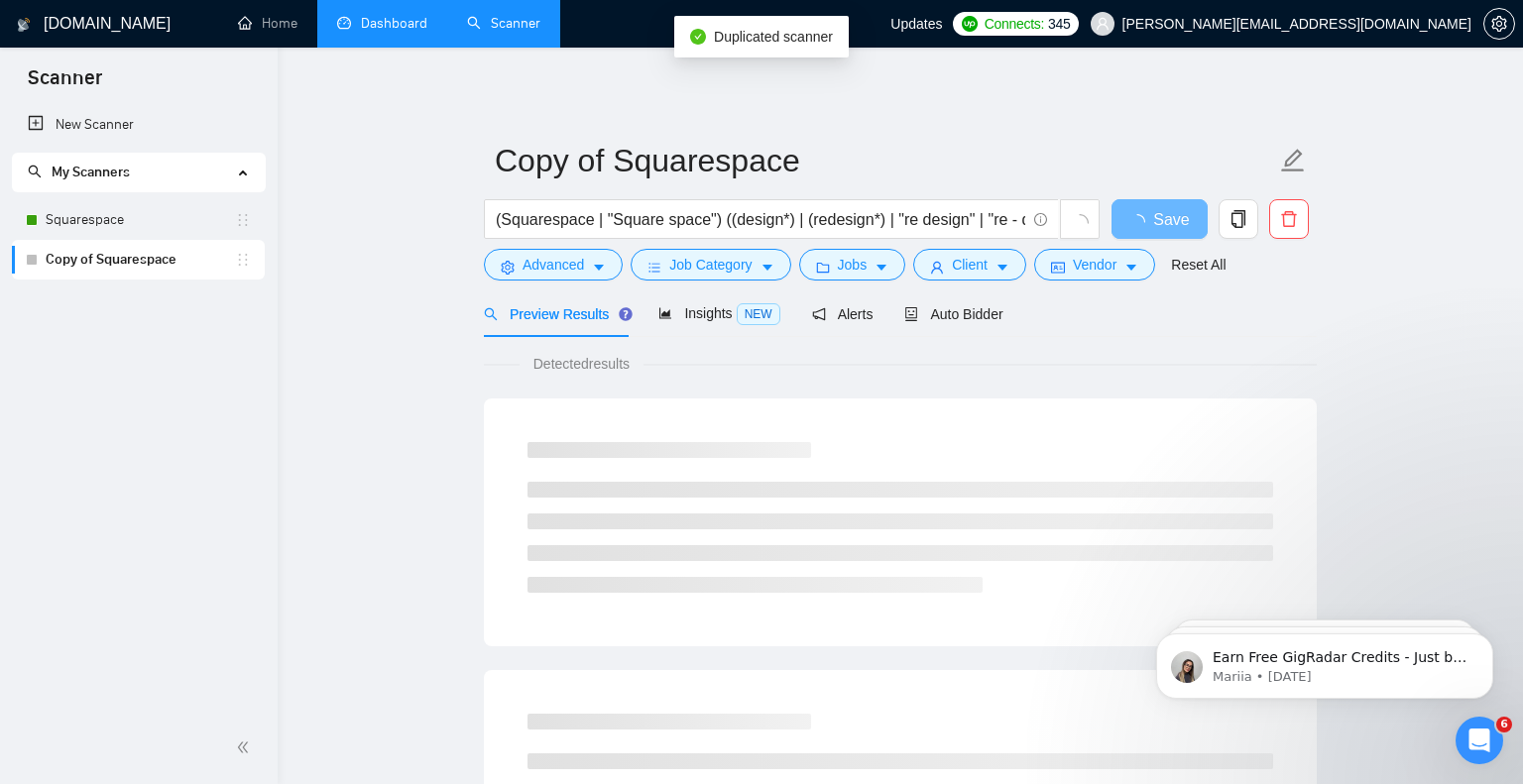
click at [124, 256] on link "Copy of Squarespace" at bounding box center [140, 260] width 189 height 40
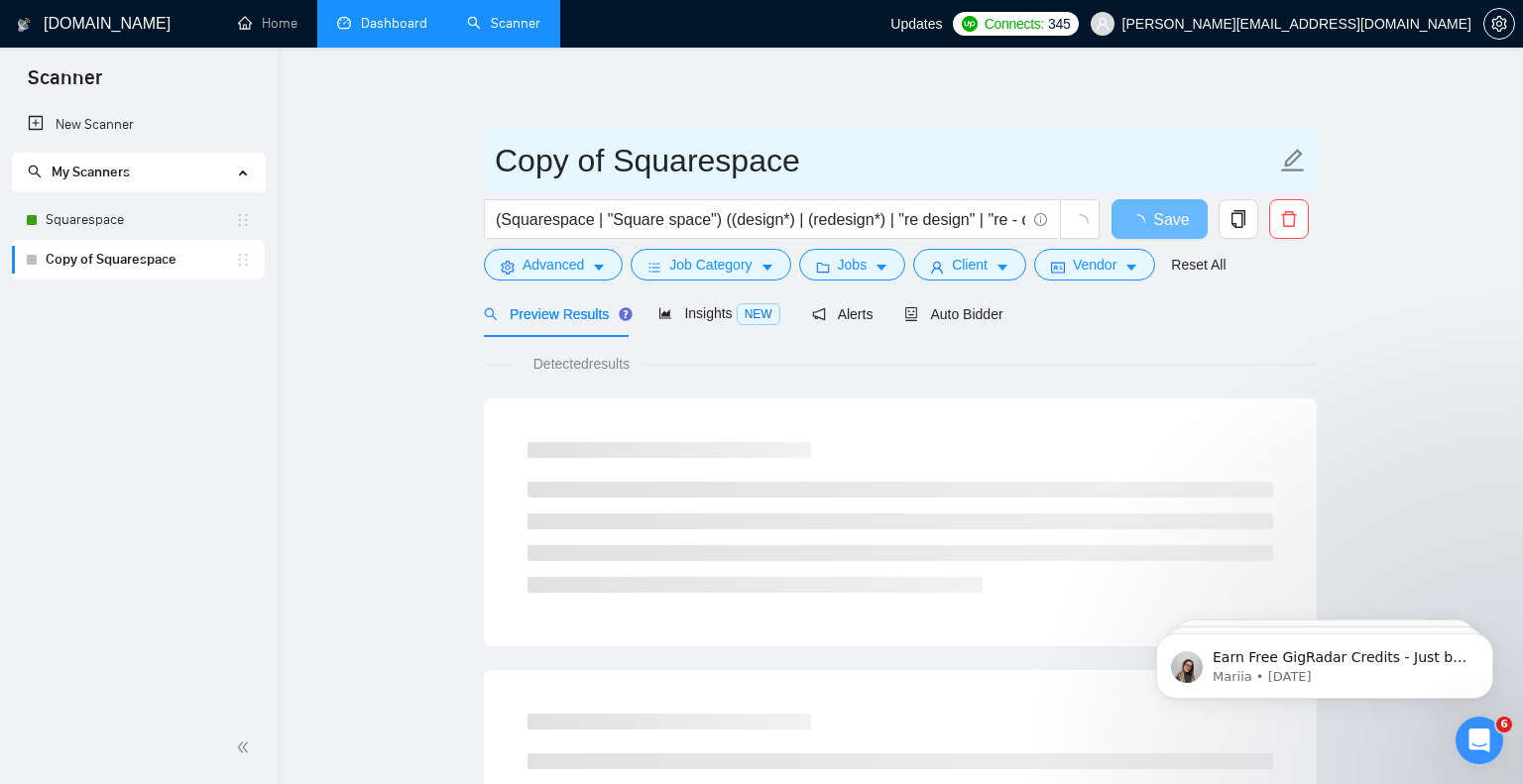
click at [623, 162] on input "Copy of Squarespace" at bounding box center [885, 161] width 781 height 50
click at [614, 159] on input "Copy of Squarespace" at bounding box center [885, 161] width 781 height 50
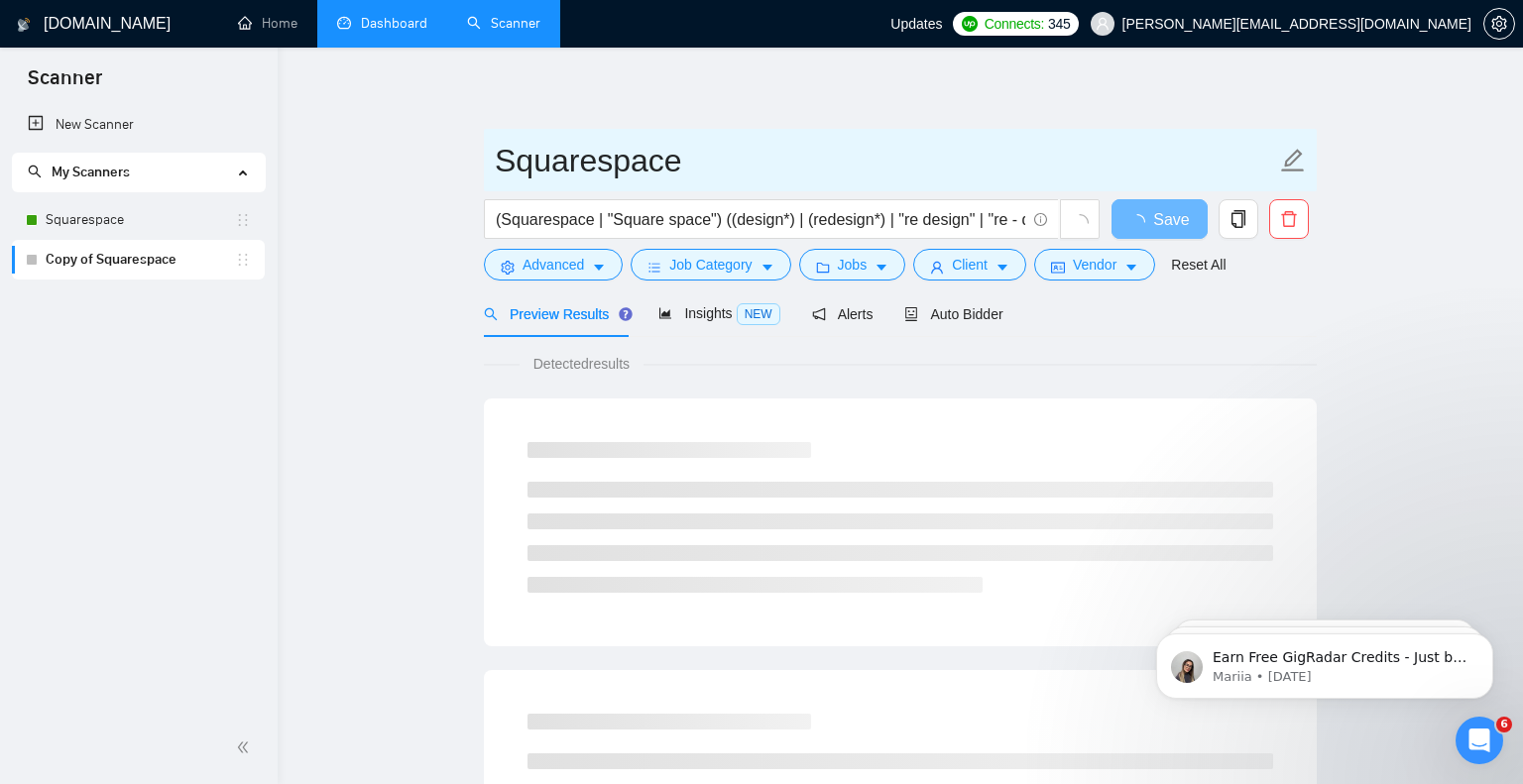
click at [776, 158] on input "Squarespace" at bounding box center [885, 161] width 781 height 50
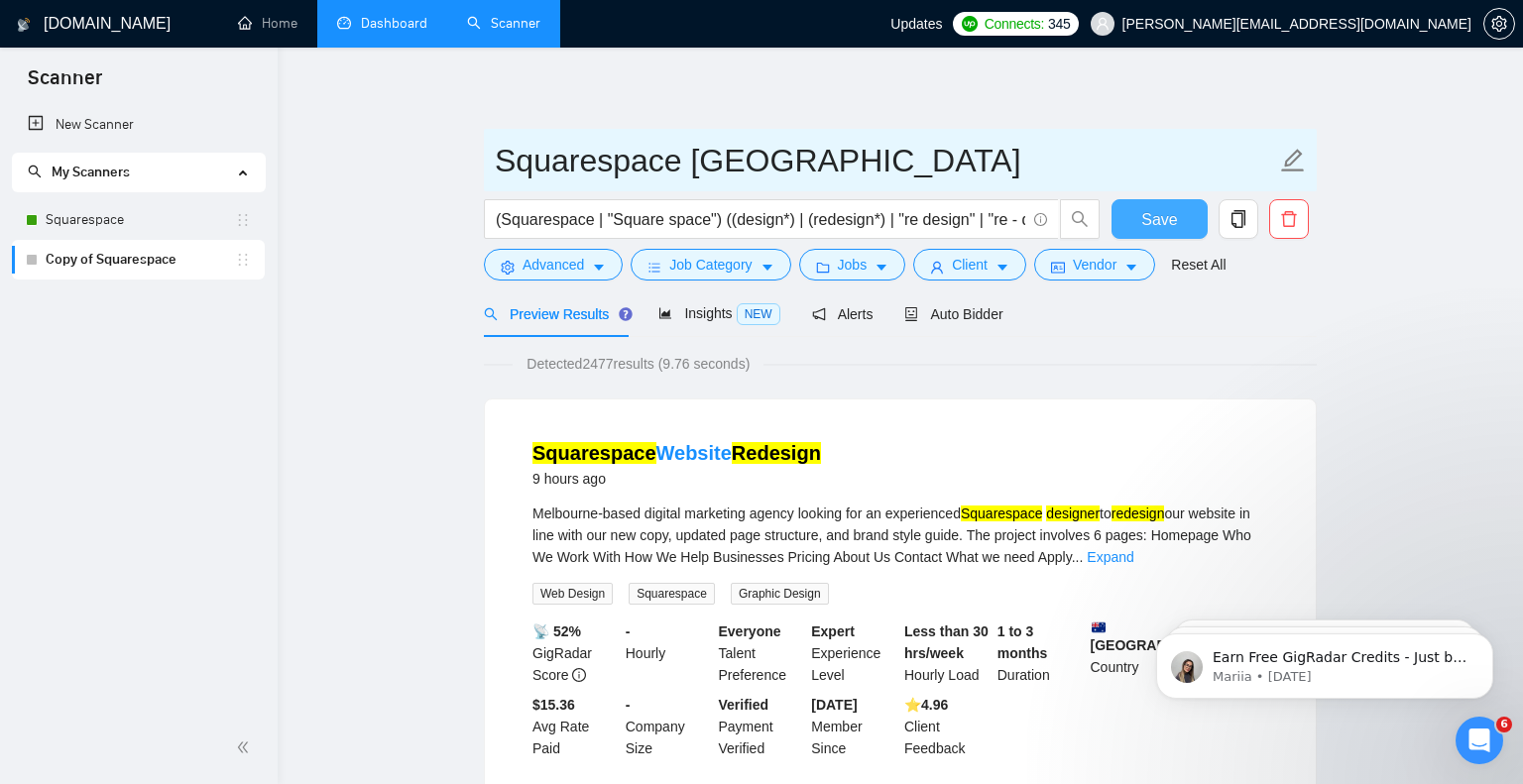
type input "Squarespace [GEOGRAPHIC_DATA]"
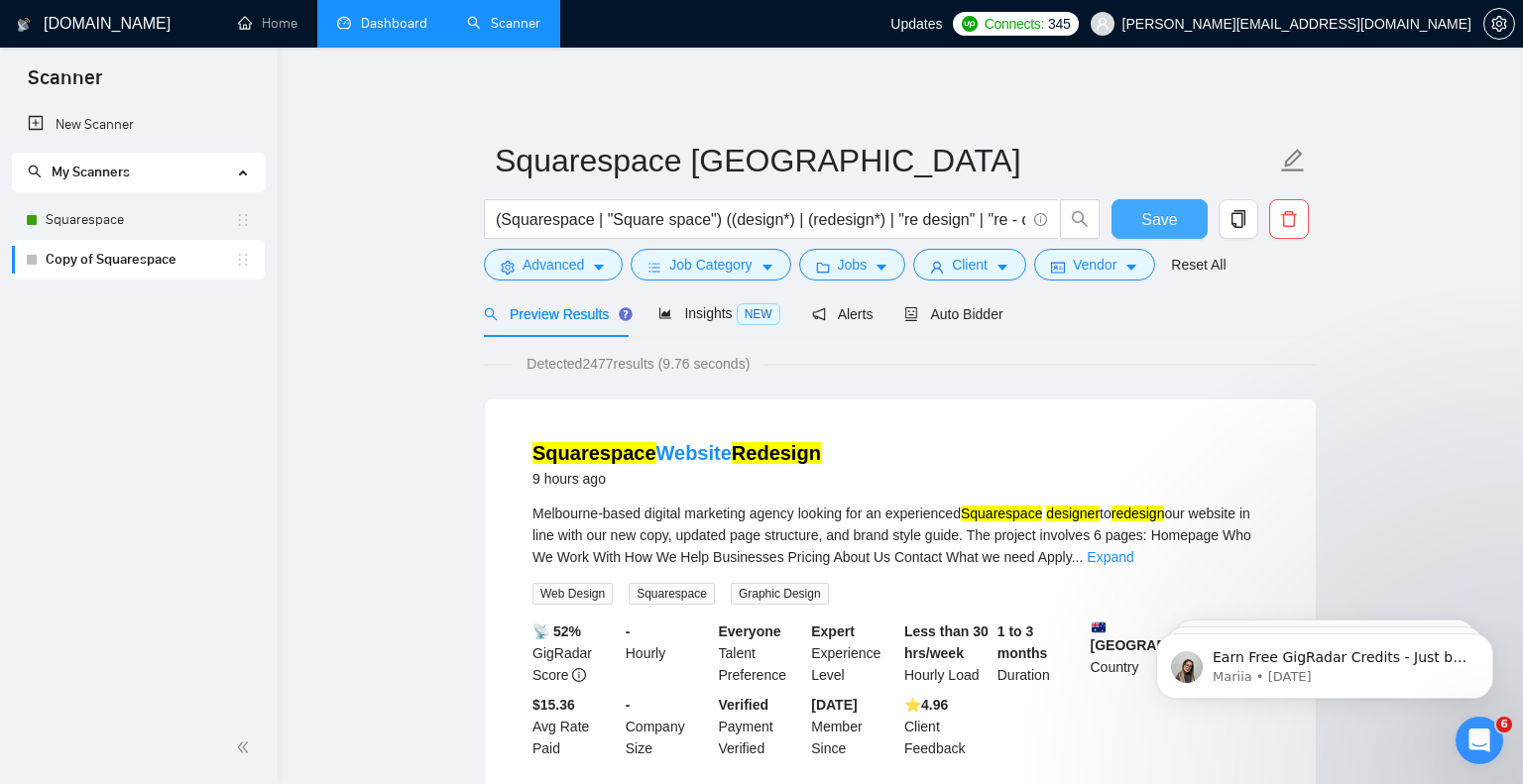
click at [1164, 212] on span "Save" at bounding box center [1159, 219] width 36 height 25
click at [1104, 264] on span "Vendor" at bounding box center [1094, 265] width 44 height 22
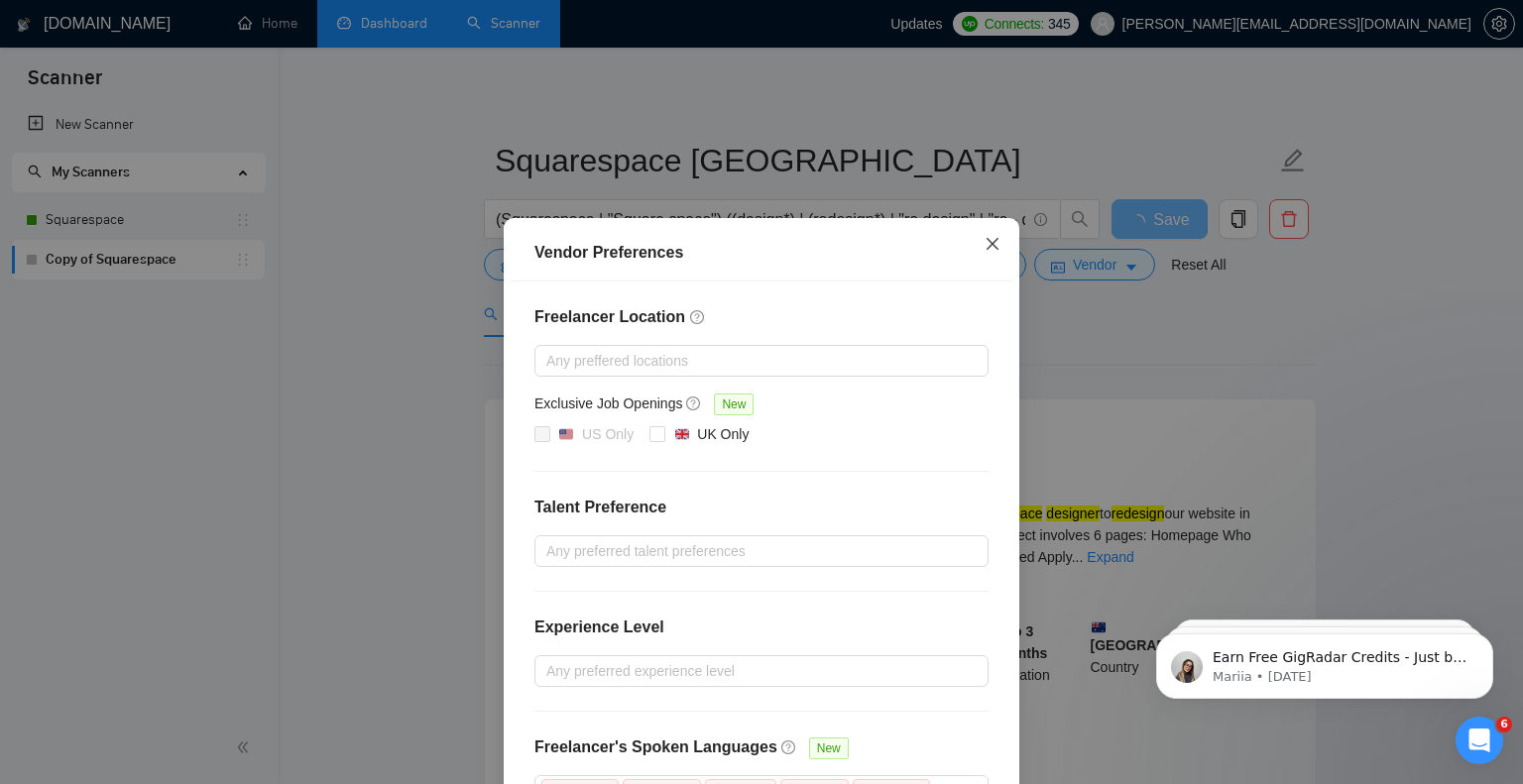
click at [980, 249] on span "Close" at bounding box center [992, 245] width 54 height 54
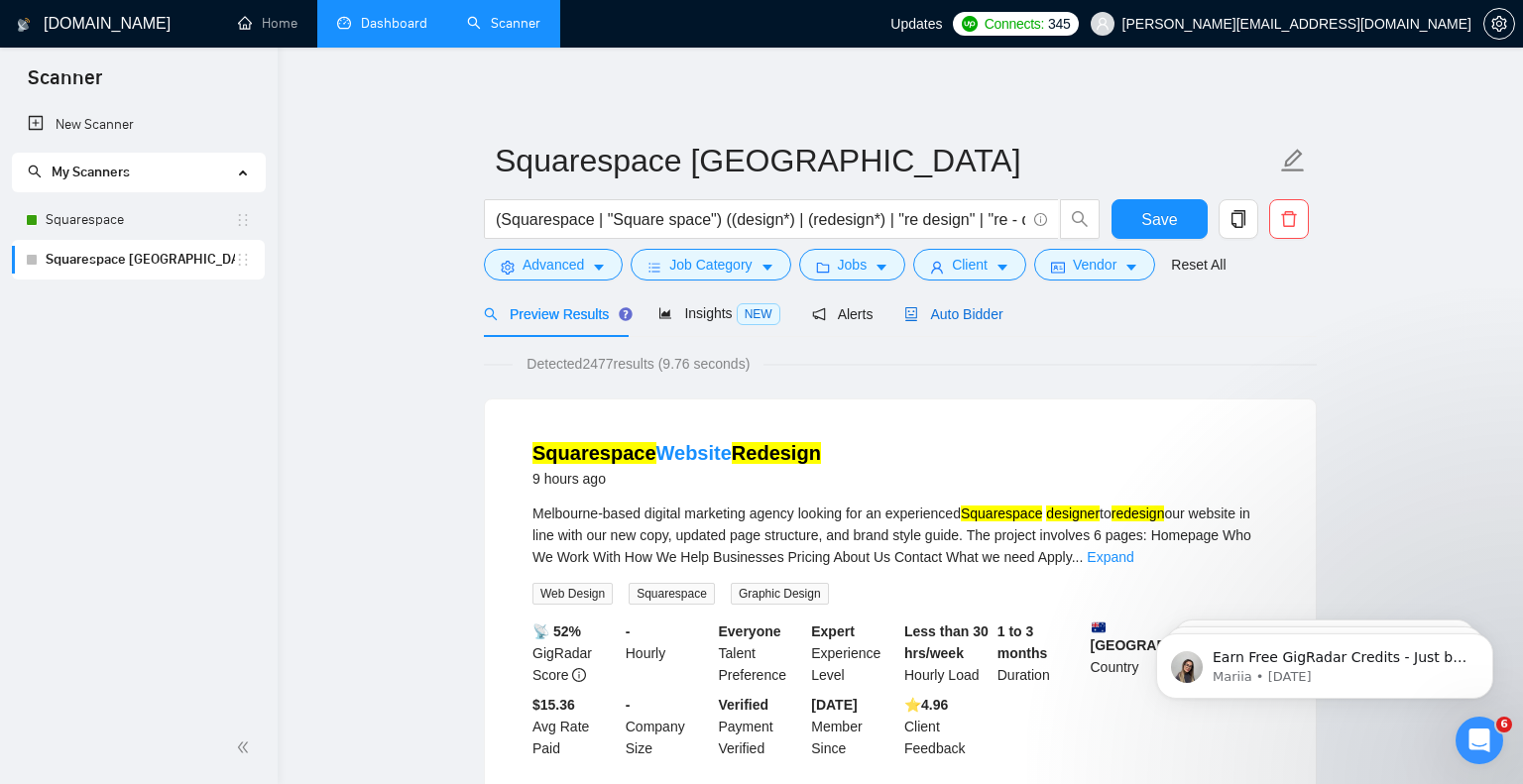
click at [945, 316] on span "Auto Bidder" at bounding box center [953, 315] width 98 height 16
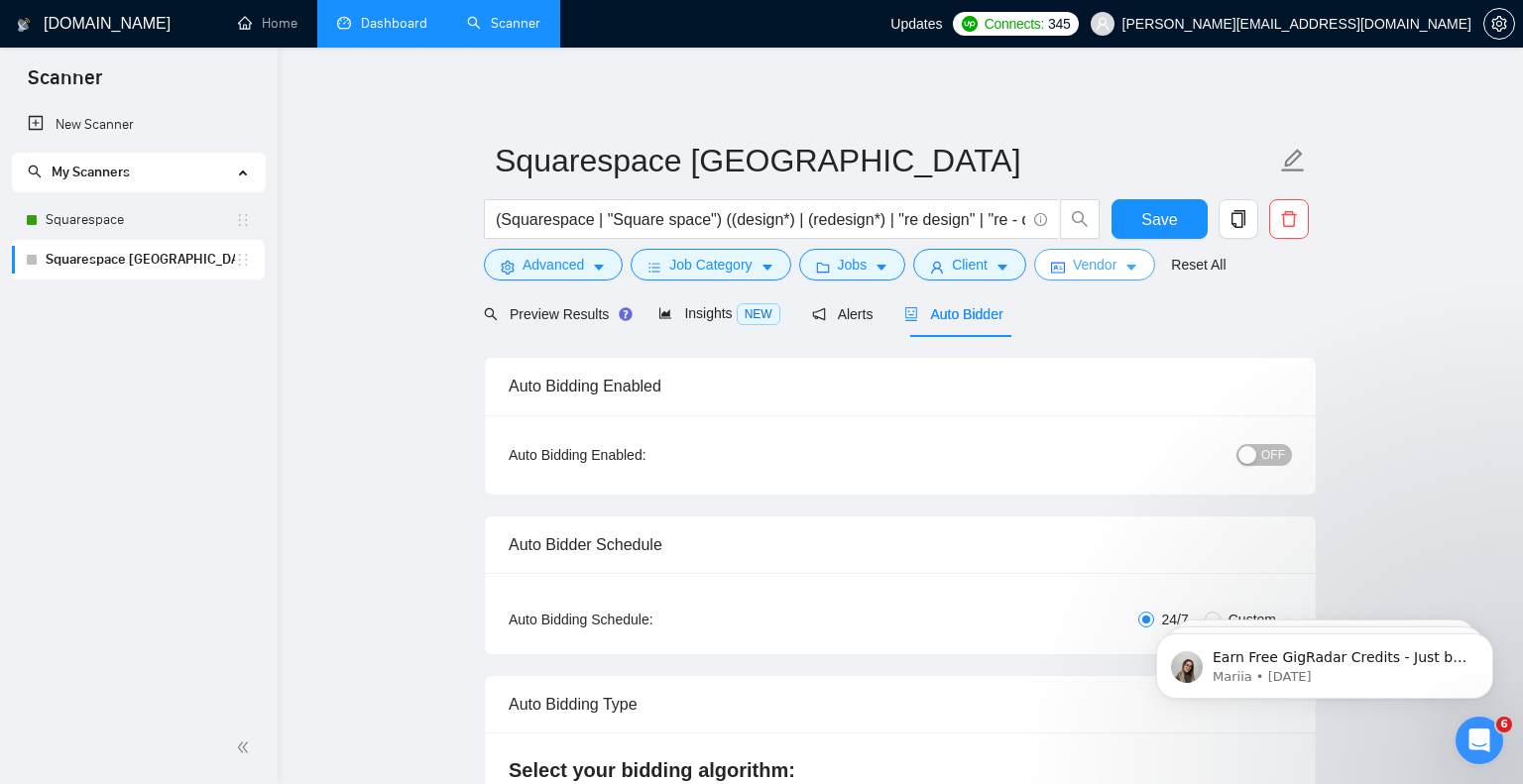
click at [1118, 253] on button "Vendor" at bounding box center [1094, 265] width 121 height 32
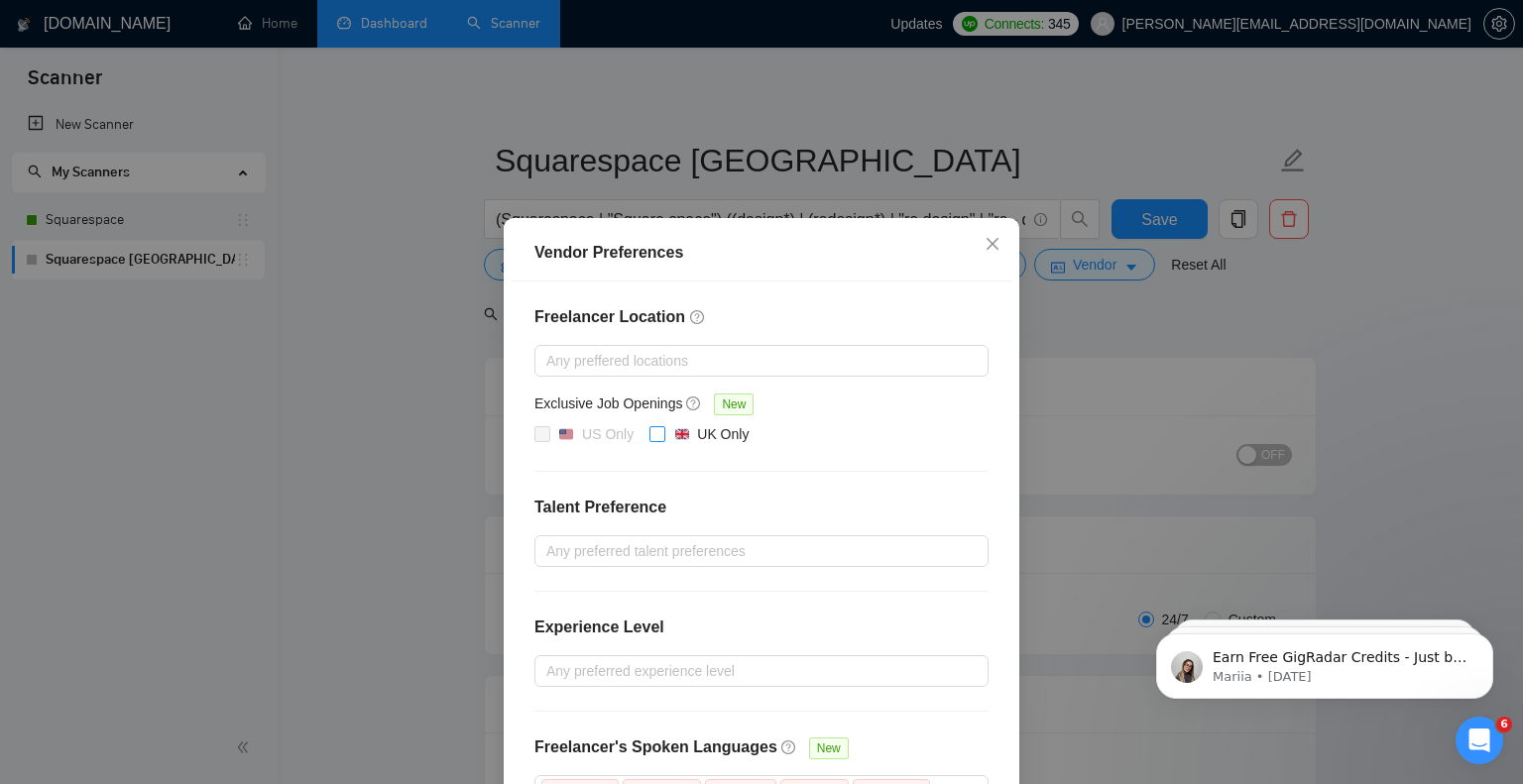
click at [660, 427] on input "UK Only" at bounding box center [657, 433] width 14 height 14
checkbox input "true"
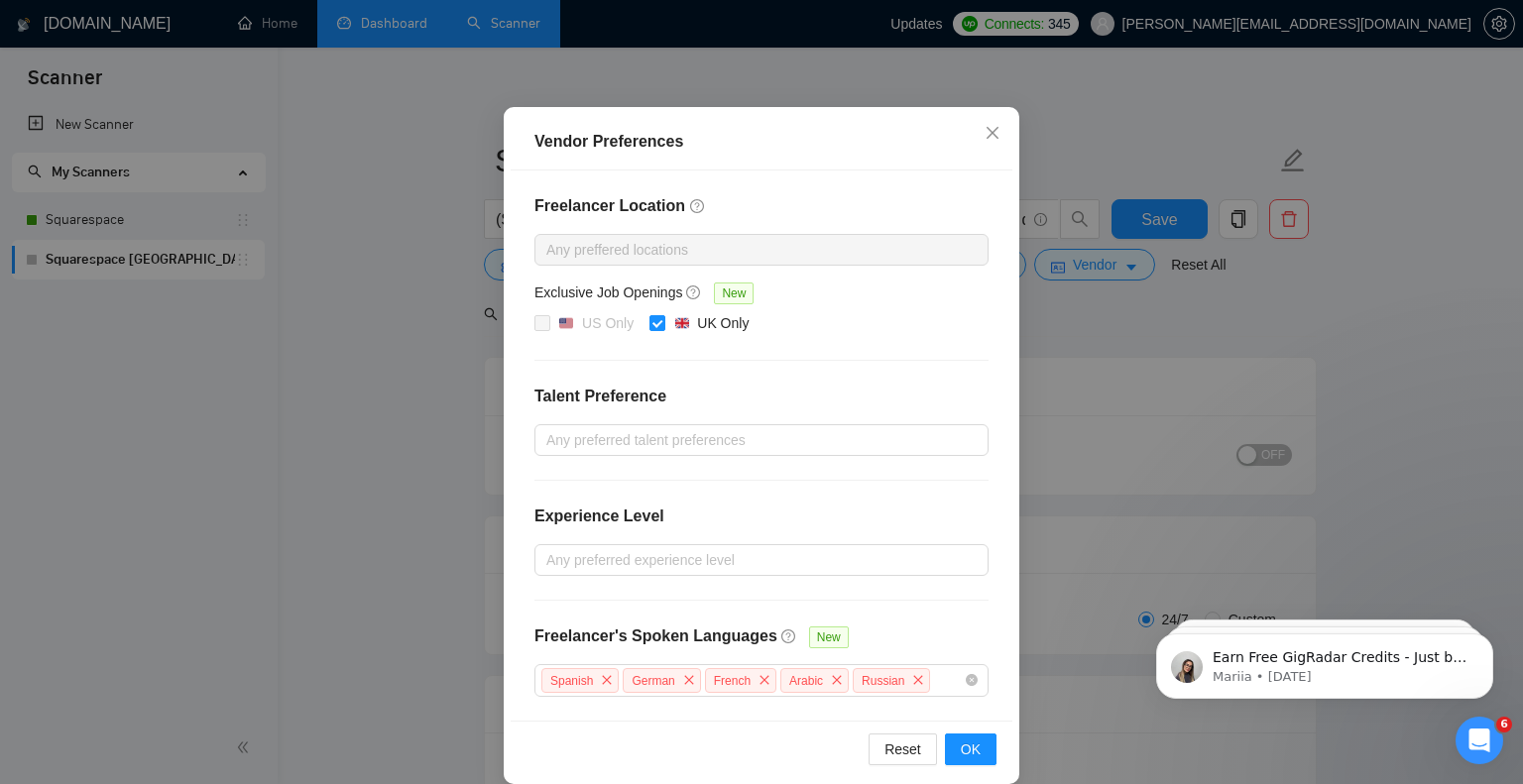
scroll to position [133, 0]
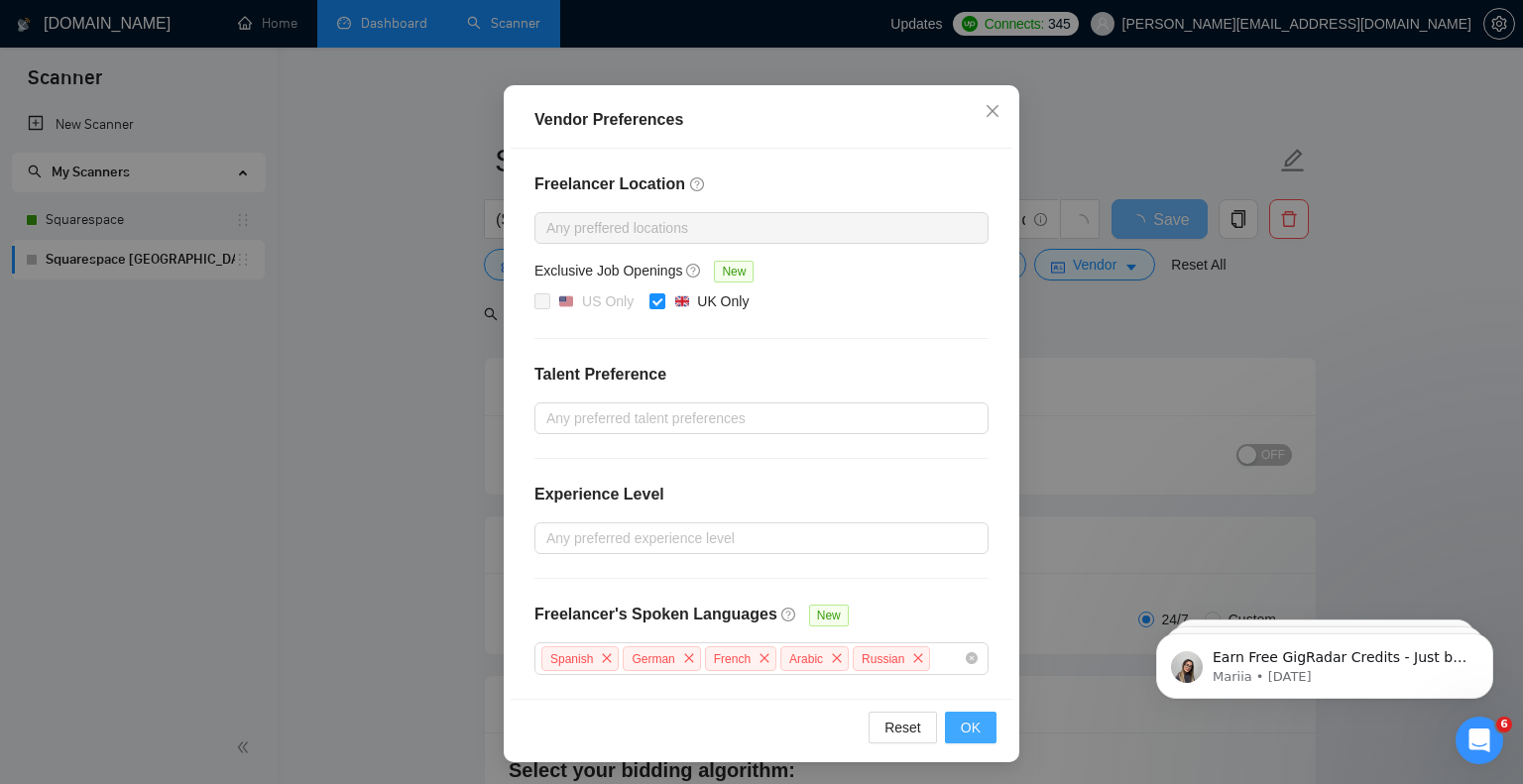
click at [970, 723] on span "OK" at bounding box center [970, 727] width 20 height 22
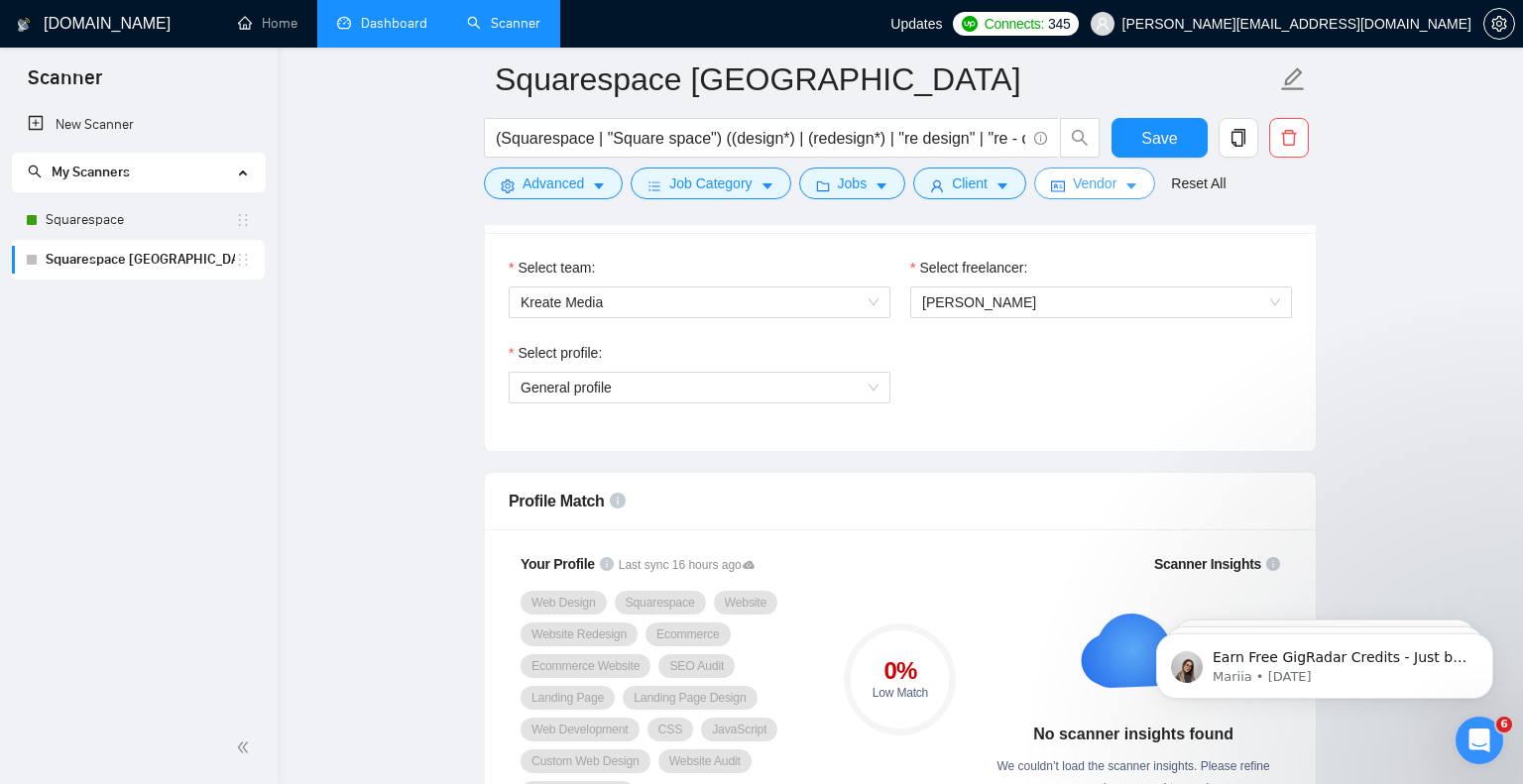
scroll to position [1022, 0]
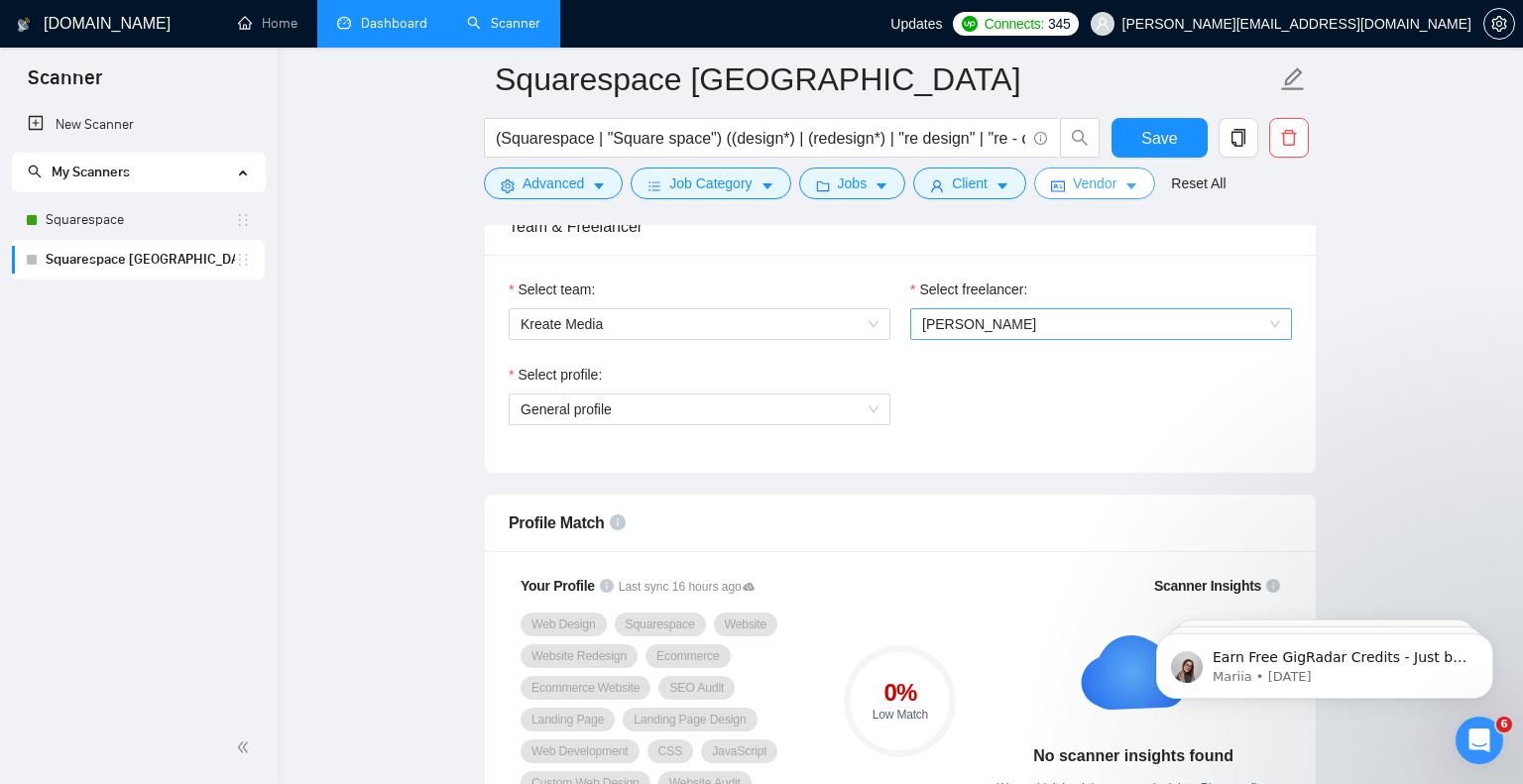
click at [1011, 319] on span "[PERSON_NAME]" at bounding box center [1101, 325] width 358 height 30
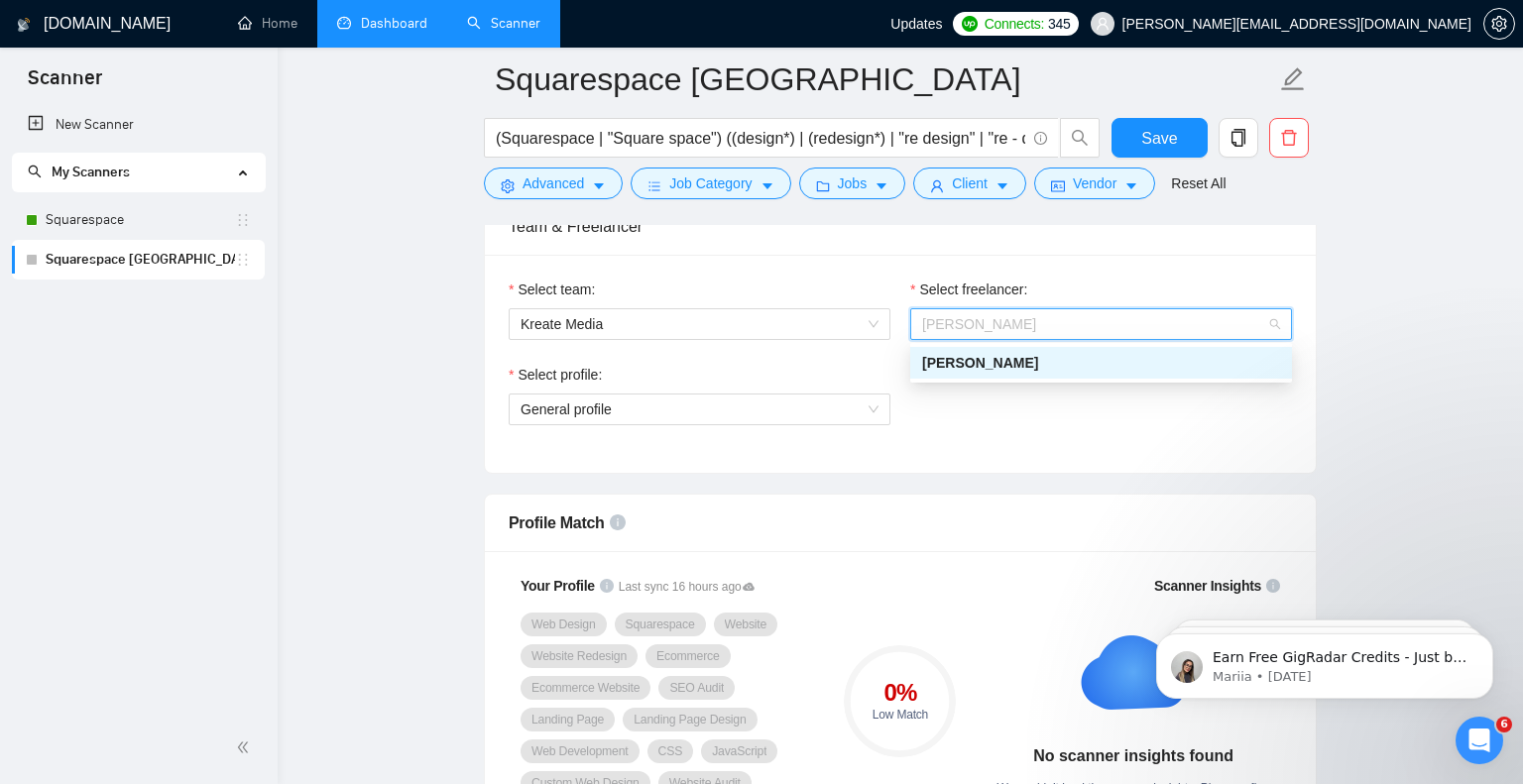
click at [994, 422] on div "Select profile: General profile" at bounding box center [900, 405] width 803 height 85
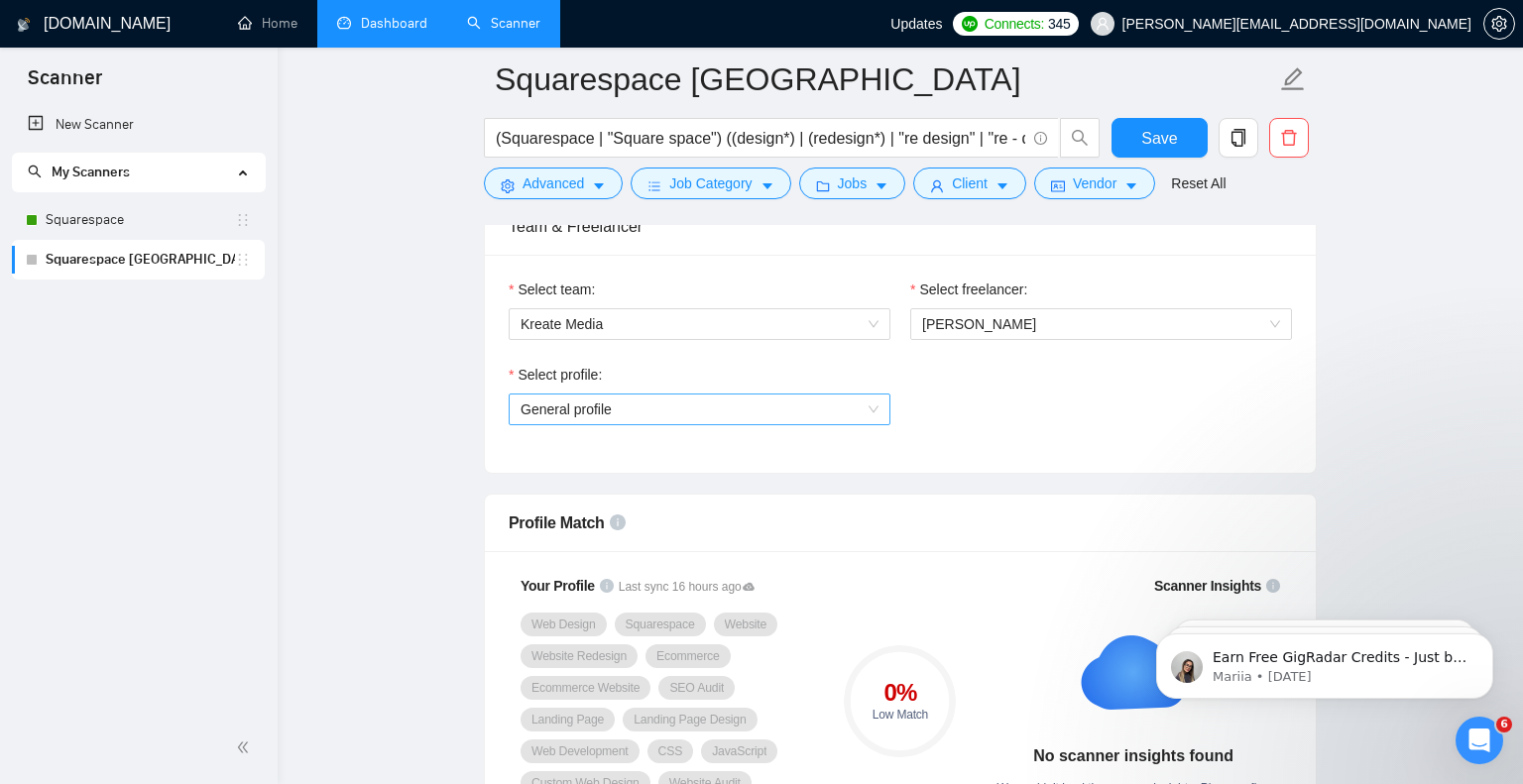
click at [784, 420] on span "General profile" at bounding box center [700, 409] width 358 height 30
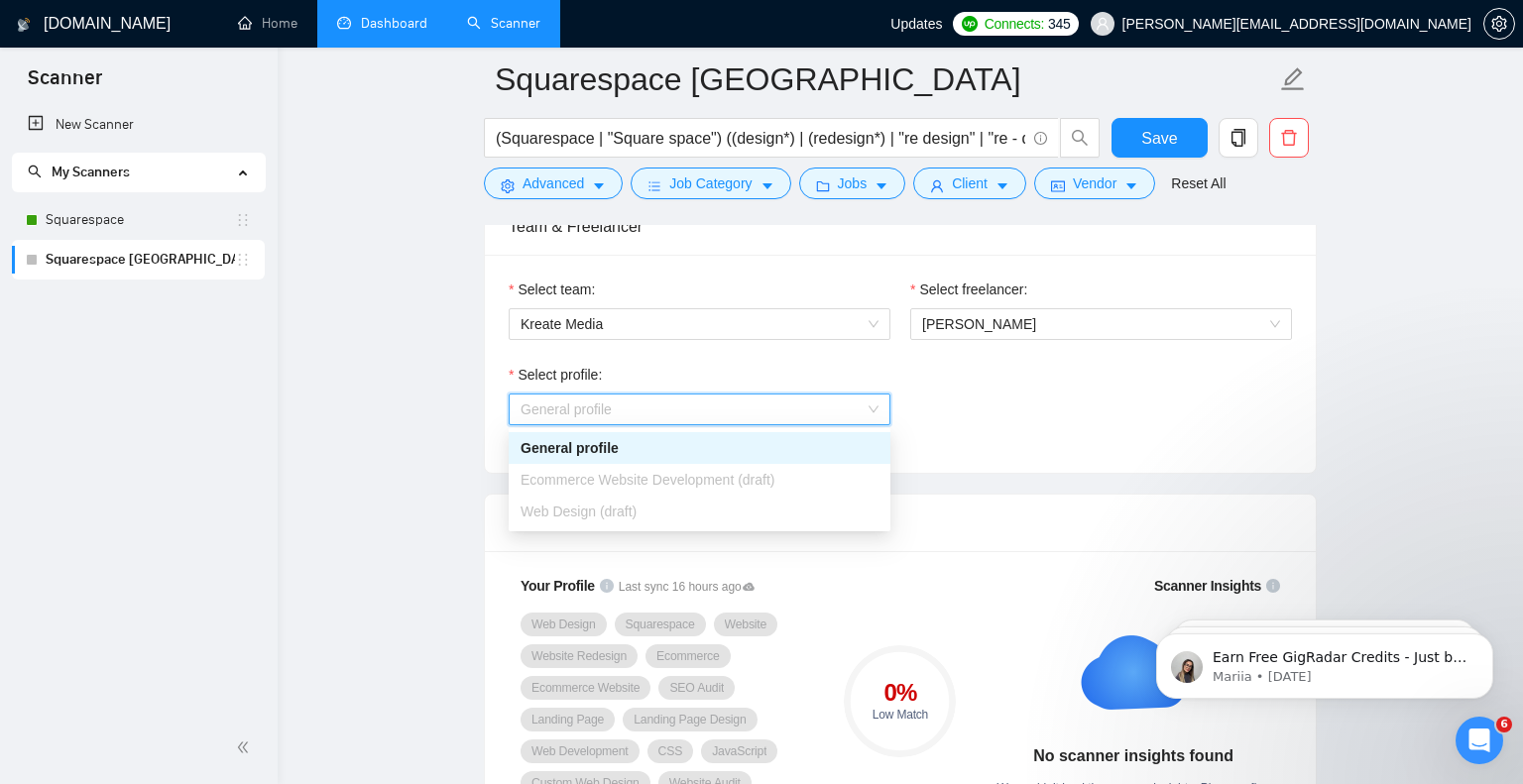
click at [784, 420] on span "General profile" at bounding box center [700, 409] width 358 height 30
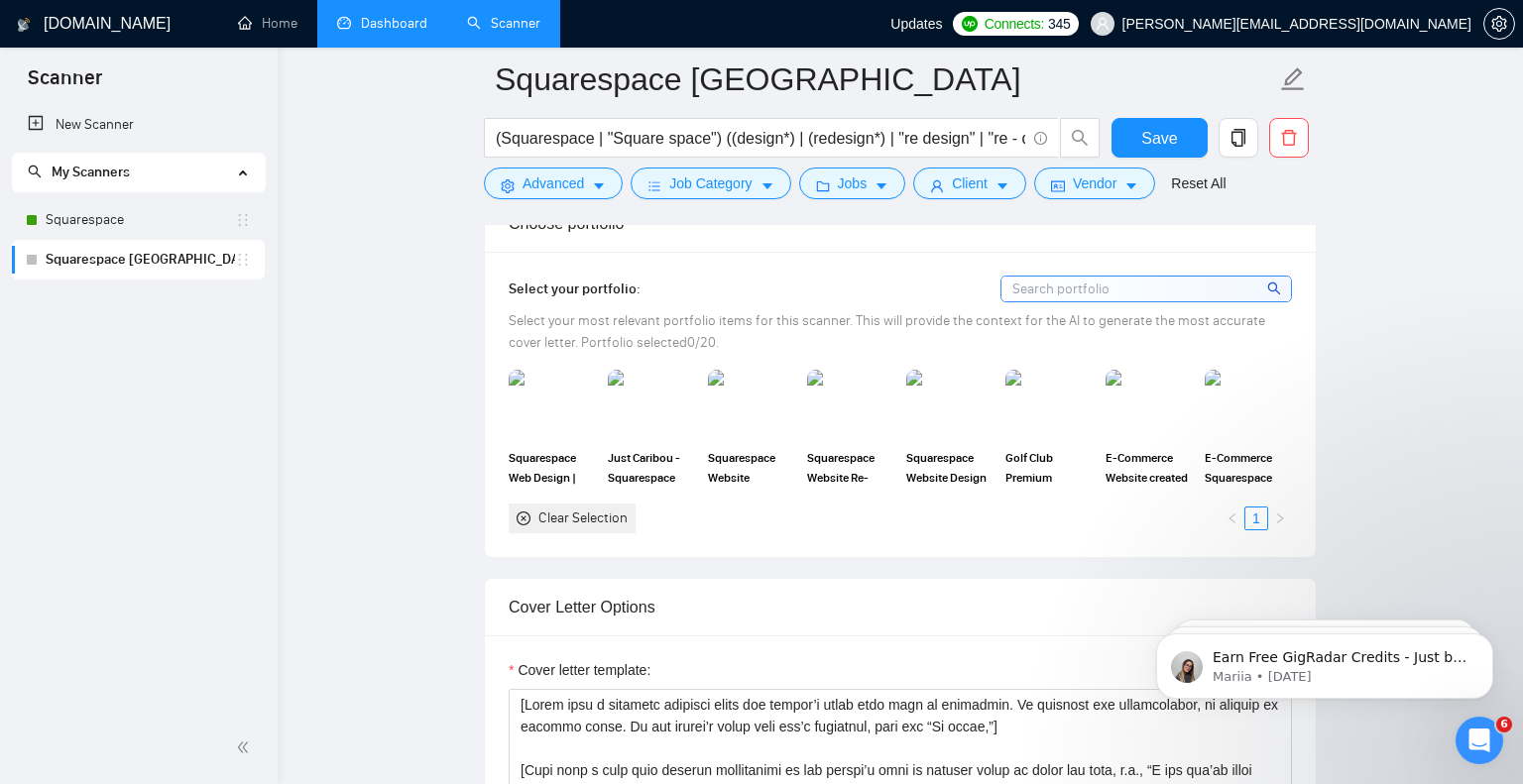
scroll to position [1960, 0]
click at [564, 410] on img at bounding box center [552, 403] width 83 height 65
click at [866, 410] on img at bounding box center [849, 403] width 83 height 65
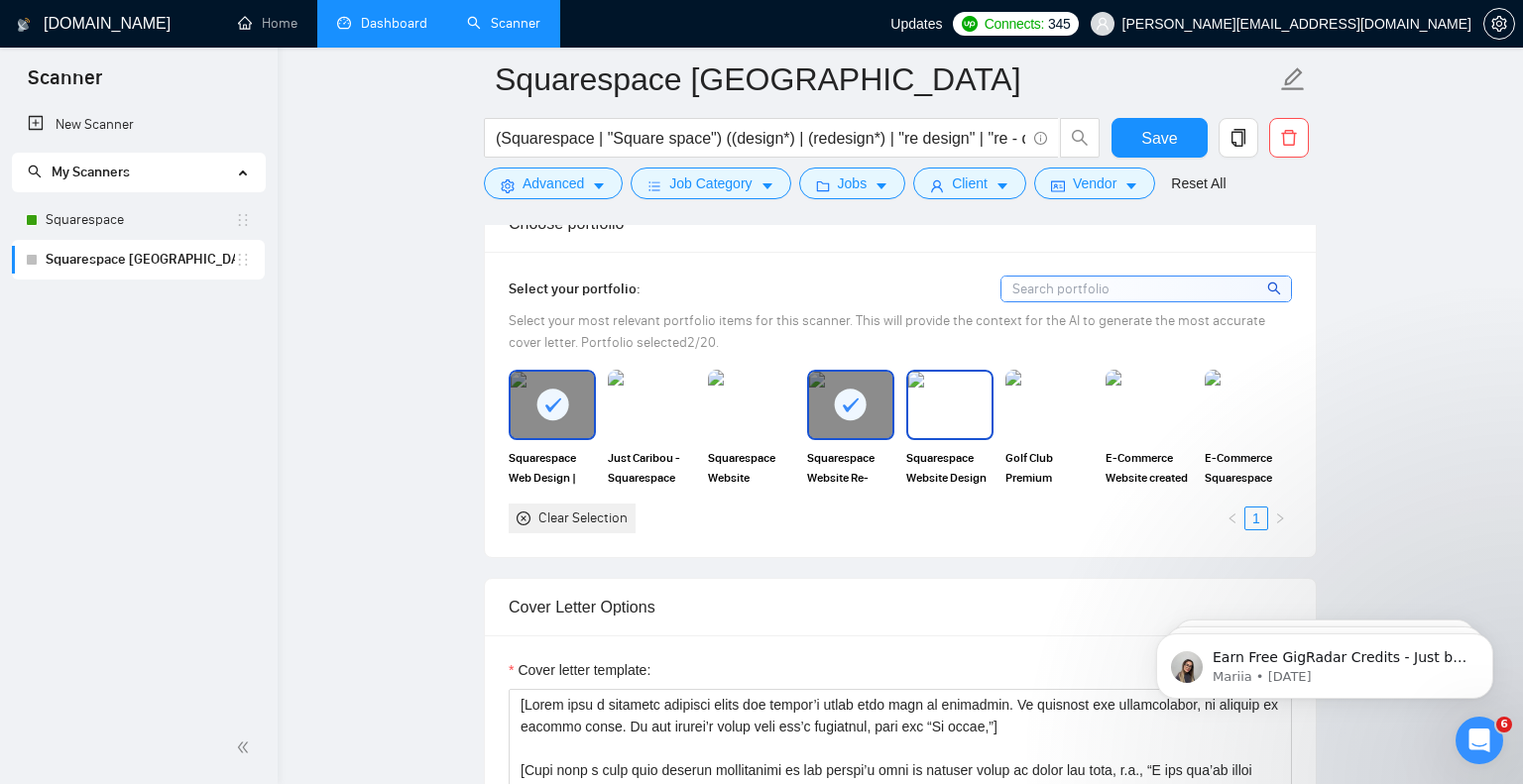
click at [951, 415] on img at bounding box center [949, 403] width 83 height 65
click at [1033, 422] on img at bounding box center [1048, 403] width 83 height 65
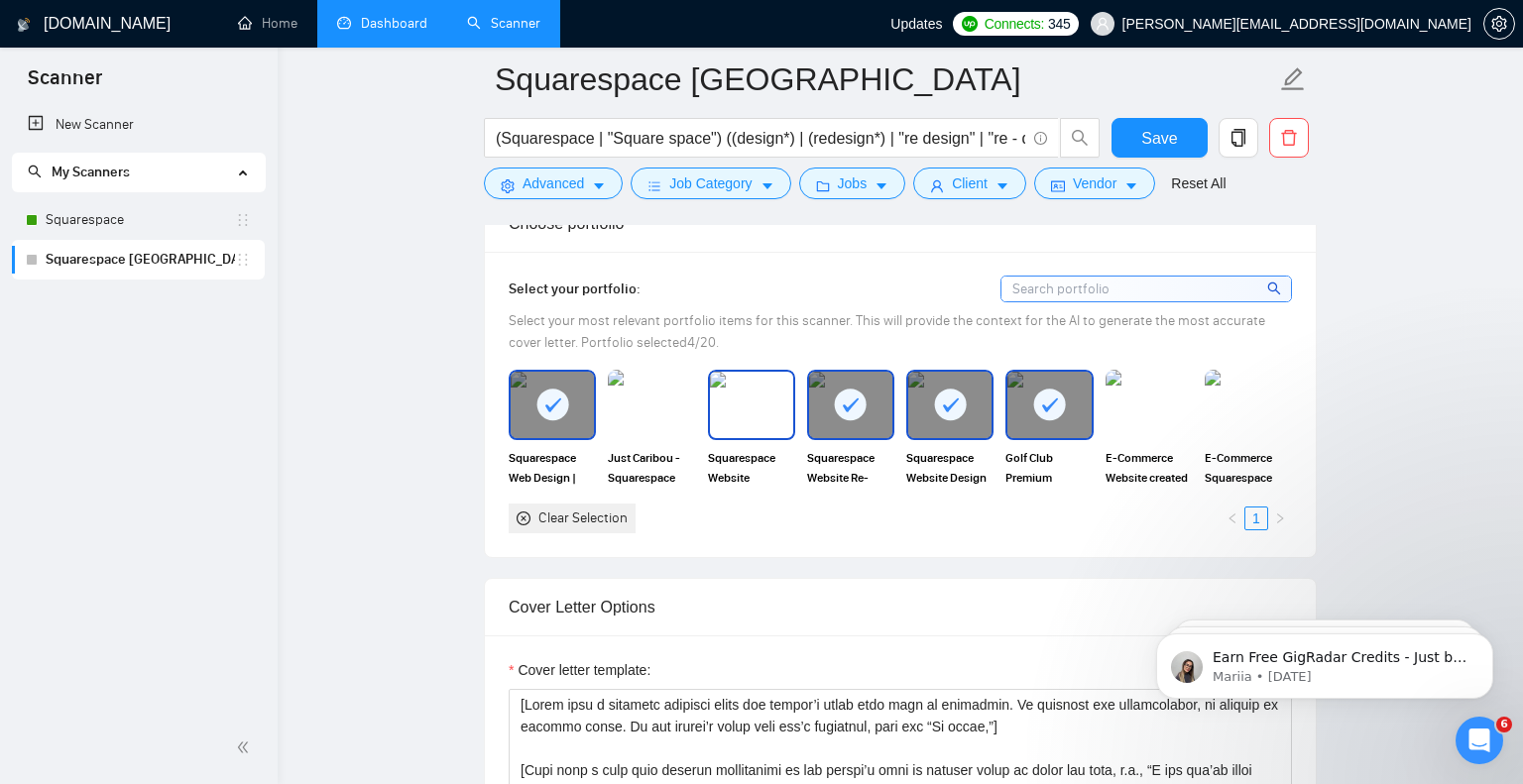
click at [742, 416] on img at bounding box center [751, 403] width 83 height 65
click at [762, 419] on icon at bounding box center [751, 404] width 33 height 33
click at [1139, 415] on img at bounding box center [1148, 403] width 83 height 65
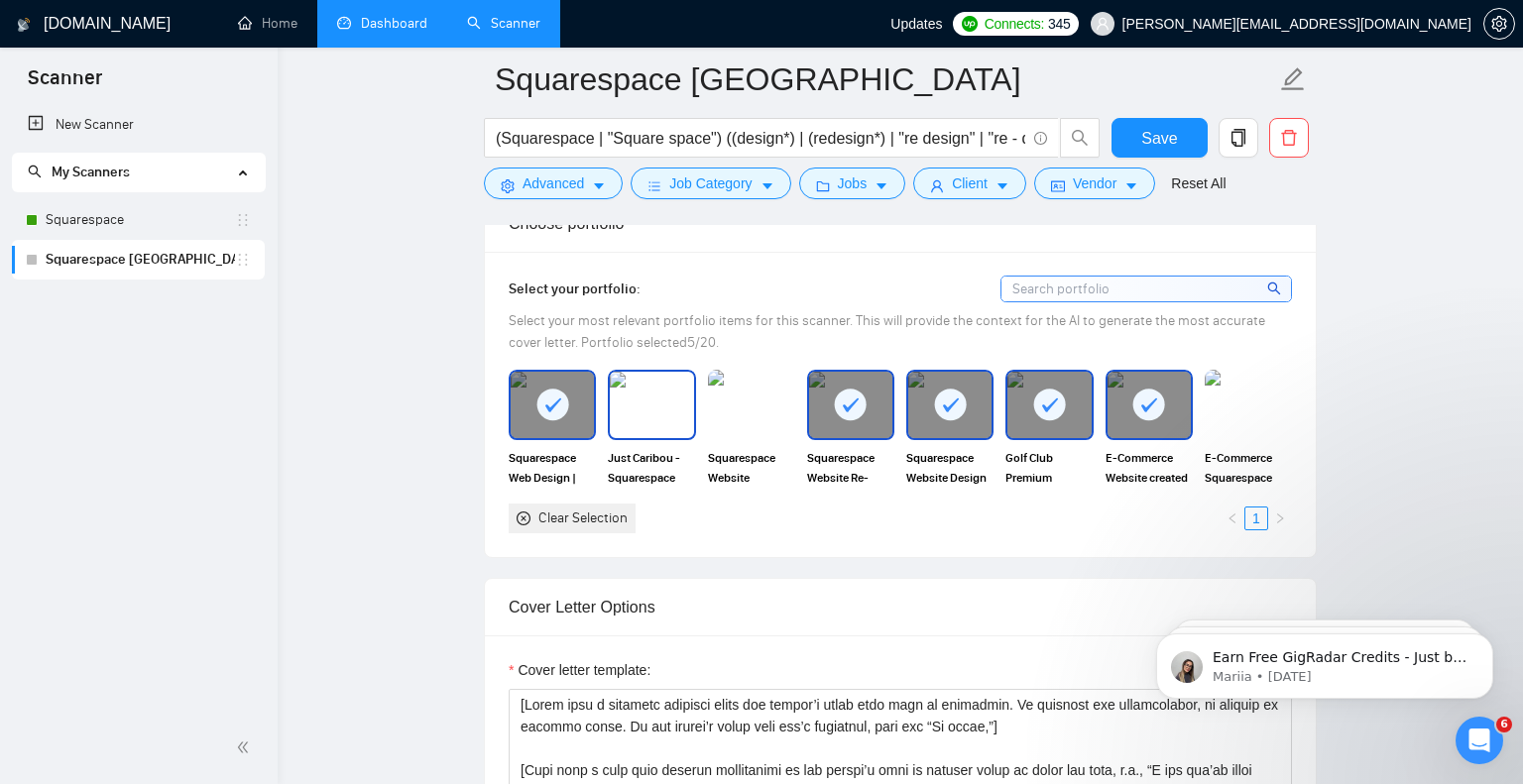
click at [665, 413] on img at bounding box center [651, 403] width 83 height 65
click at [746, 421] on img at bounding box center [751, 403] width 83 height 65
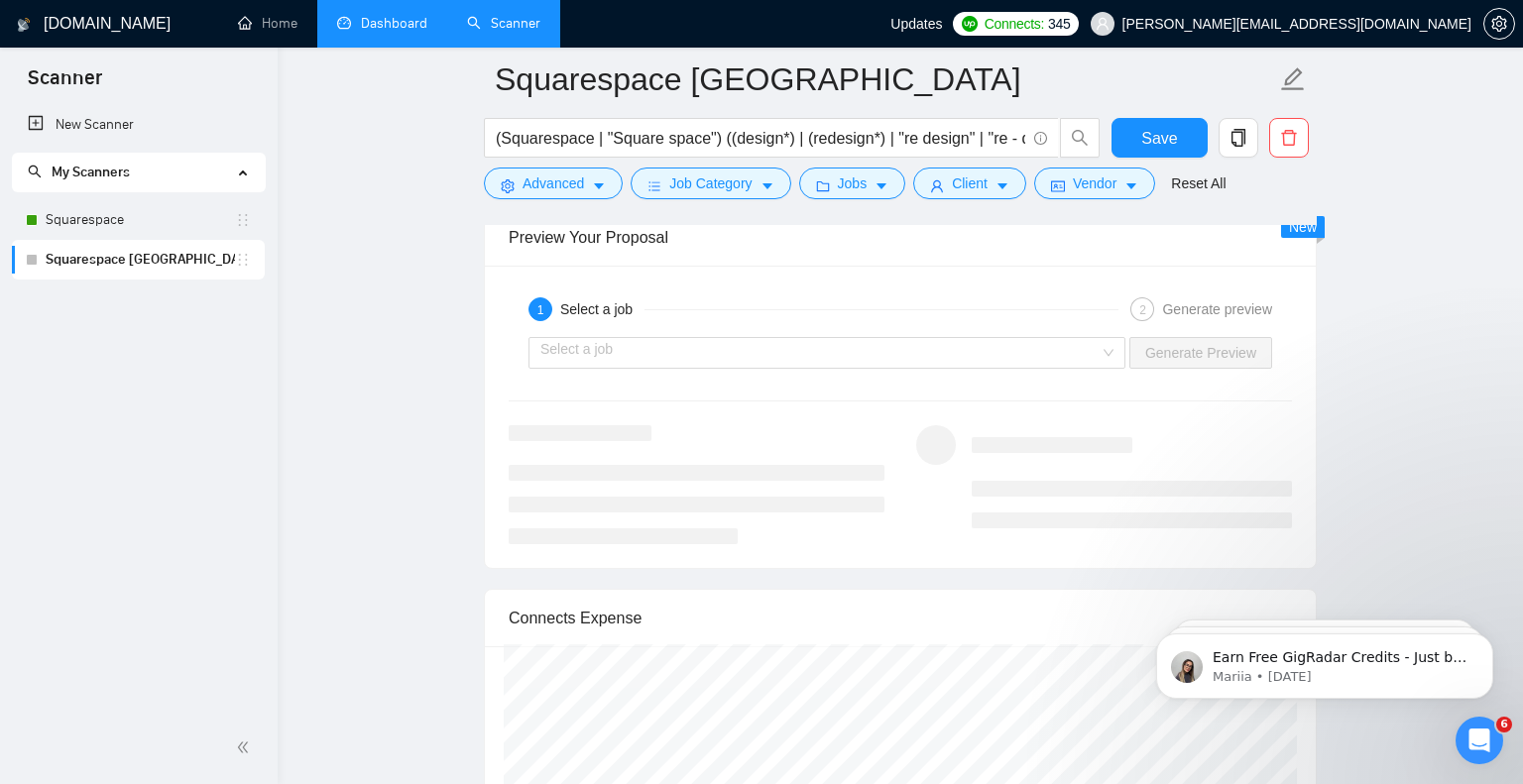
scroll to position [3862, 0]
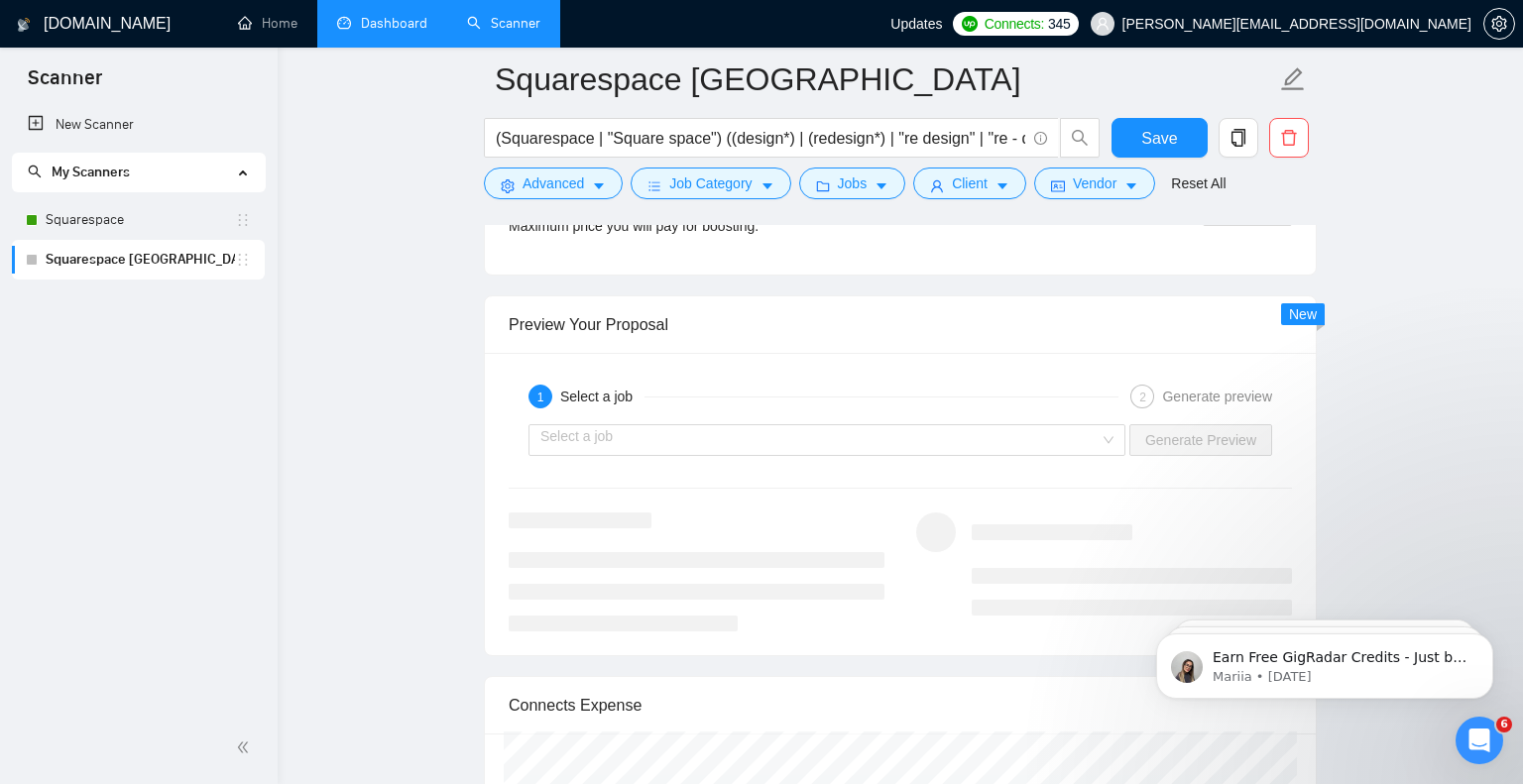
click at [880, 542] on div at bounding box center [697, 571] width 376 height 119
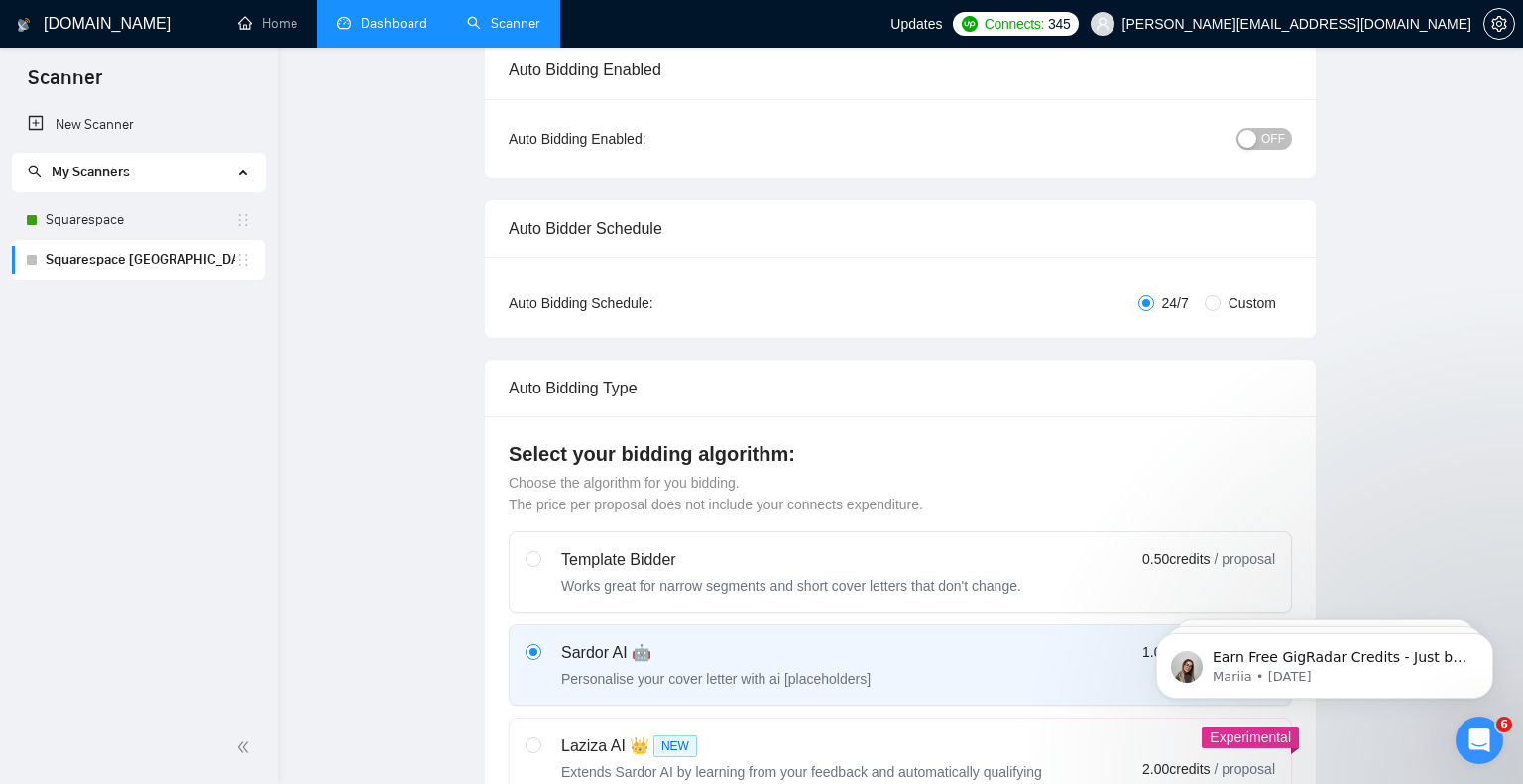
scroll to position [0, 0]
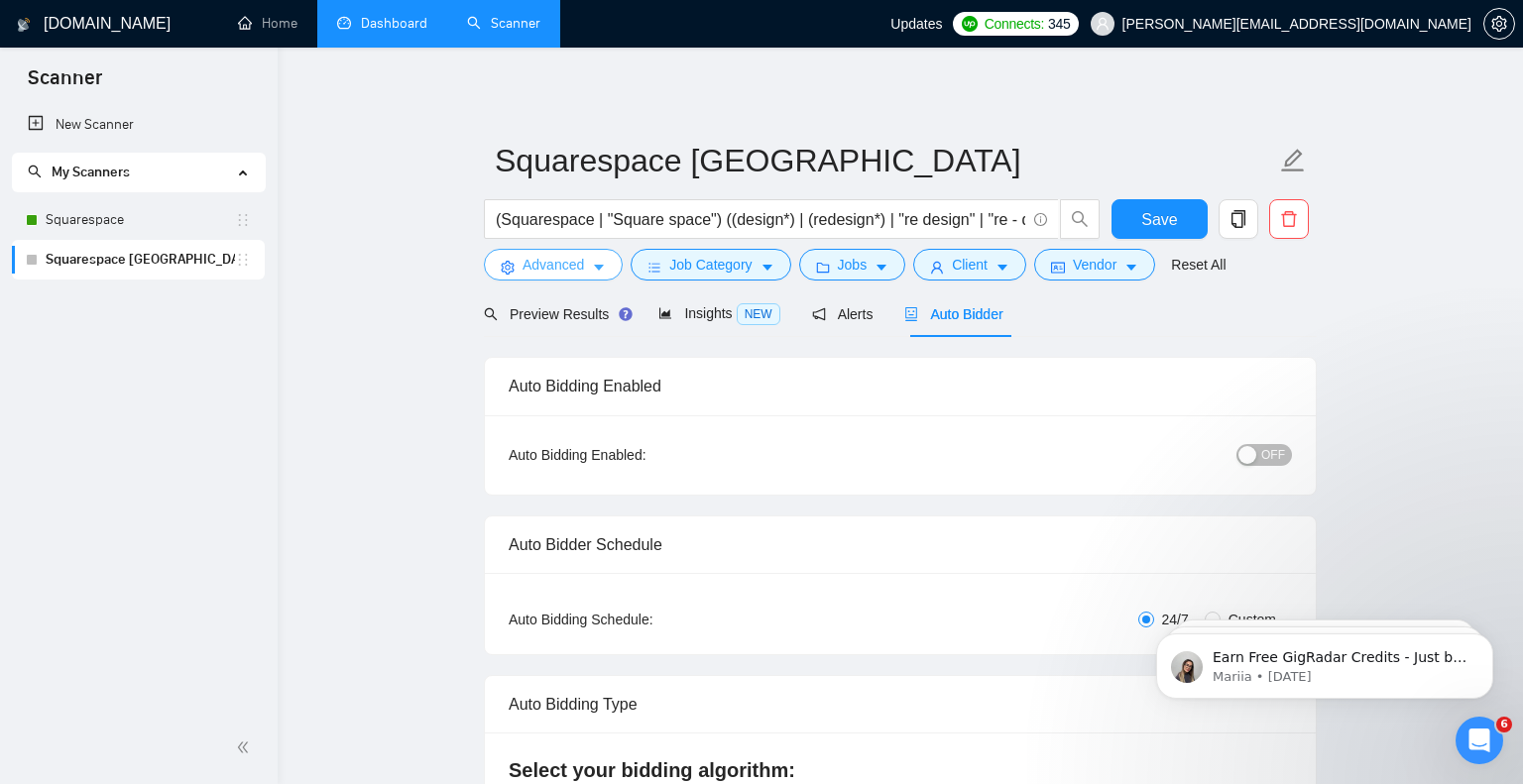
click at [581, 270] on span "Advanced" at bounding box center [554, 265] width 62 height 22
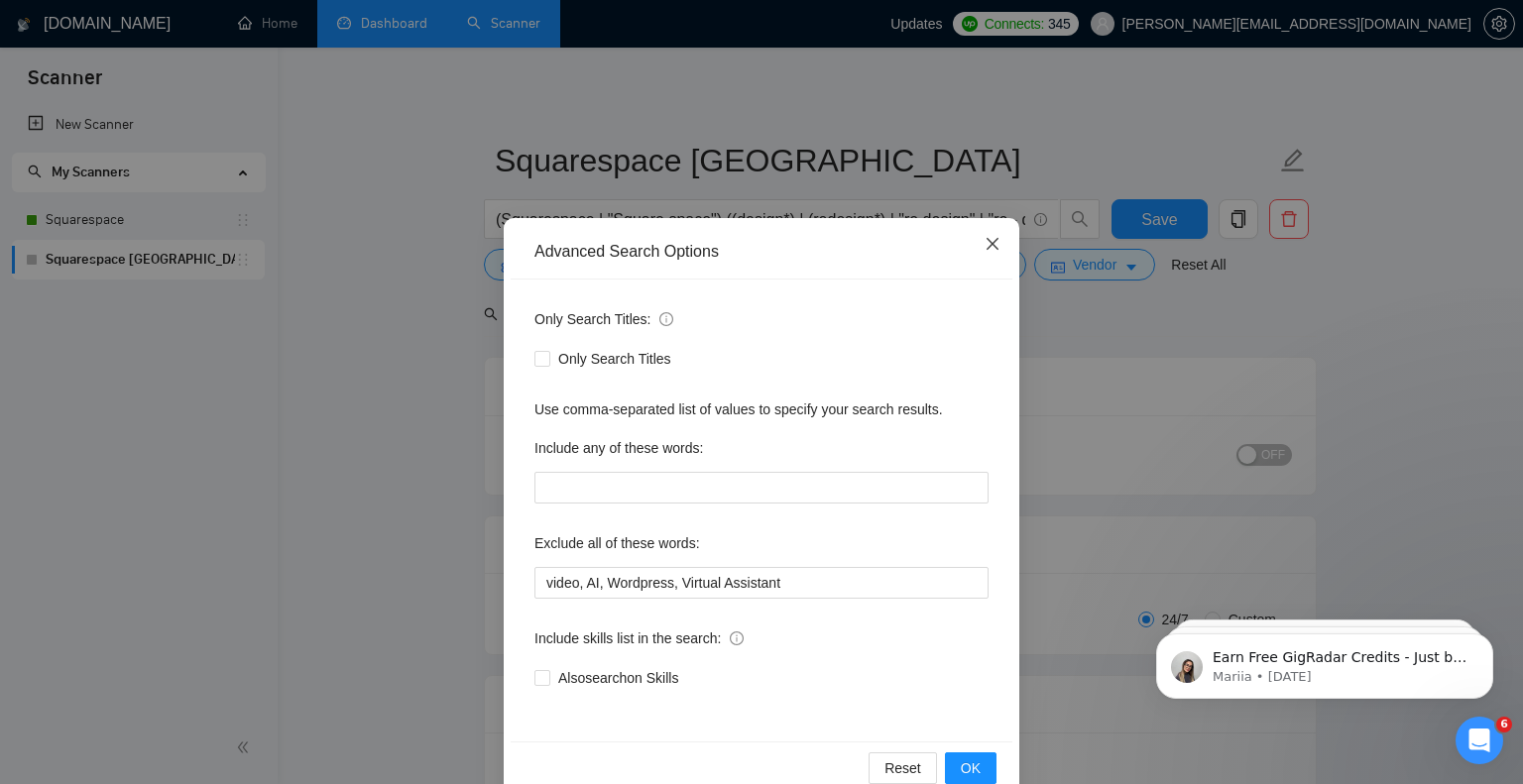
click at [987, 244] on icon "close" at bounding box center [992, 244] width 16 height 16
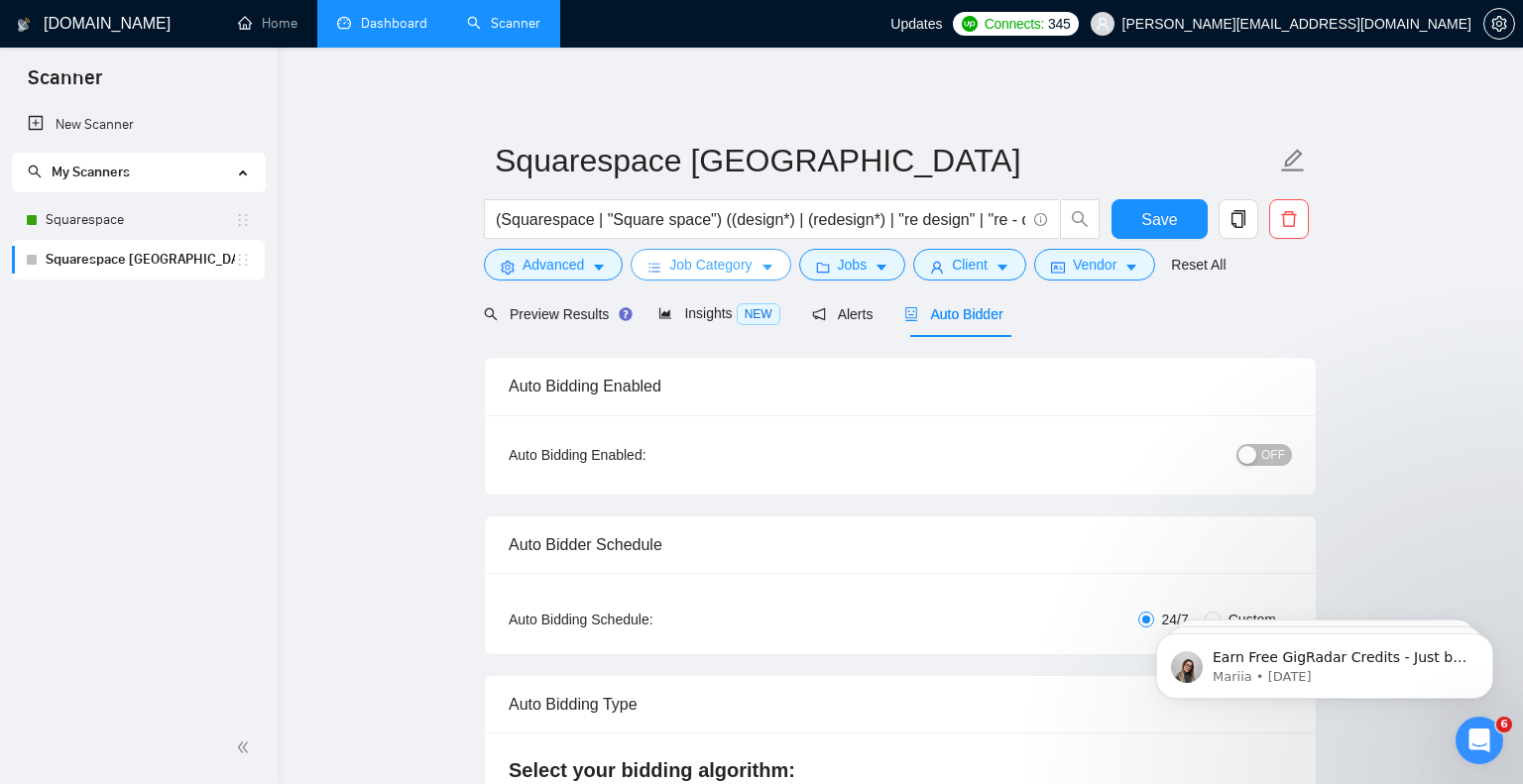
click at [752, 268] on span "Job Category" at bounding box center [711, 265] width 82 height 22
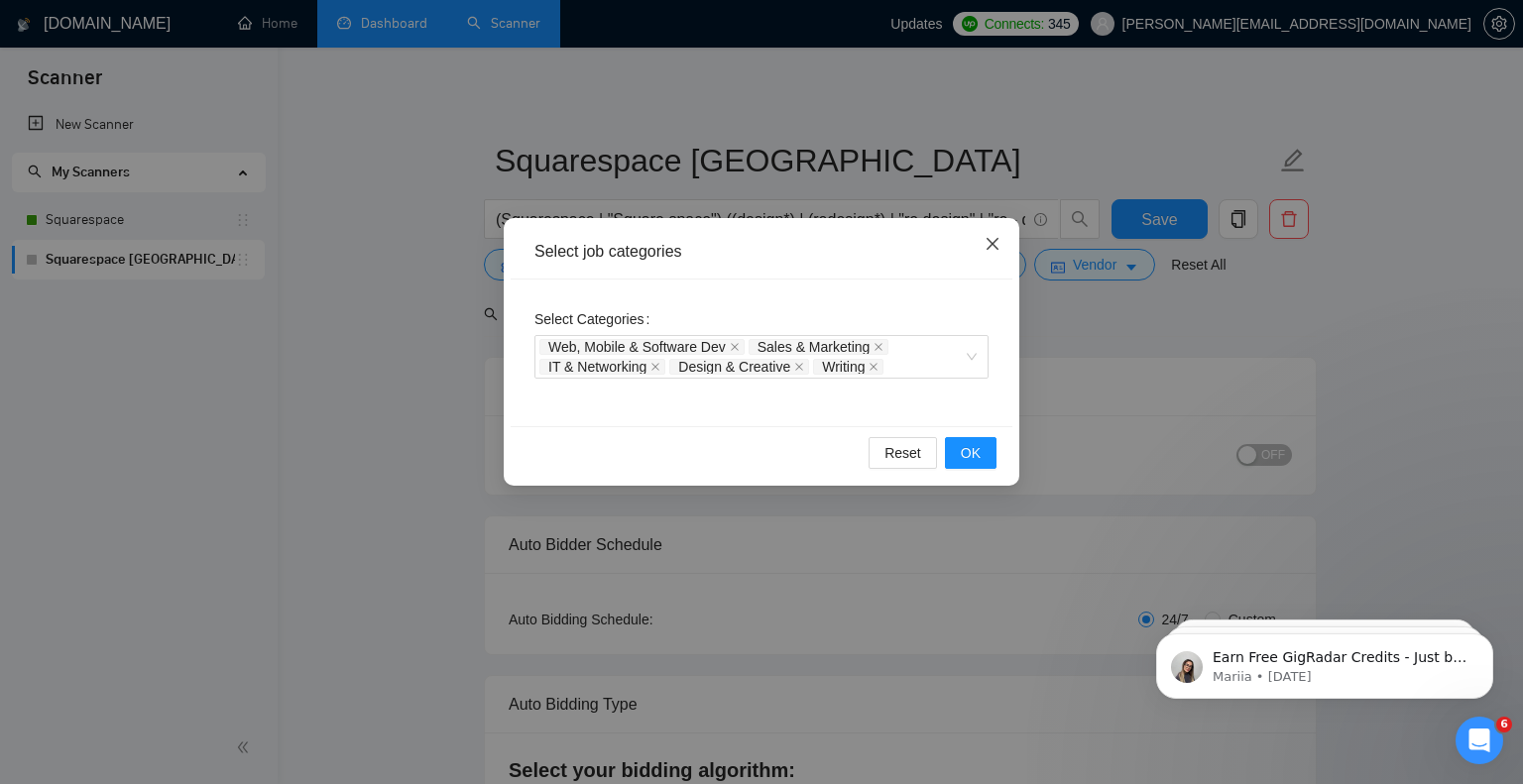
click at [982, 237] on span "Close" at bounding box center [992, 245] width 54 height 54
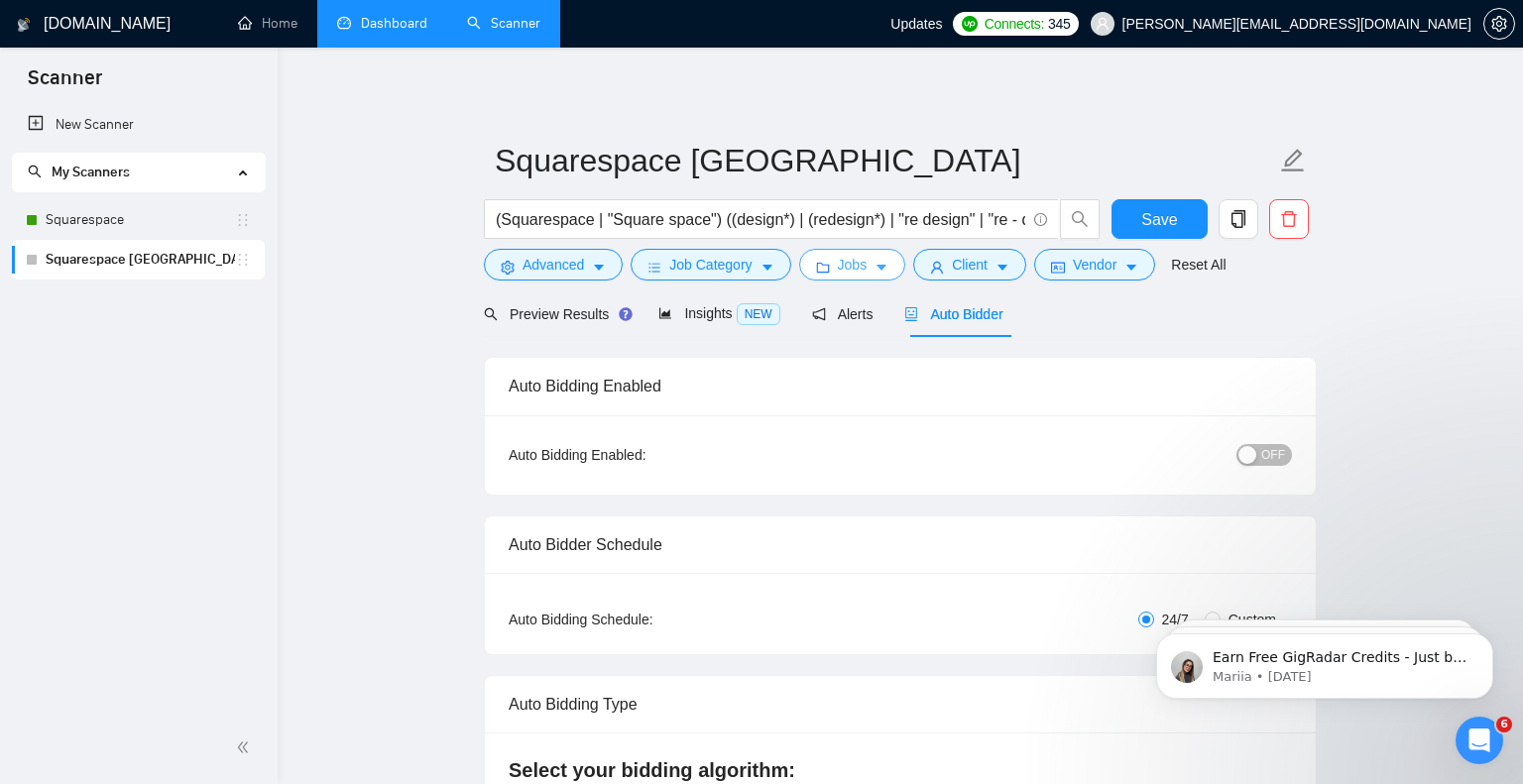
click at [886, 268] on icon "caret-down" at bounding box center [881, 269] width 10 height 6
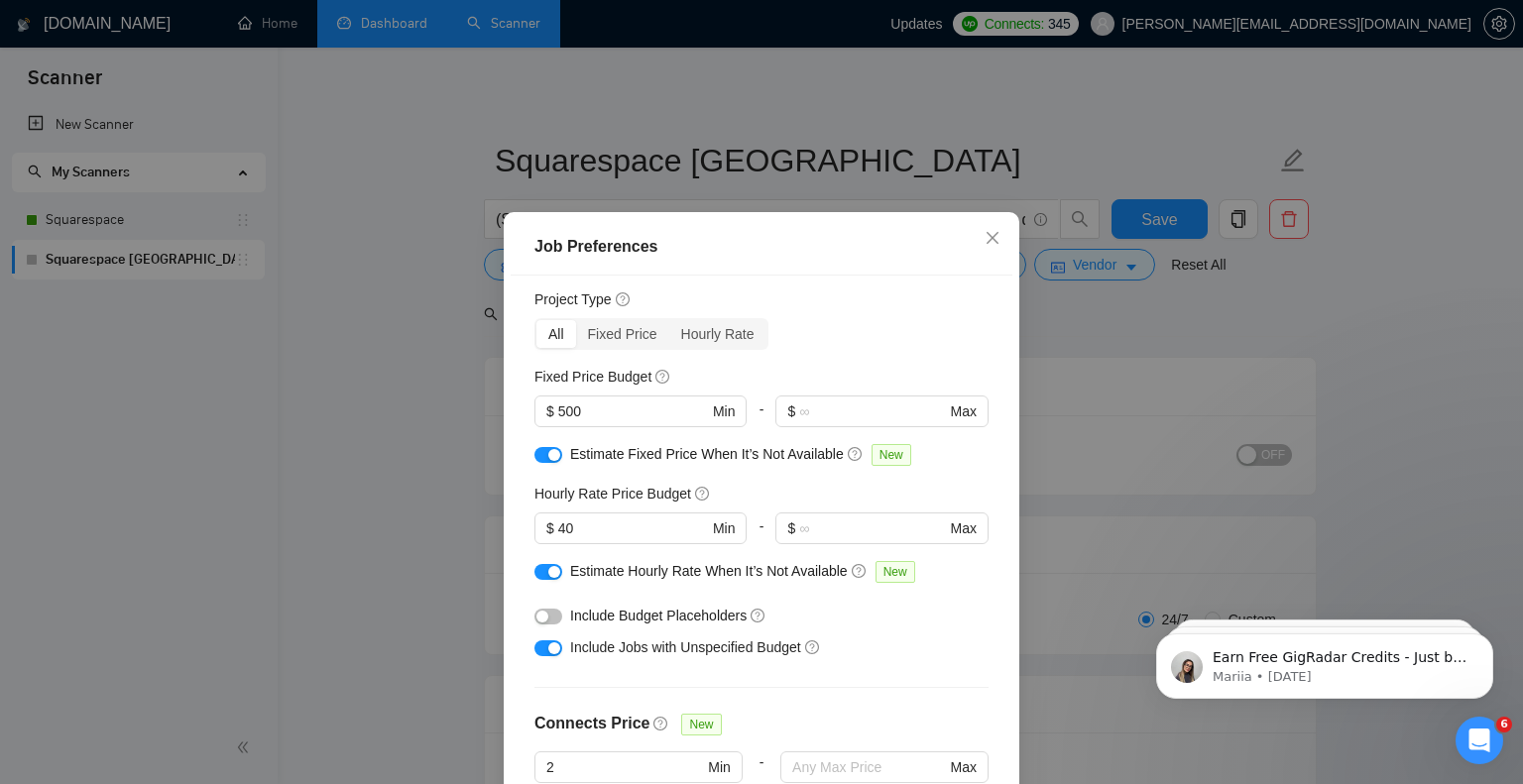
scroll to position [52, 0]
click at [602, 410] on input "500" at bounding box center [633, 410] width 150 height 22
click at [726, 380] on div "Fixed Price Budget" at bounding box center [762, 376] width 454 height 22
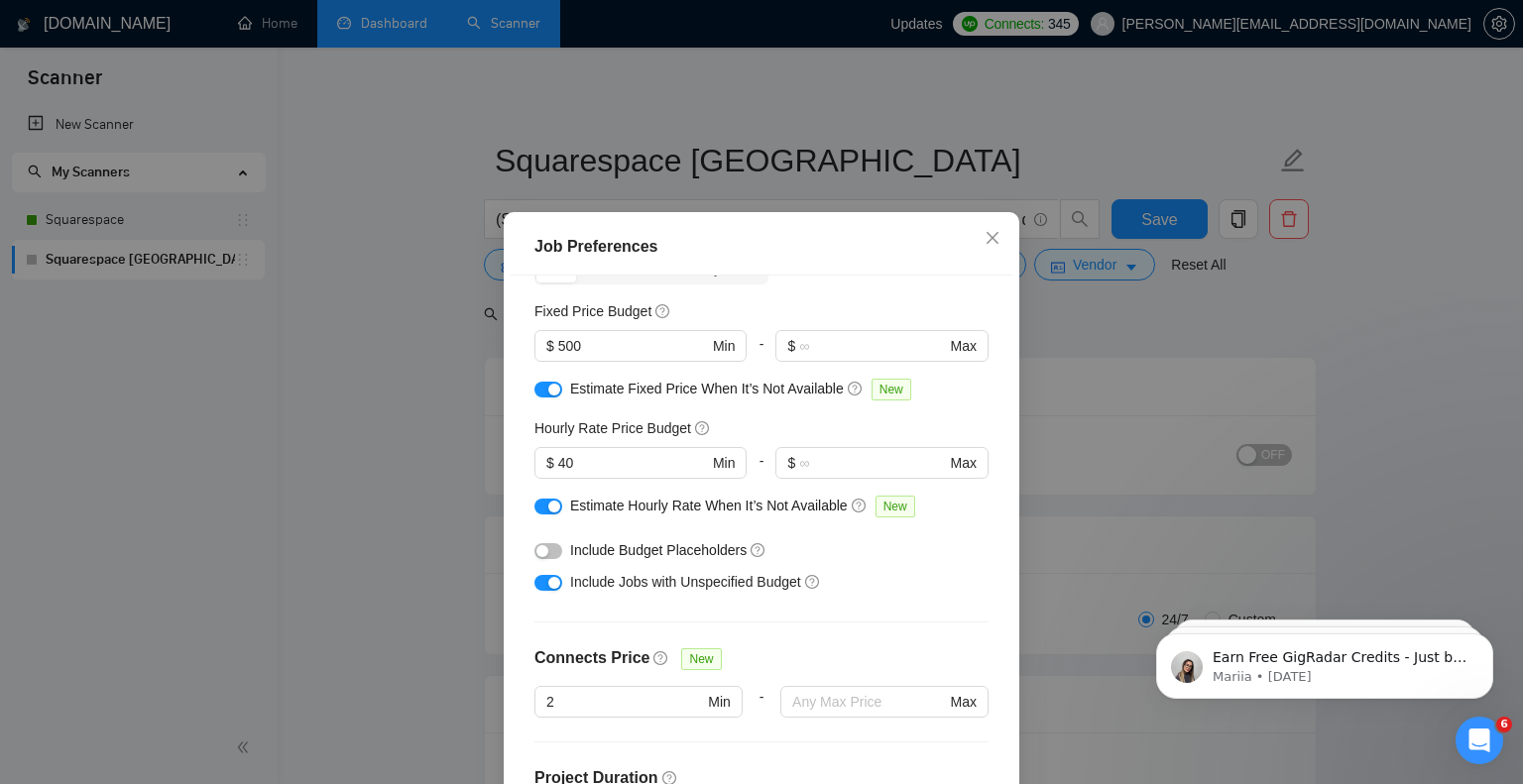
scroll to position [0, 0]
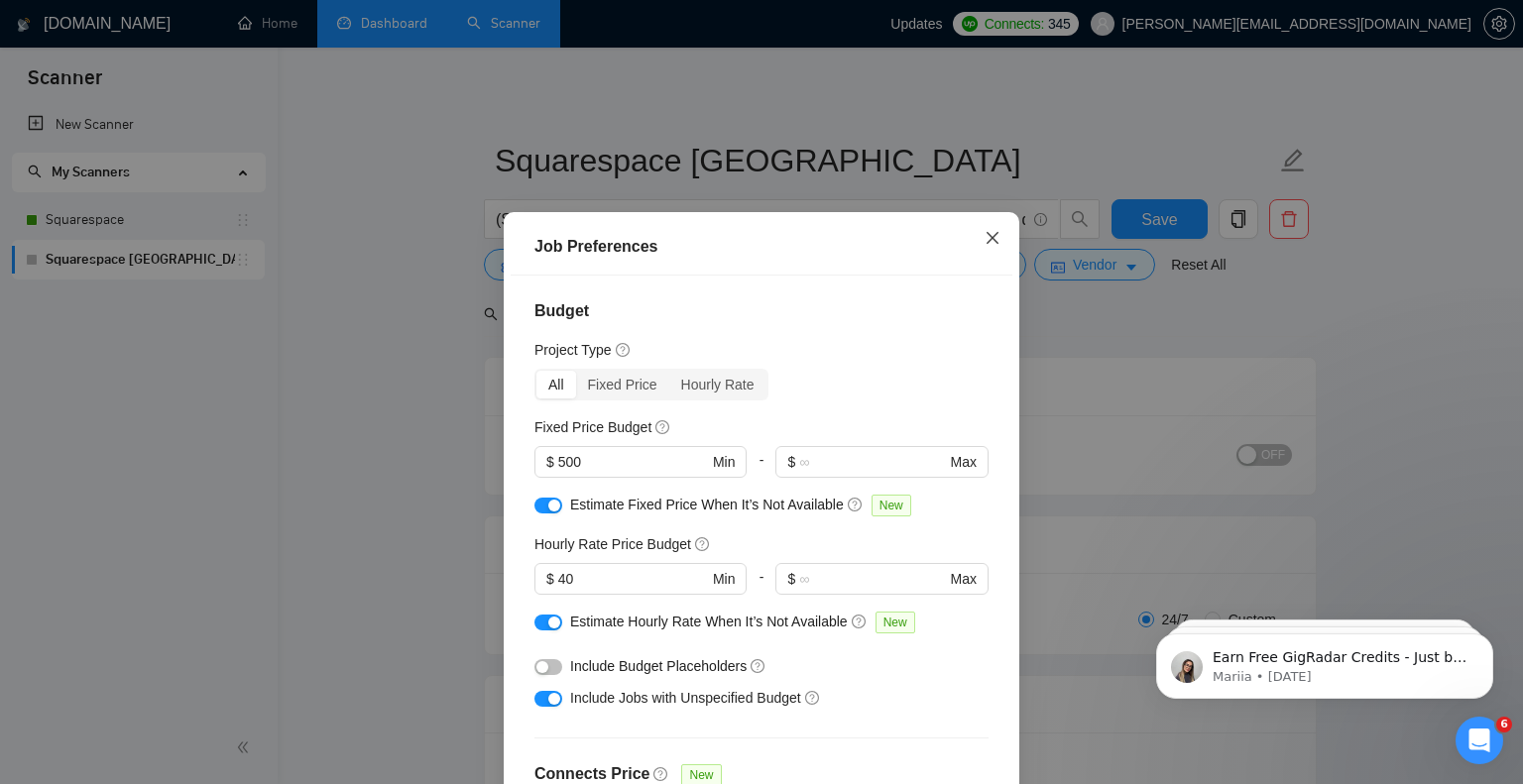
click at [991, 237] on icon "close" at bounding box center [992, 238] width 16 height 16
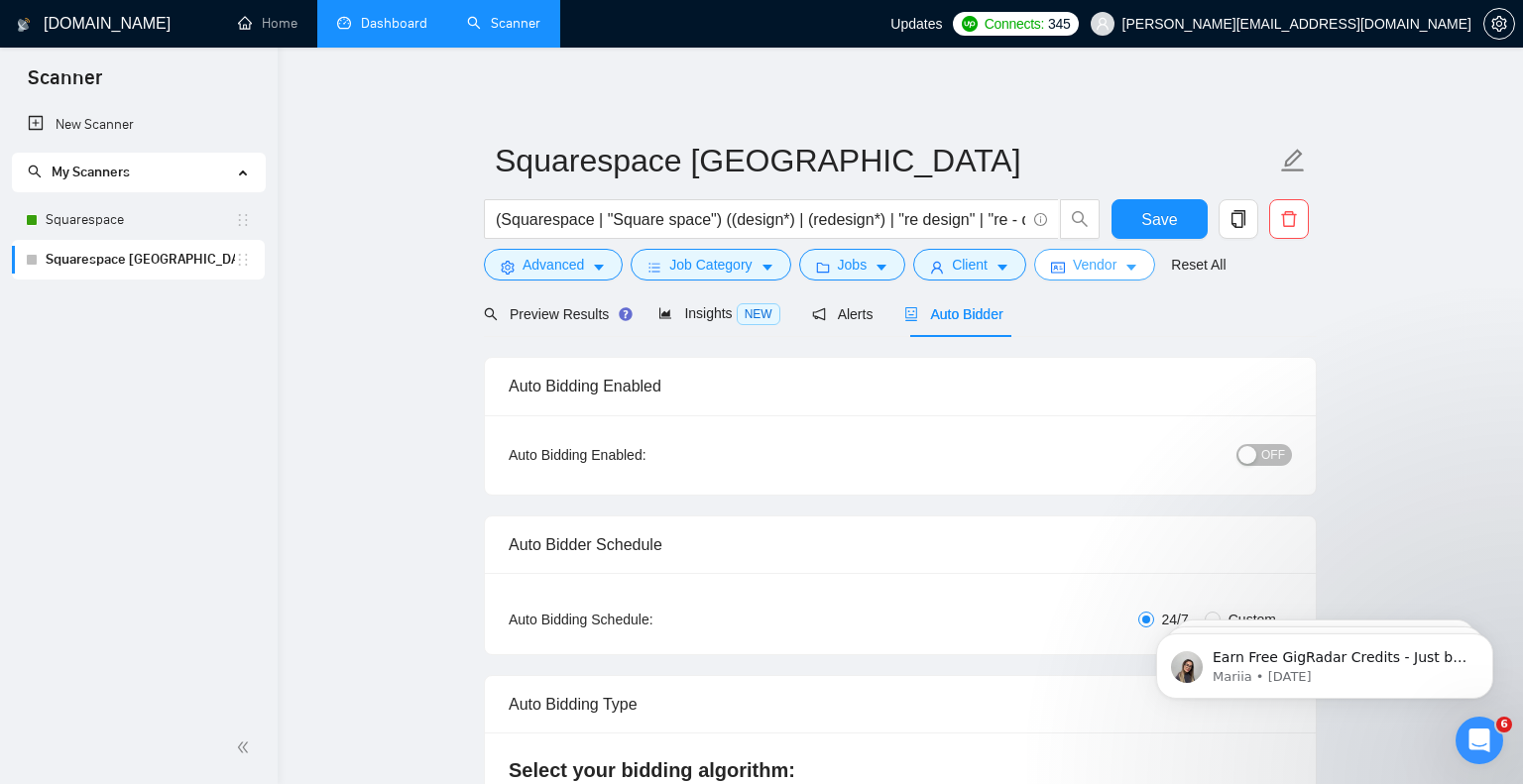
click at [1106, 266] on span "Vendor" at bounding box center [1094, 265] width 44 height 22
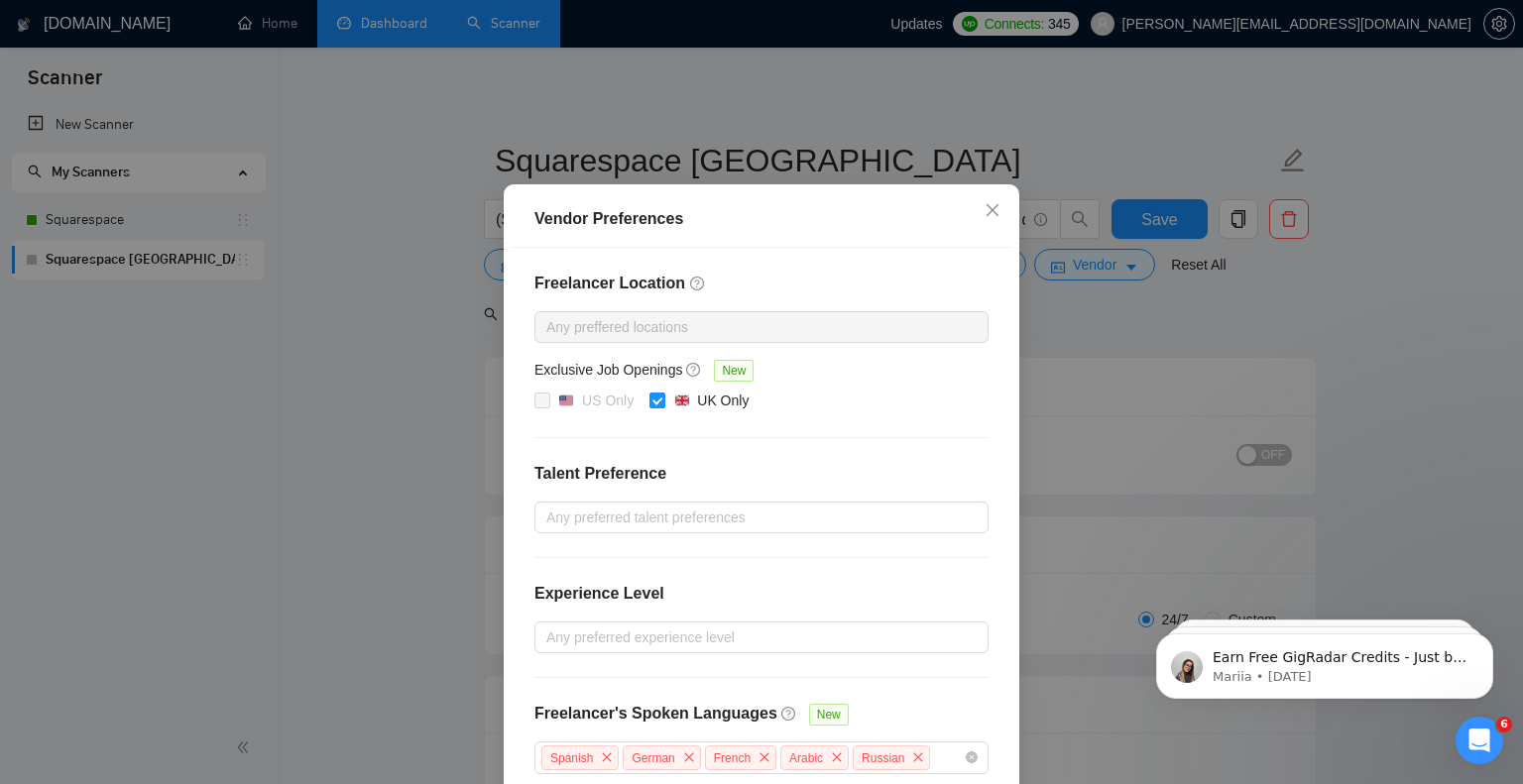
scroll to position [133, 0]
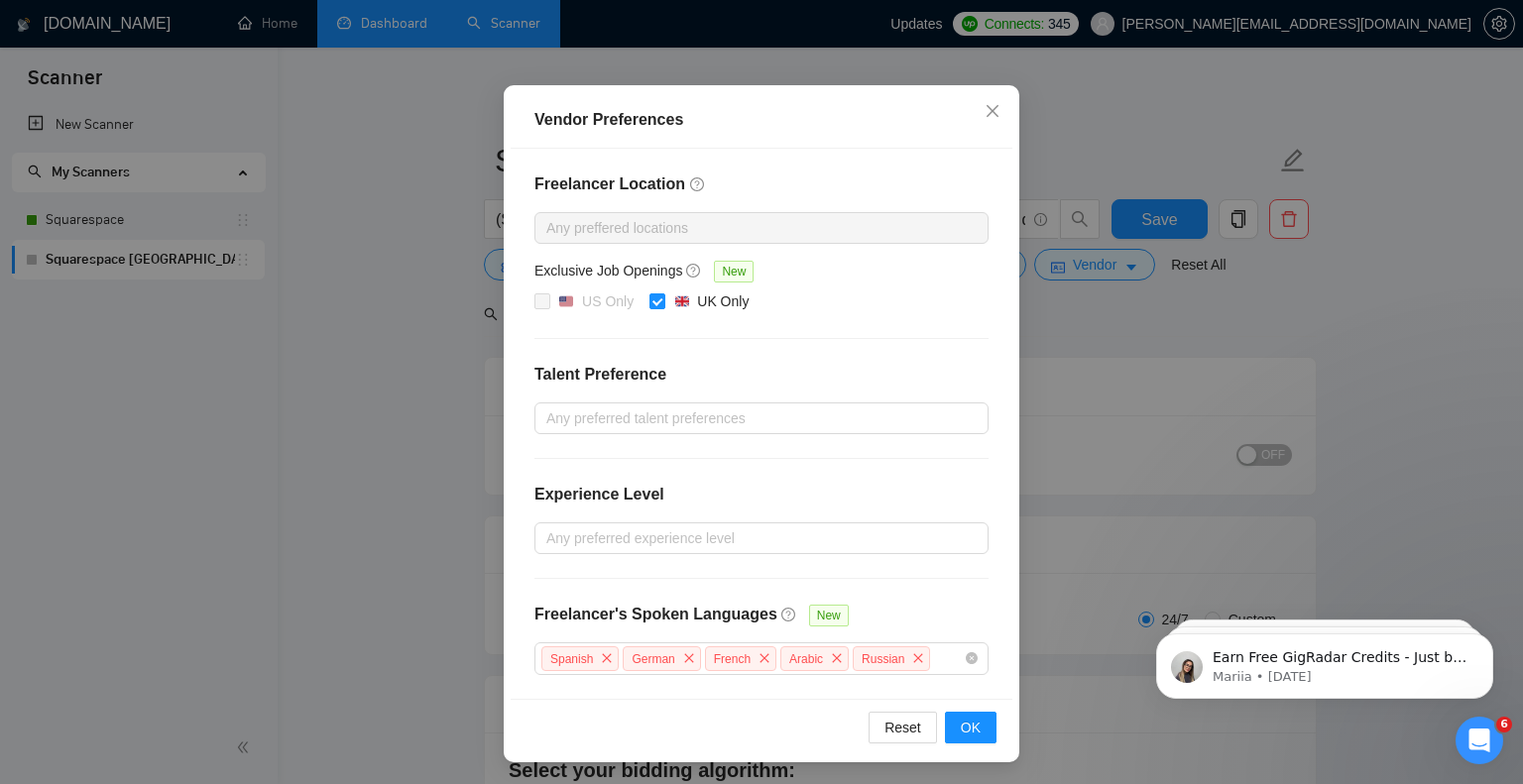
click at [1168, 343] on div "Vendor Preferences Freelancer Location Any preffered locations Exclusive Job Op…" at bounding box center [762, 392] width 1523 height 784
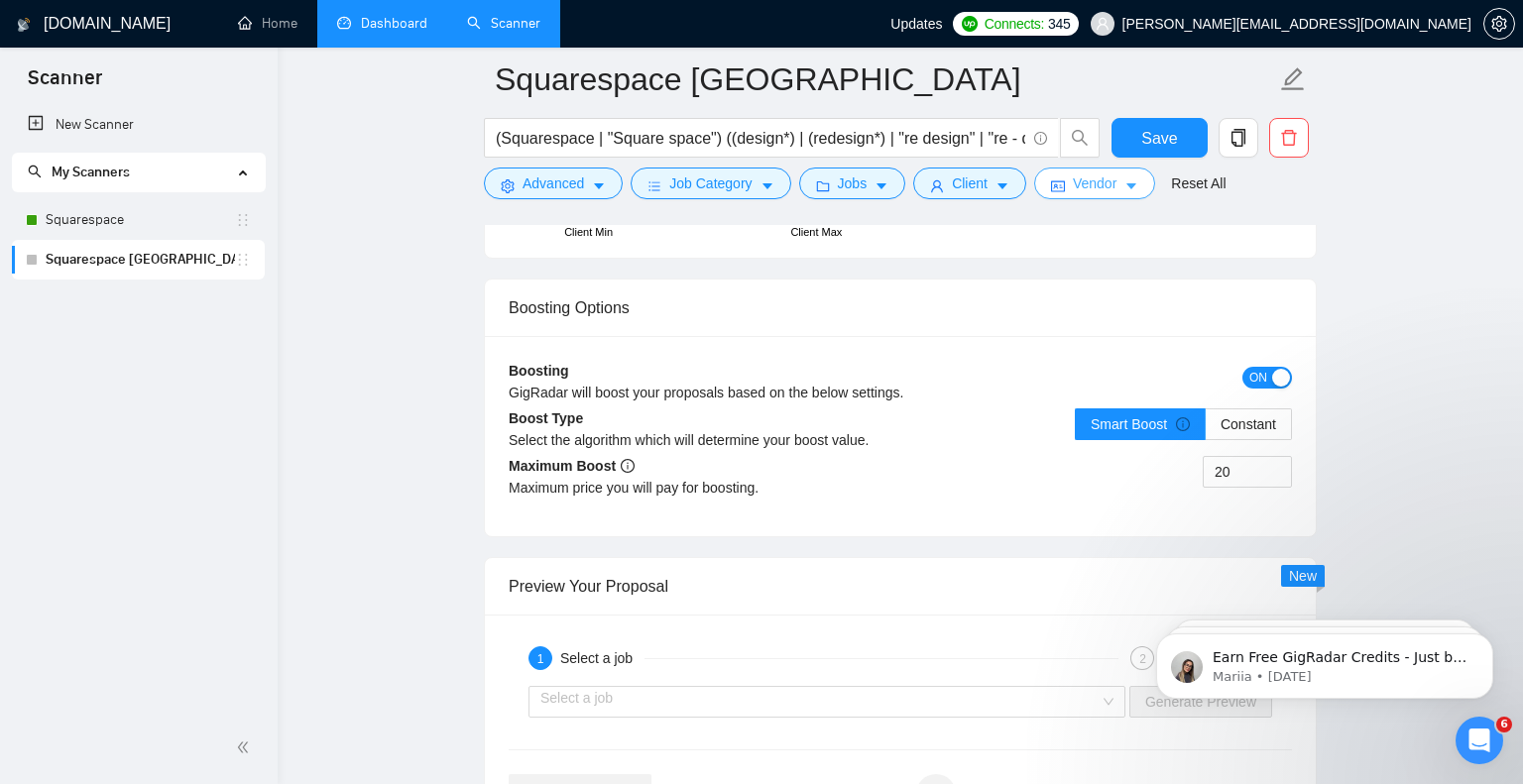
scroll to position [3590, 0]
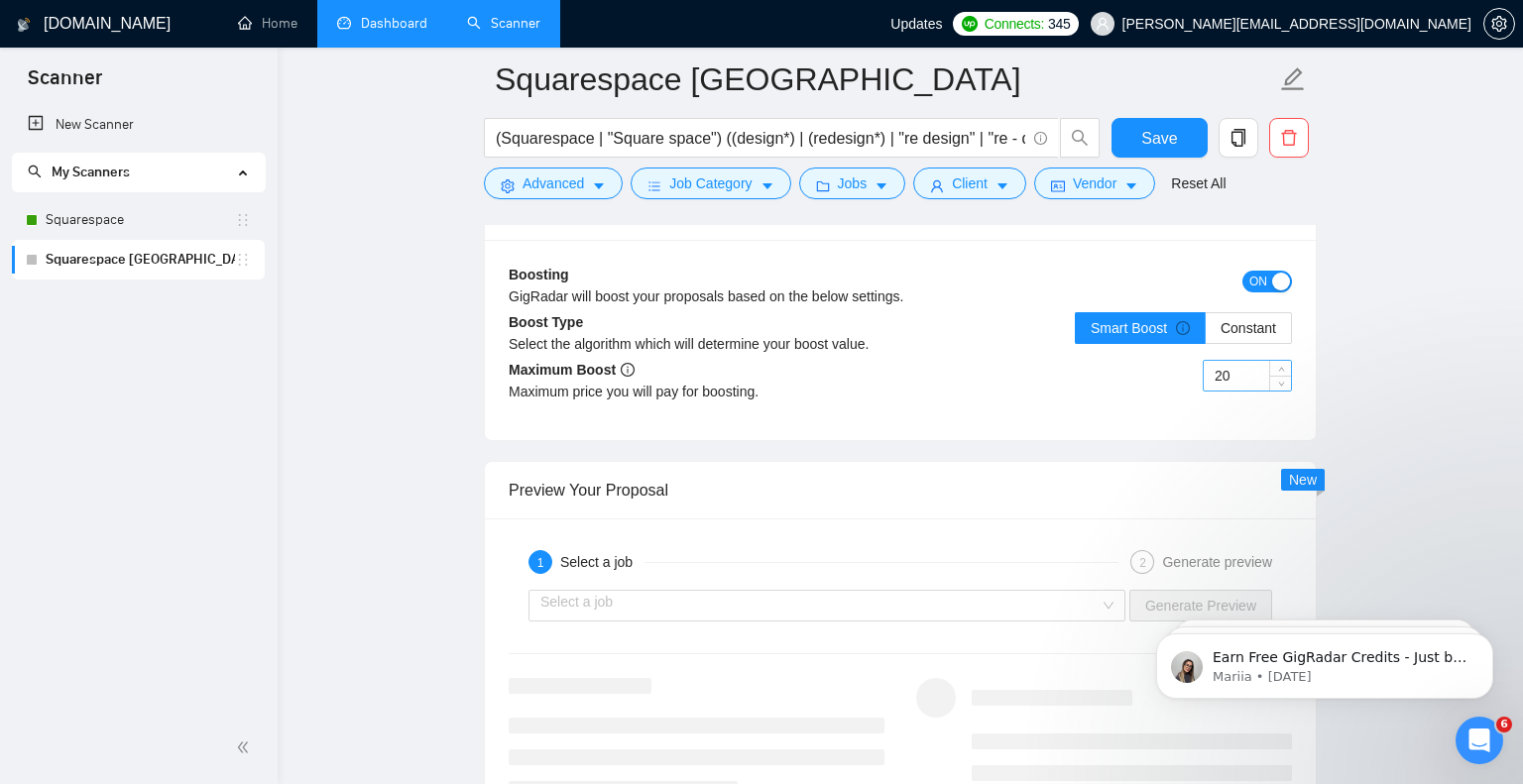
click at [1254, 382] on input "20" at bounding box center [1246, 376] width 87 height 30
click at [1251, 376] on input "20" at bounding box center [1246, 376] width 87 height 30
click at [1095, 413] on div "20" at bounding box center [1096, 388] width 392 height 56
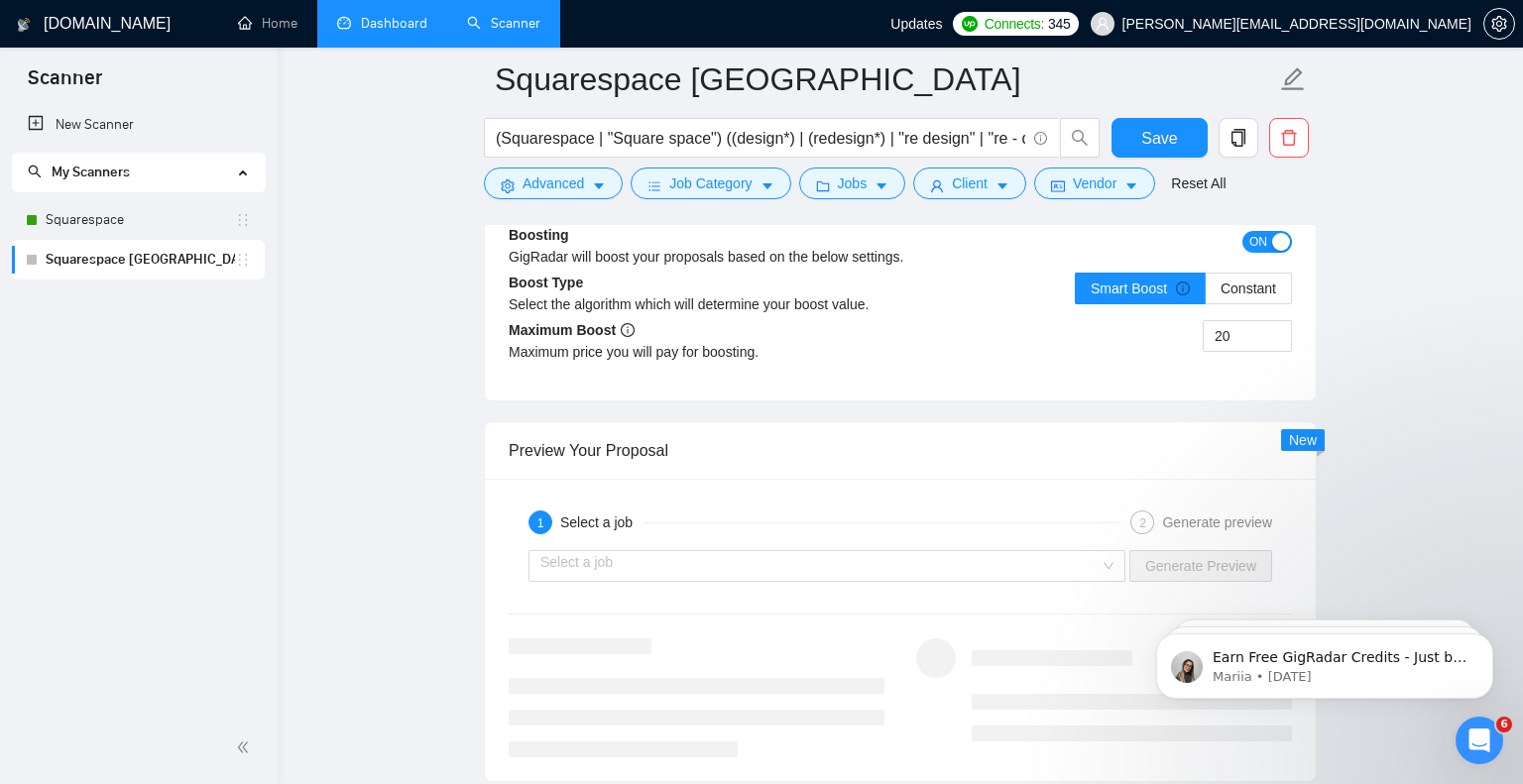
scroll to position [3626, 0]
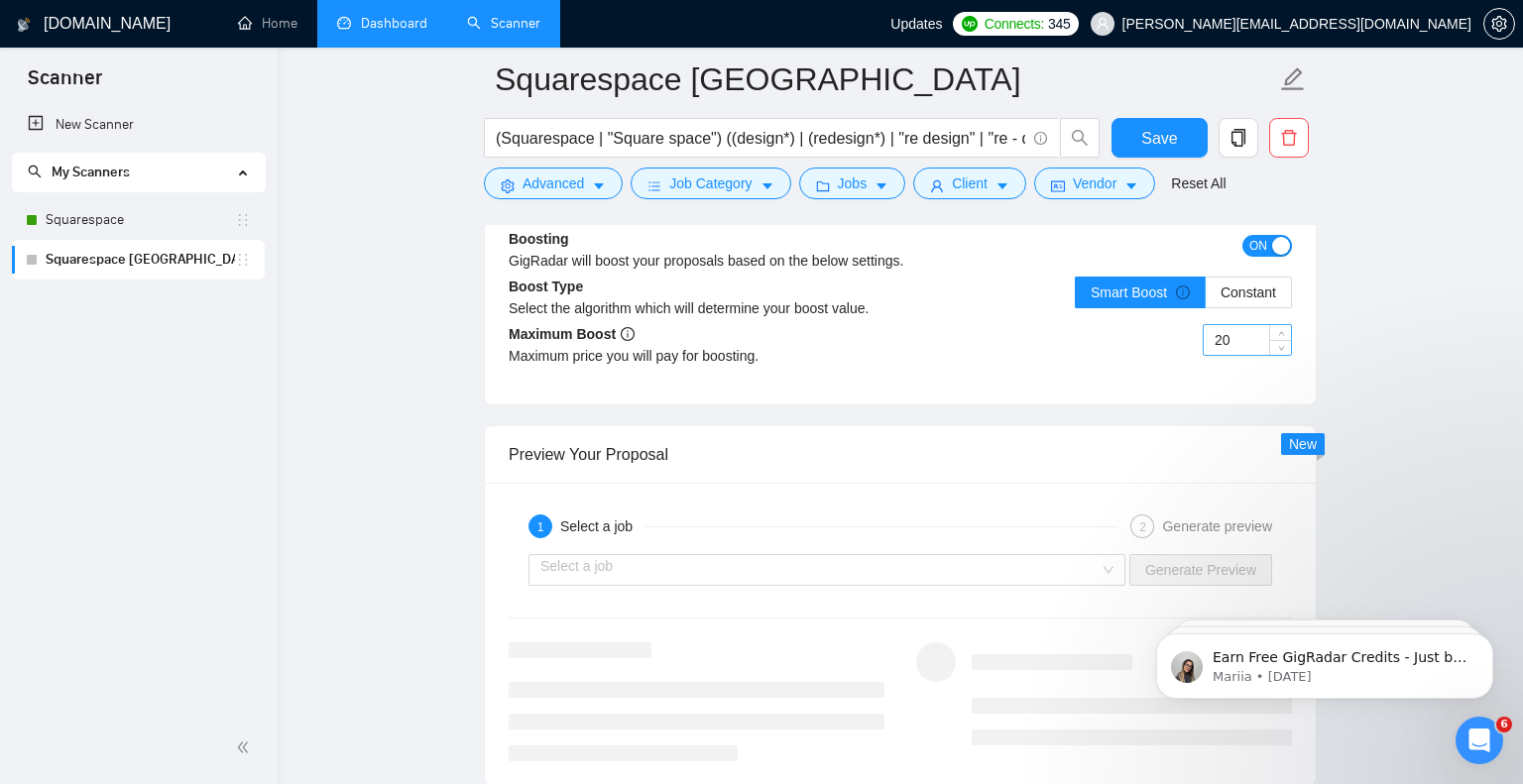
click at [1220, 338] on input "20" at bounding box center [1246, 340] width 87 height 30
type input "30"
click at [1185, 356] on div "30" at bounding box center [1096, 352] width 392 height 56
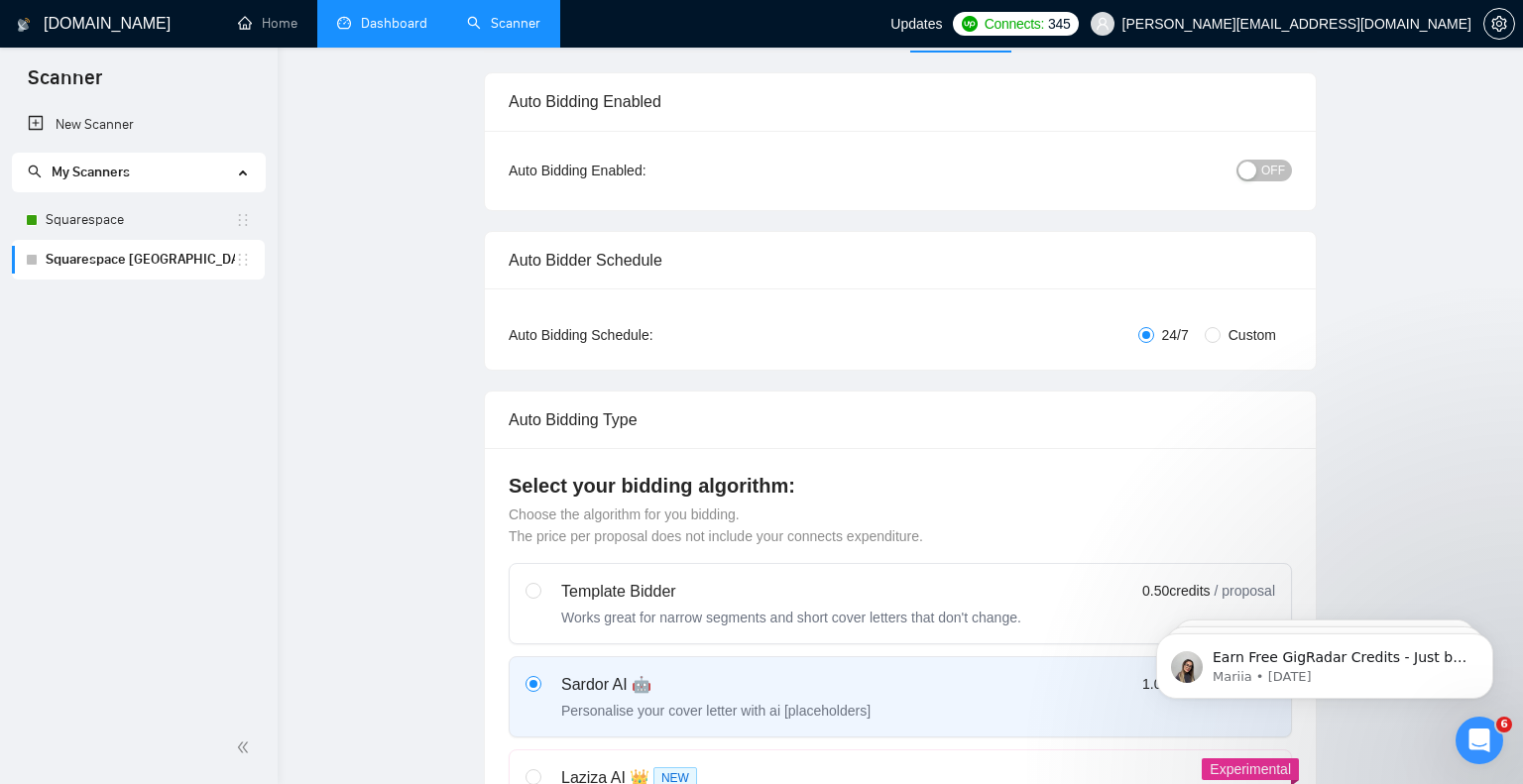
scroll to position [0, 0]
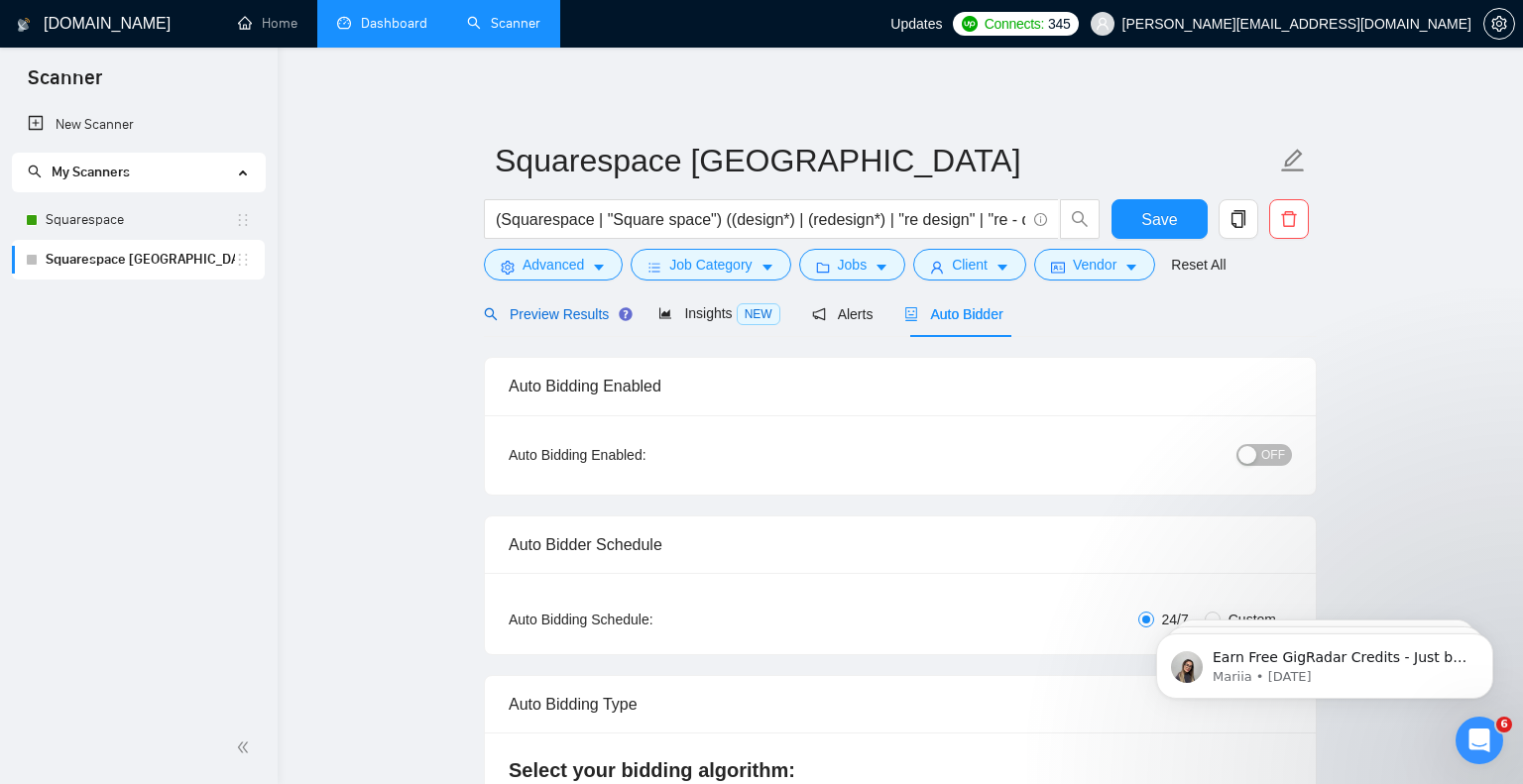
click at [558, 318] on span "Preview Results" at bounding box center [555, 315] width 143 height 16
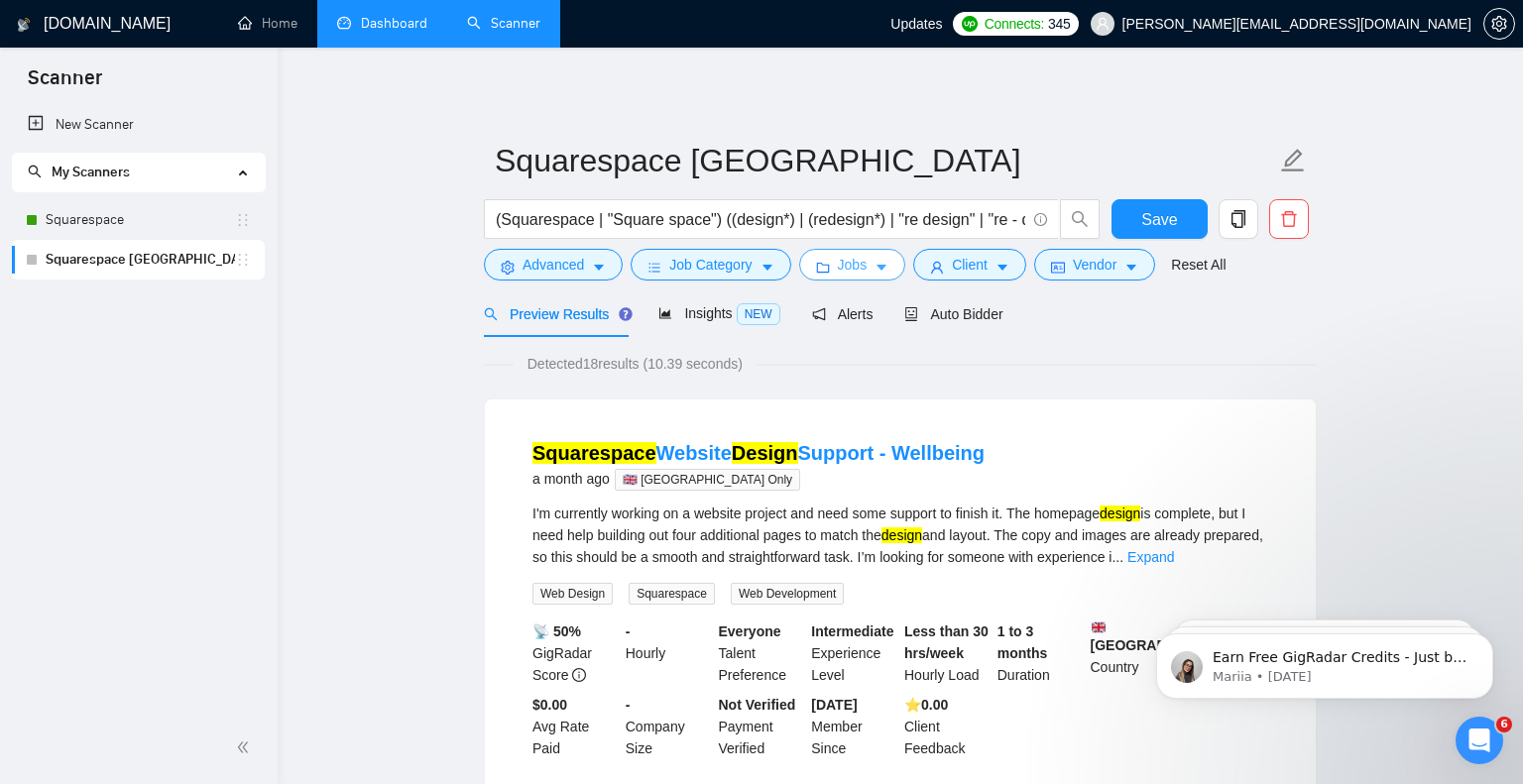
click at [873, 264] on button "Jobs" at bounding box center [852, 265] width 107 height 32
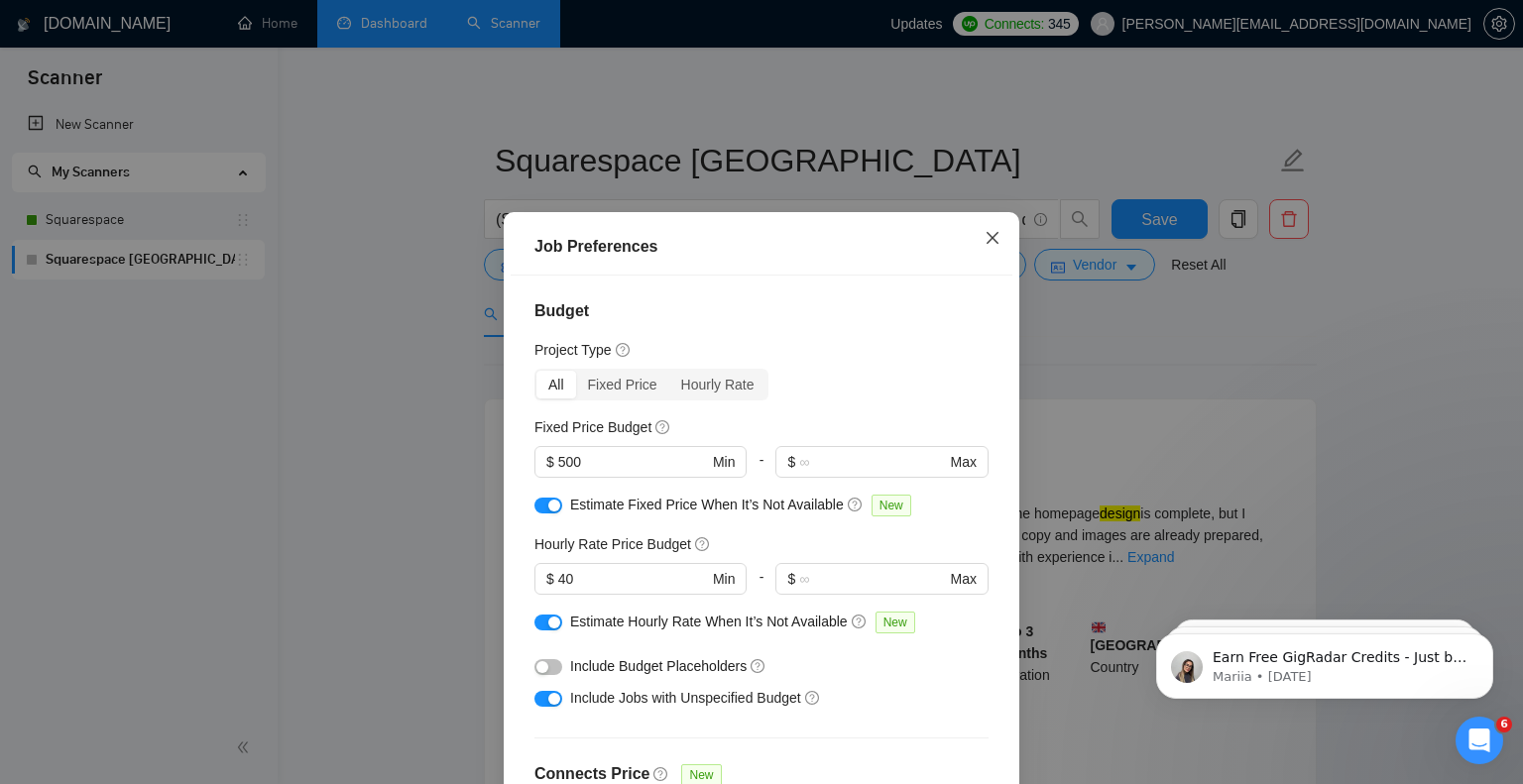
click at [983, 234] on span "Close" at bounding box center [992, 239] width 54 height 54
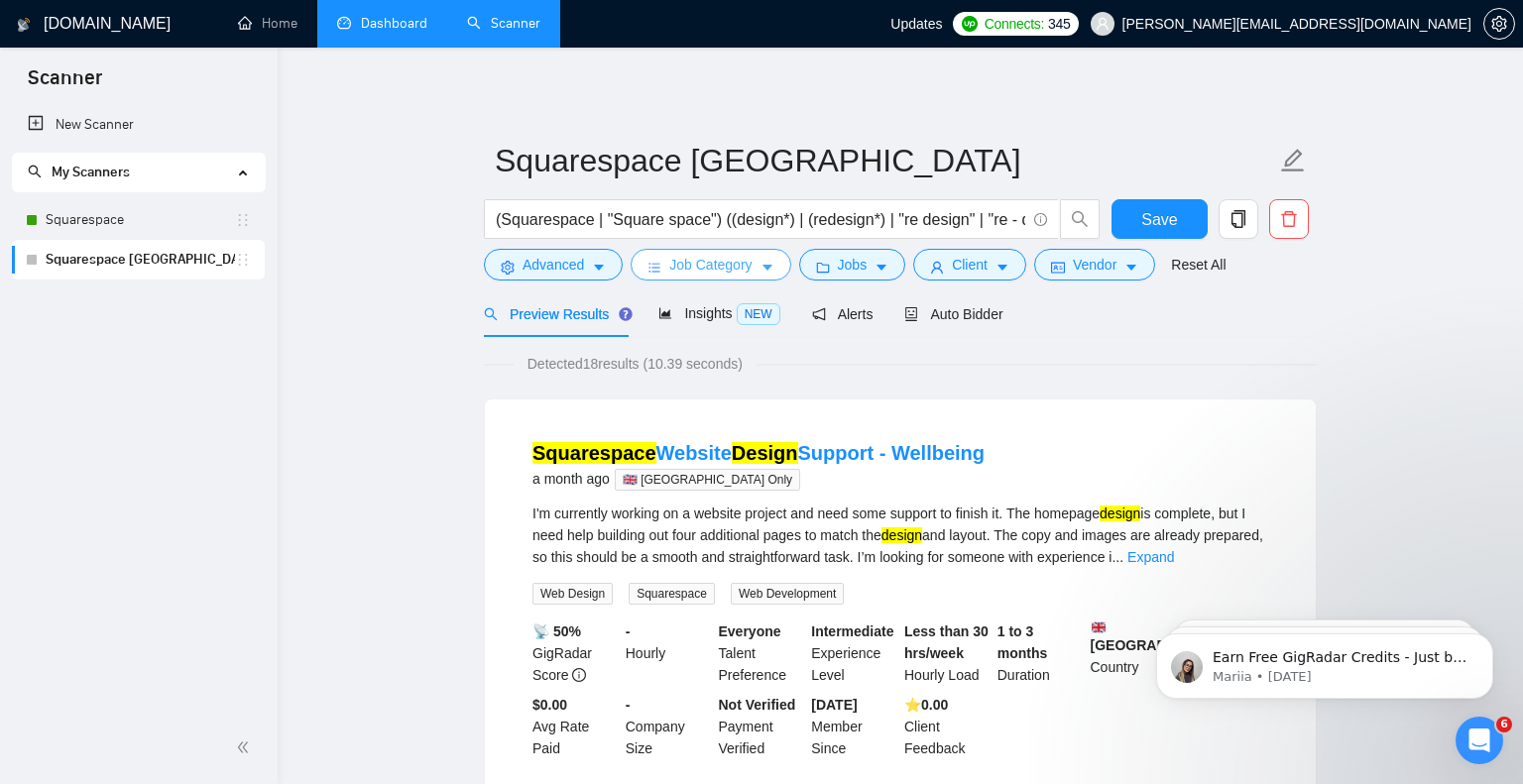
click at [724, 261] on span "Job Category" at bounding box center [711, 265] width 82 height 22
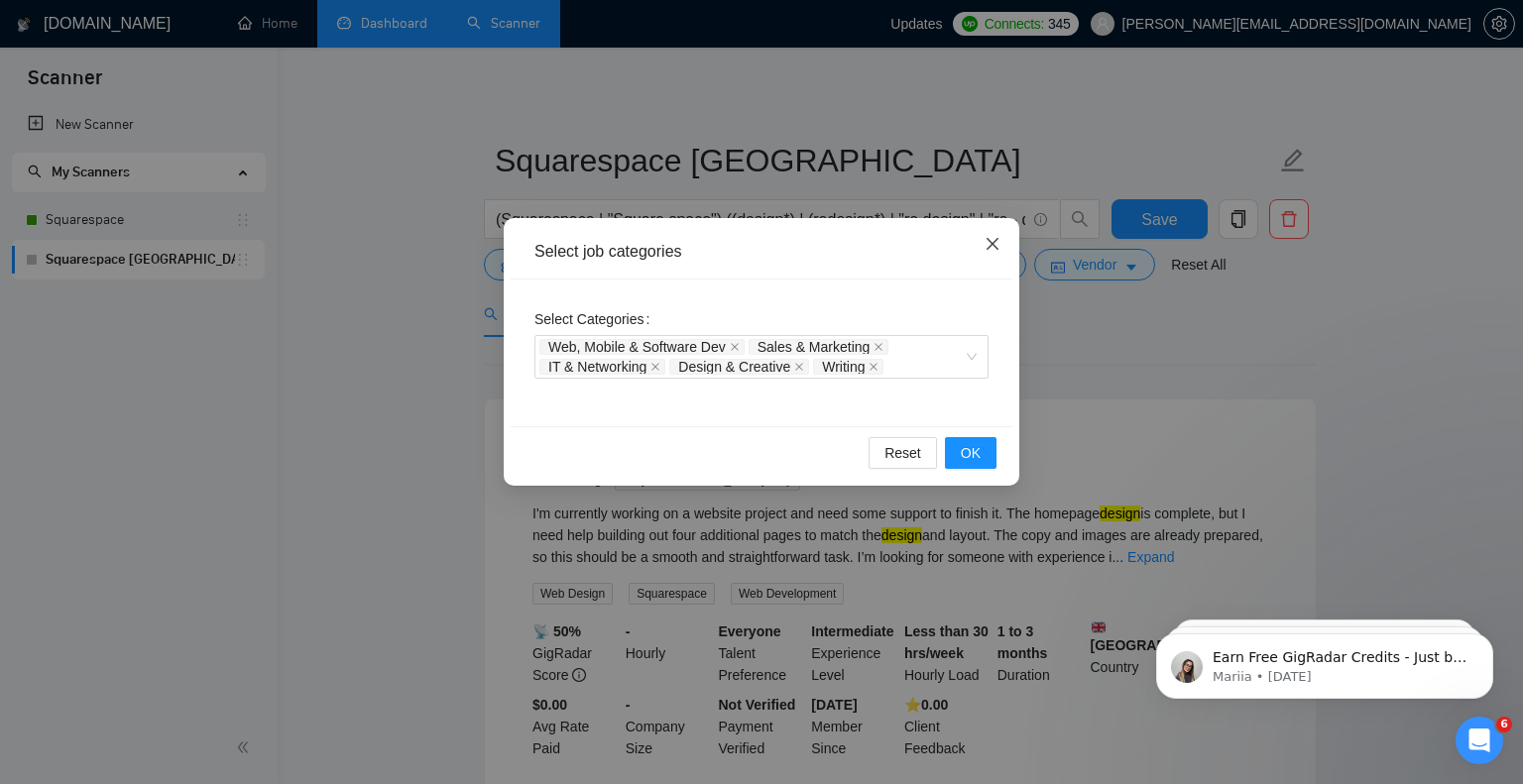
click at [1005, 262] on span "Close" at bounding box center [992, 245] width 54 height 54
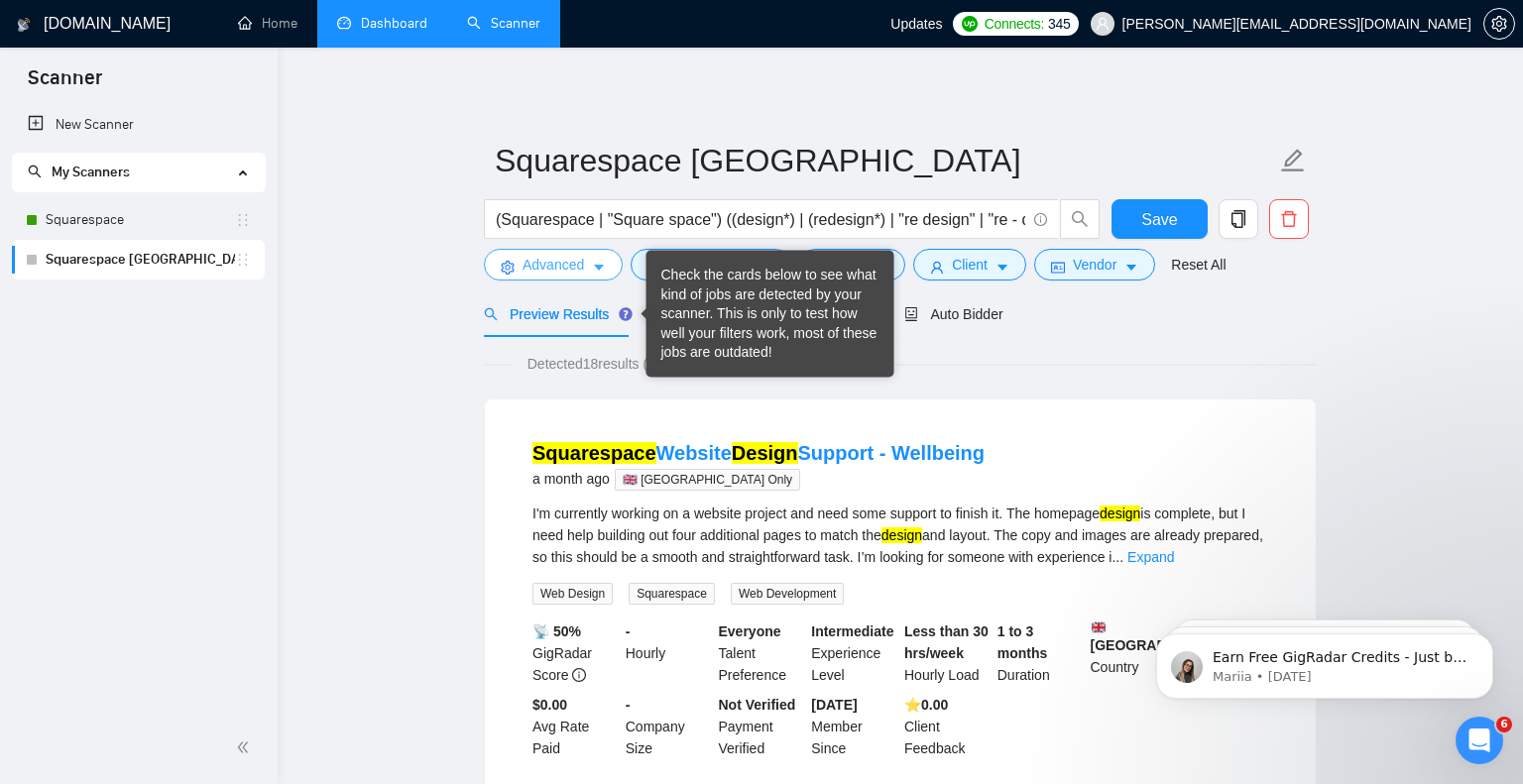
click at [606, 281] on button "Advanced" at bounding box center [553, 265] width 139 height 32
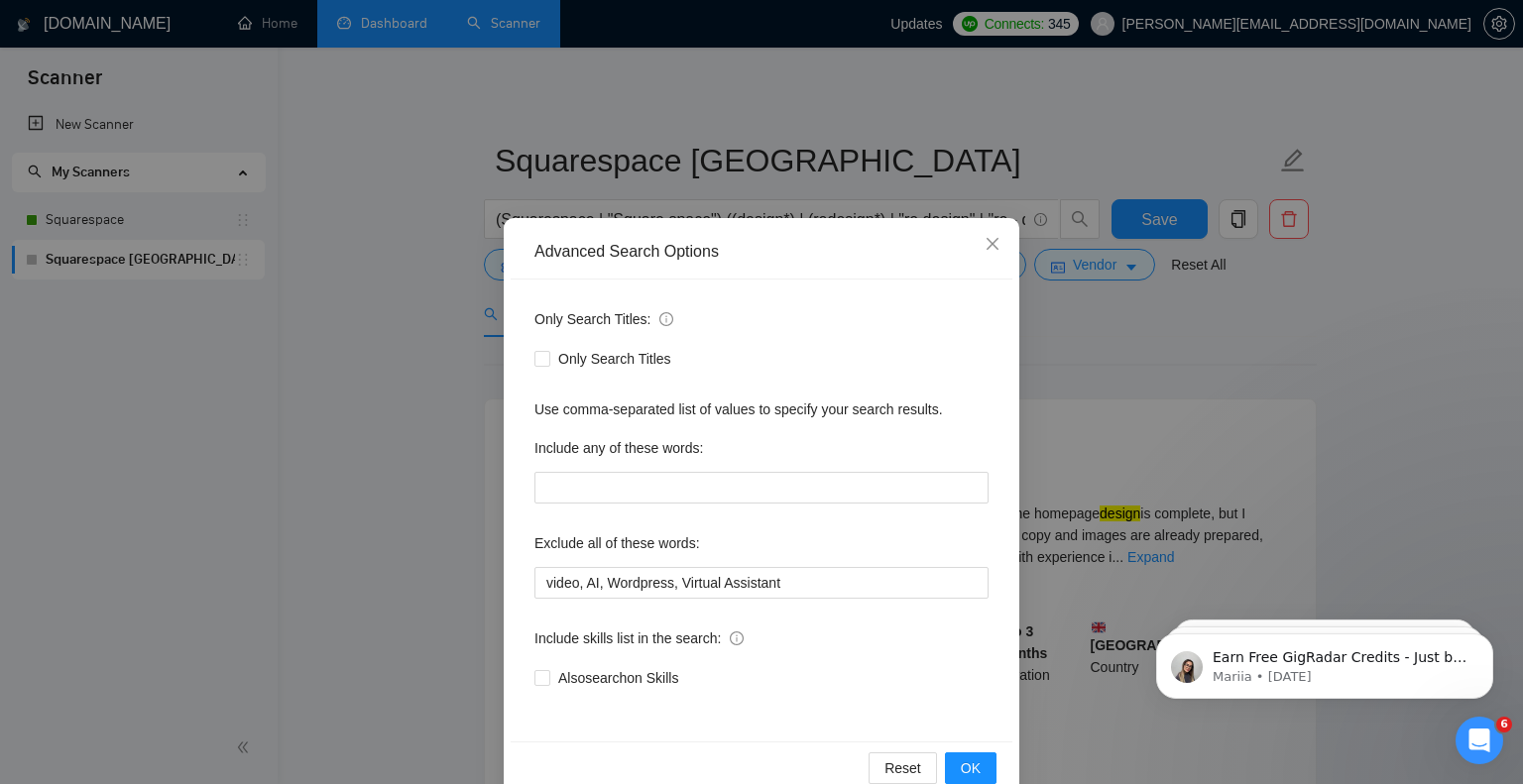
scroll to position [41, 0]
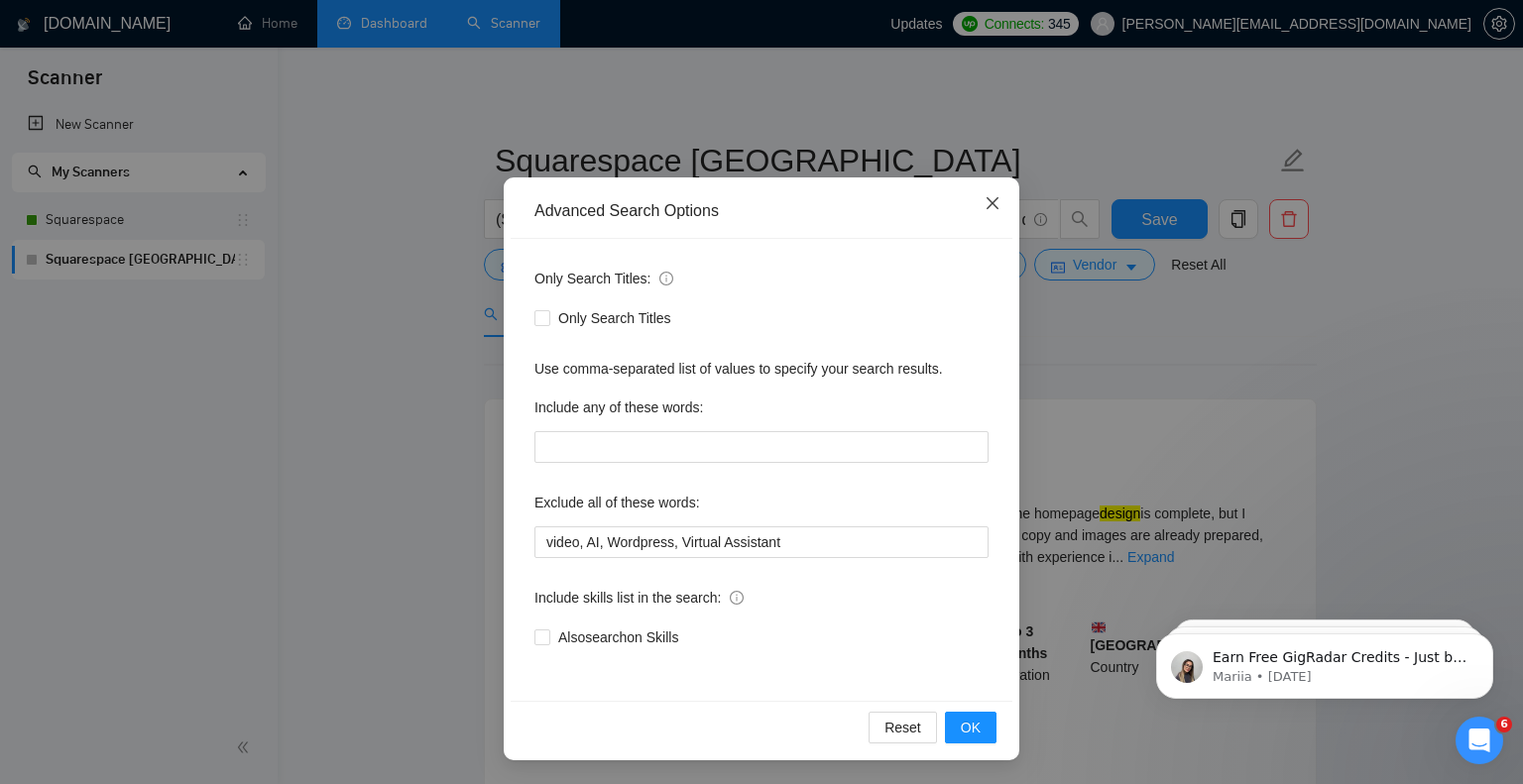
click at [982, 205] on span "Close" at bounding box center [992, 205] width 54 height 54
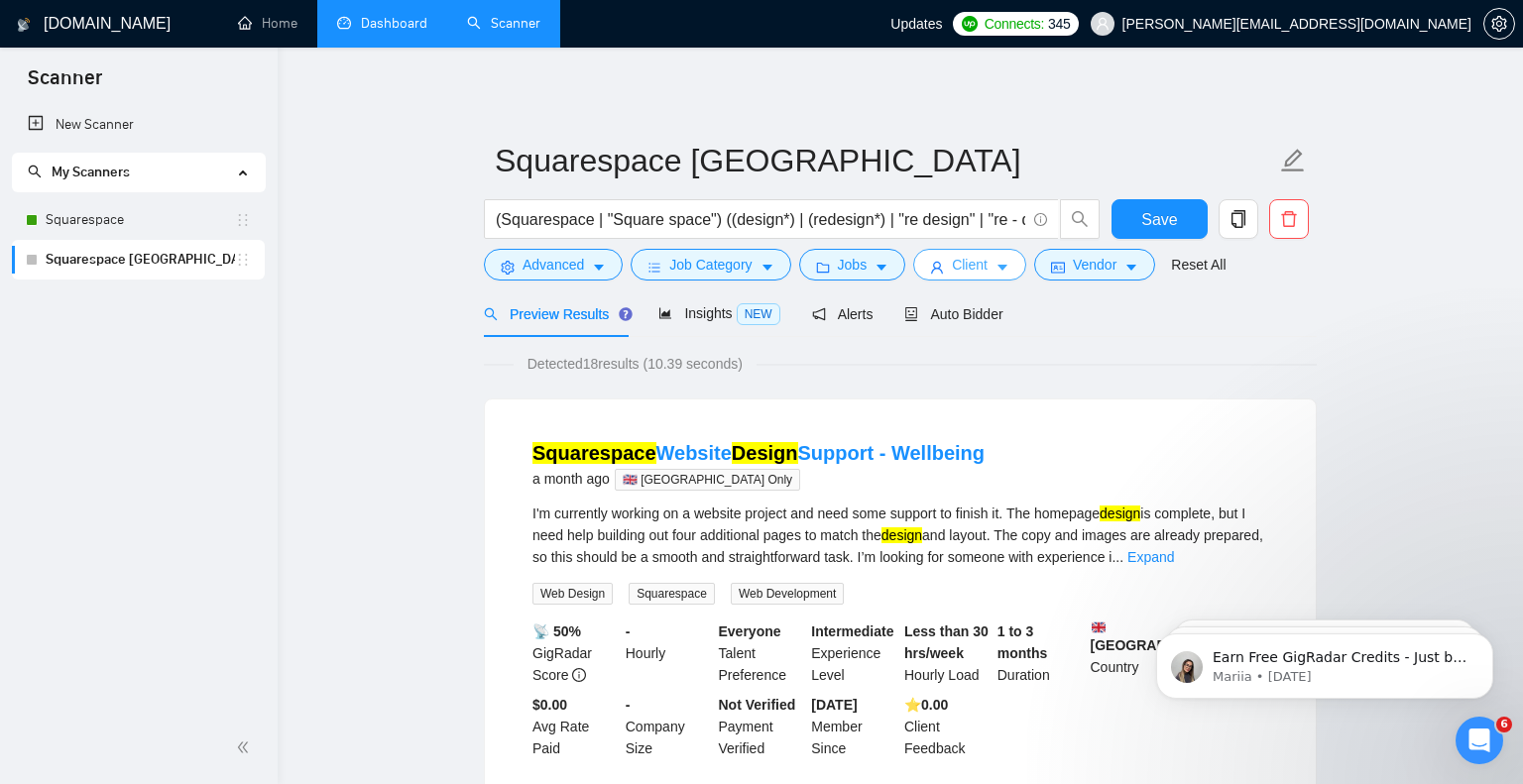
click at [978, 273] on span "Client" at bounding box center [969, 265] width 36 height 22
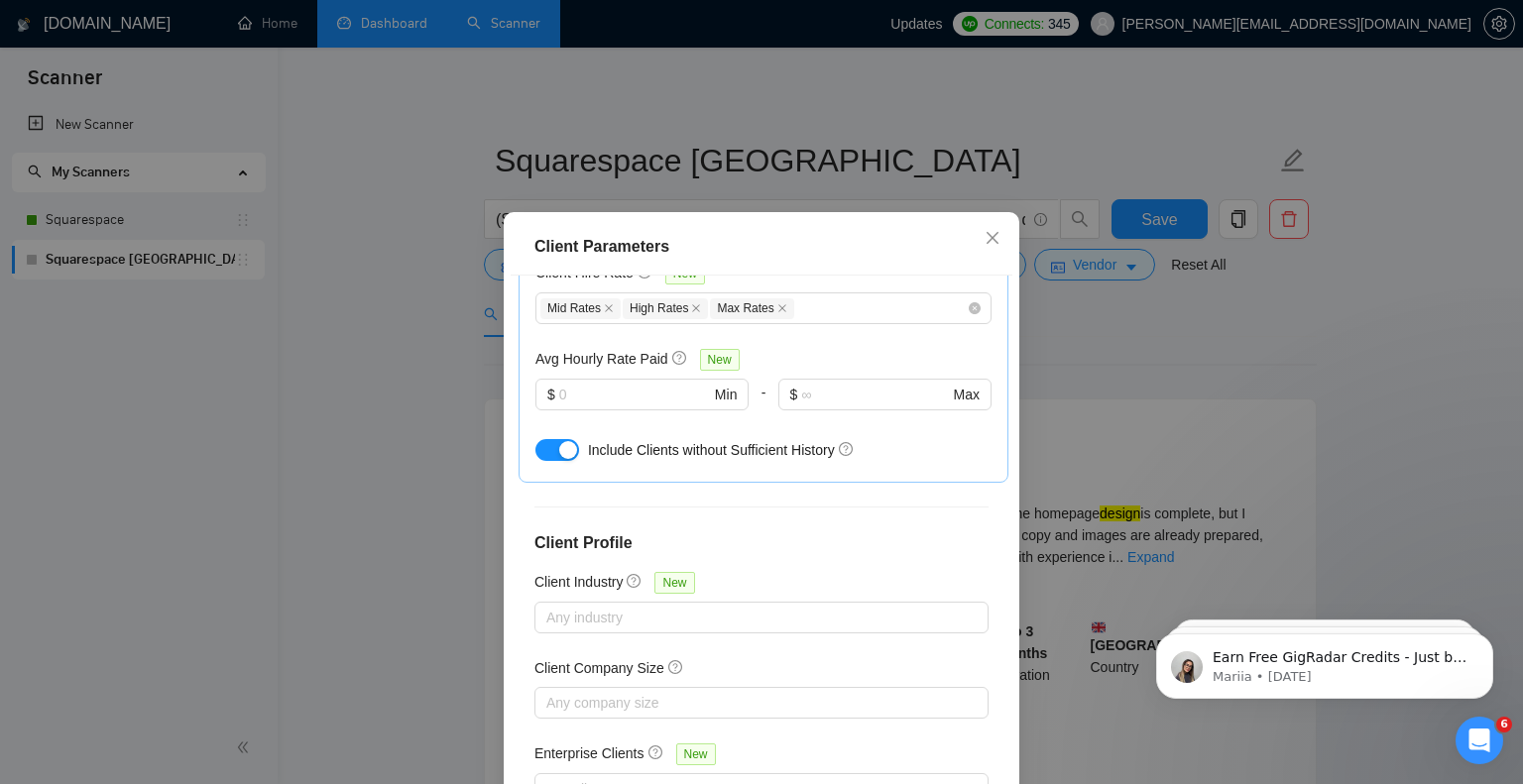
scroll to position [685, 0]
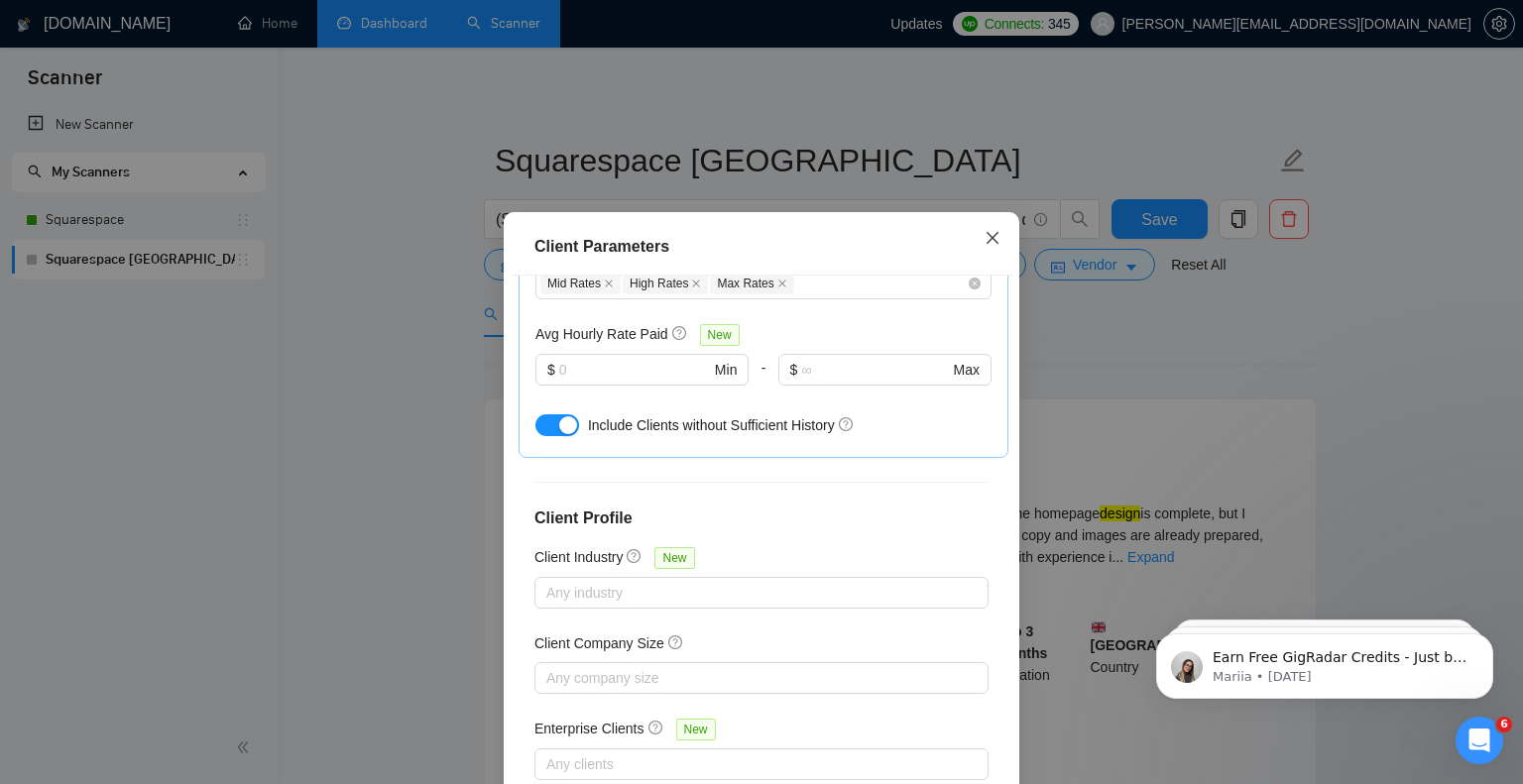
click at [995, 233] on icon "close" at bounding box center [992, 238] width 16 height 16
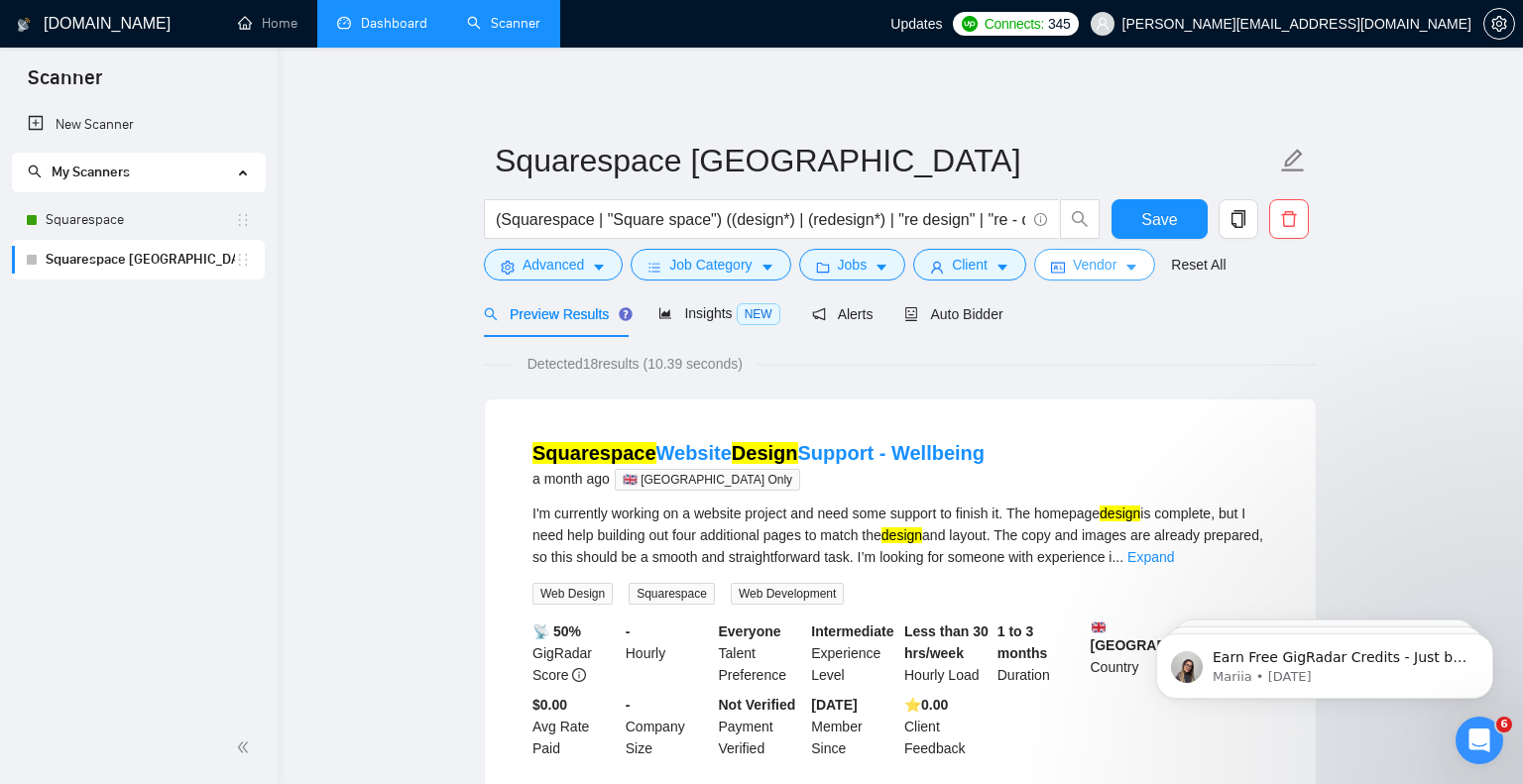
click at [1111, 272] on span "Vendor" at bounding box center [1094, 265] width 44 height 22
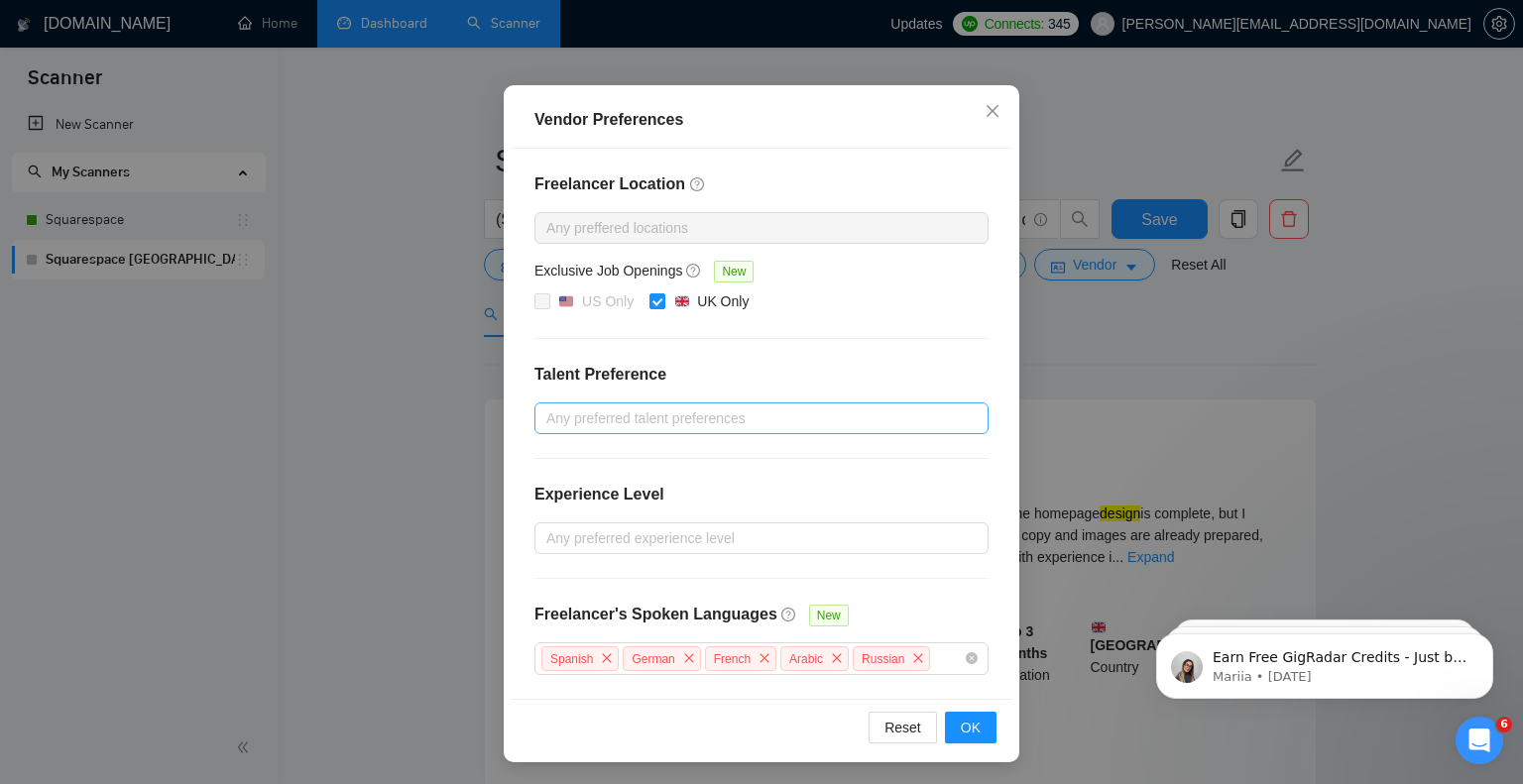
scroll to position [0, 0]
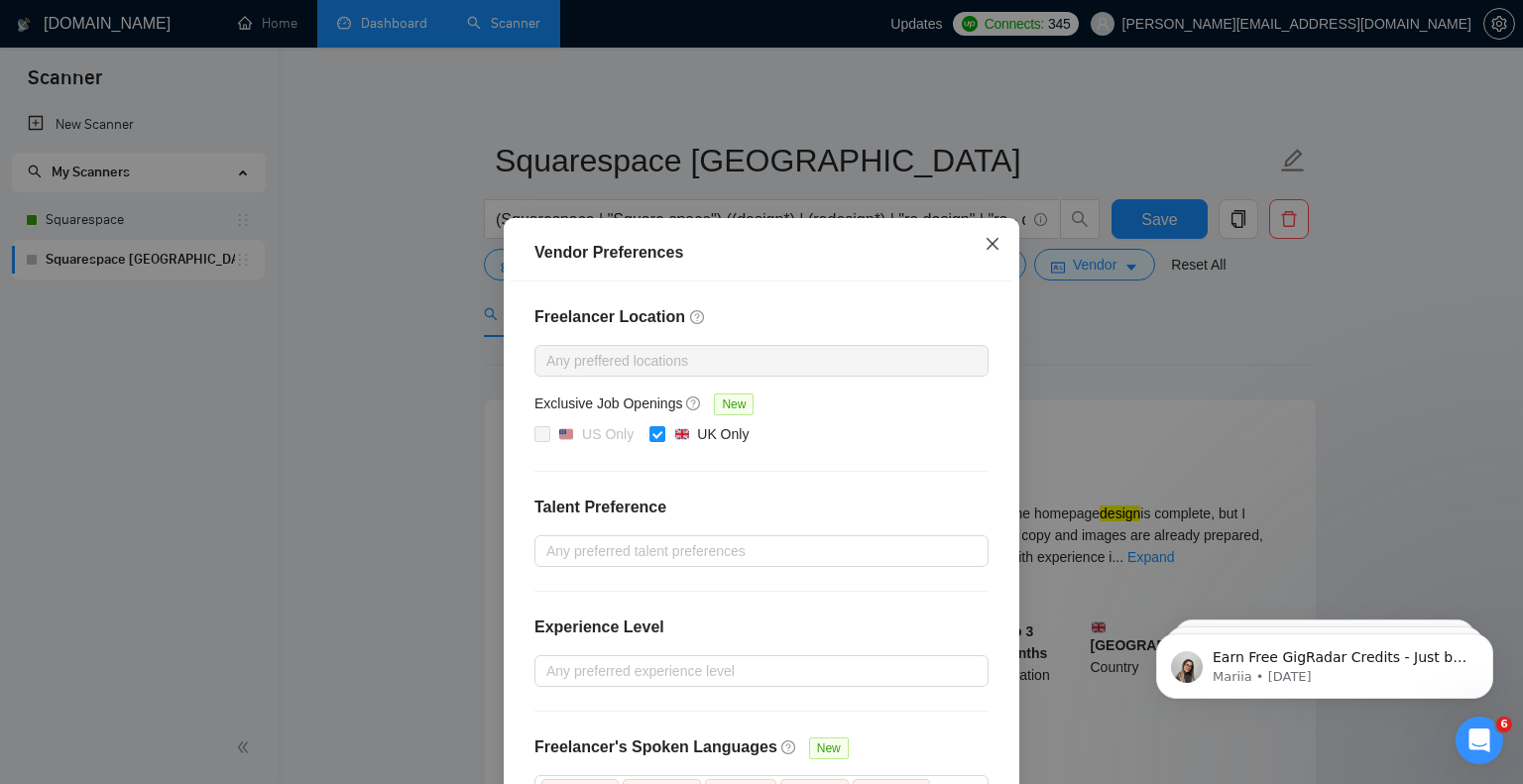
click at [986, 244] on icon "close" at bounding box center [992, 244] width 16 height 16
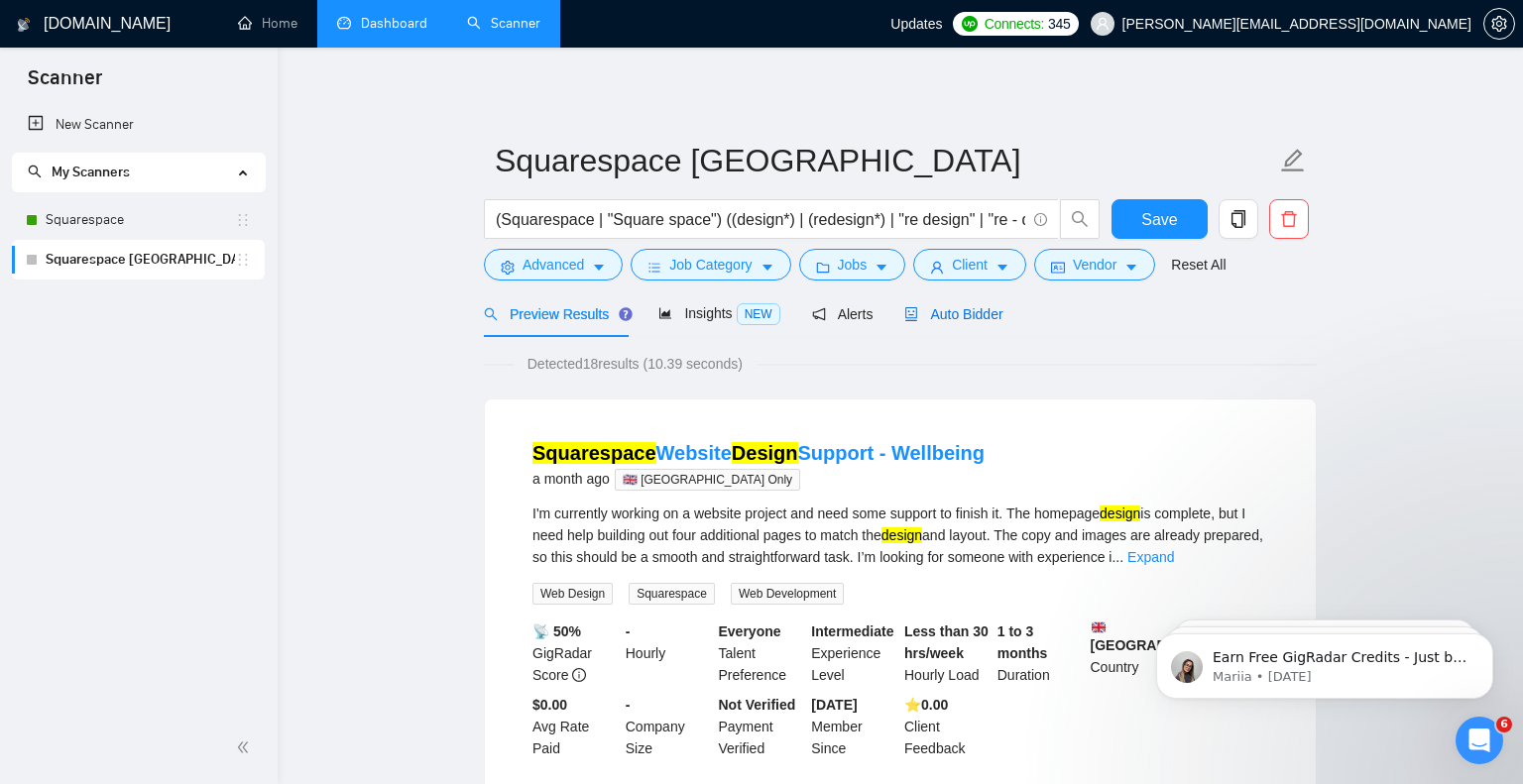
click at [956, 307] on span "Auto Bidder" at bounding box center [953, 315] width 98 height 16
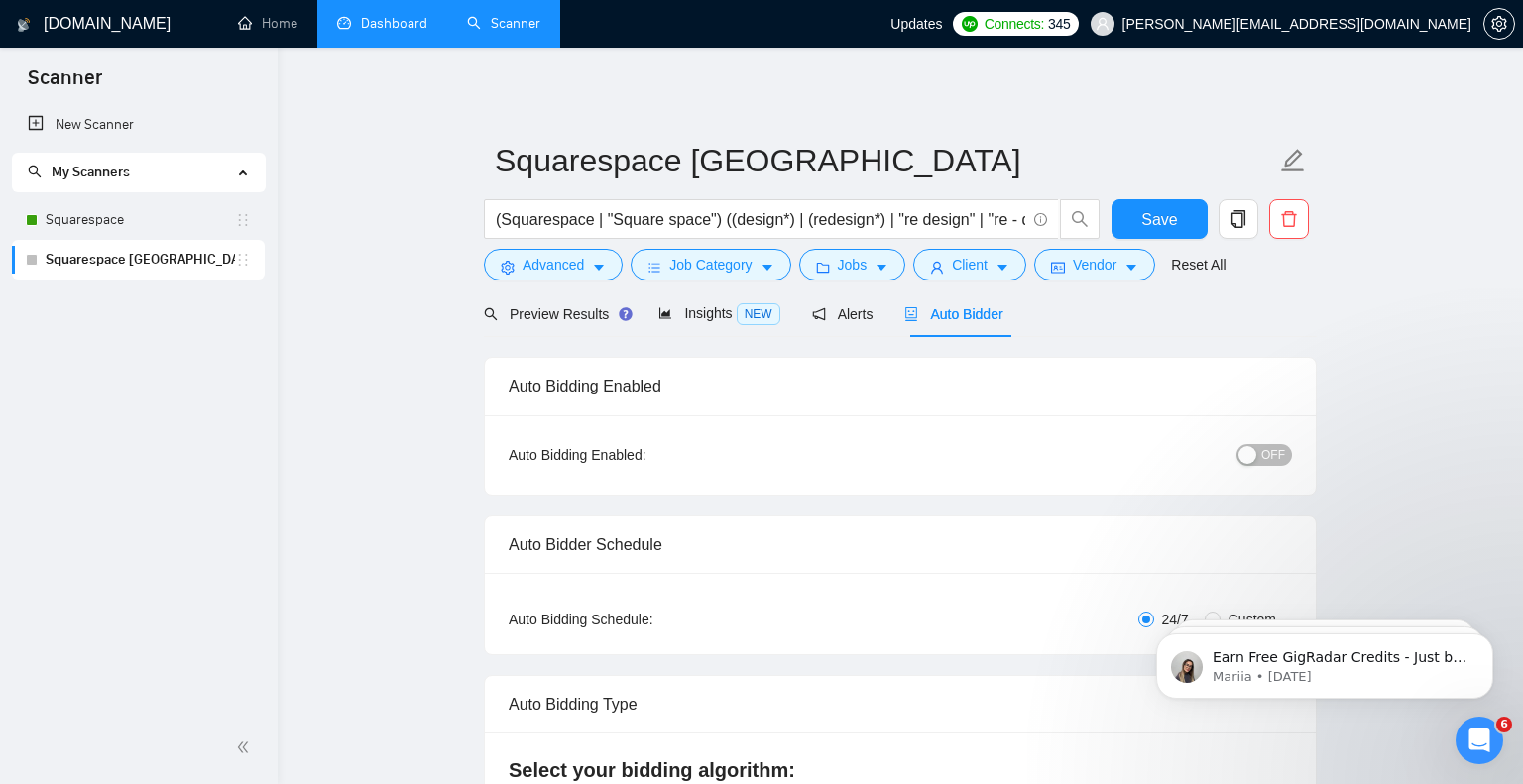
click at [1265, 457] on span "OFF" at bounding box center [1273, 454] width 24 height 22
click at [1156, 211] on span "Save" at bounding box center [1159, 219] width 36 height 25
click at [121, 216] on link "Squarespace" at bounding box center [140, 220] width 189 height 40
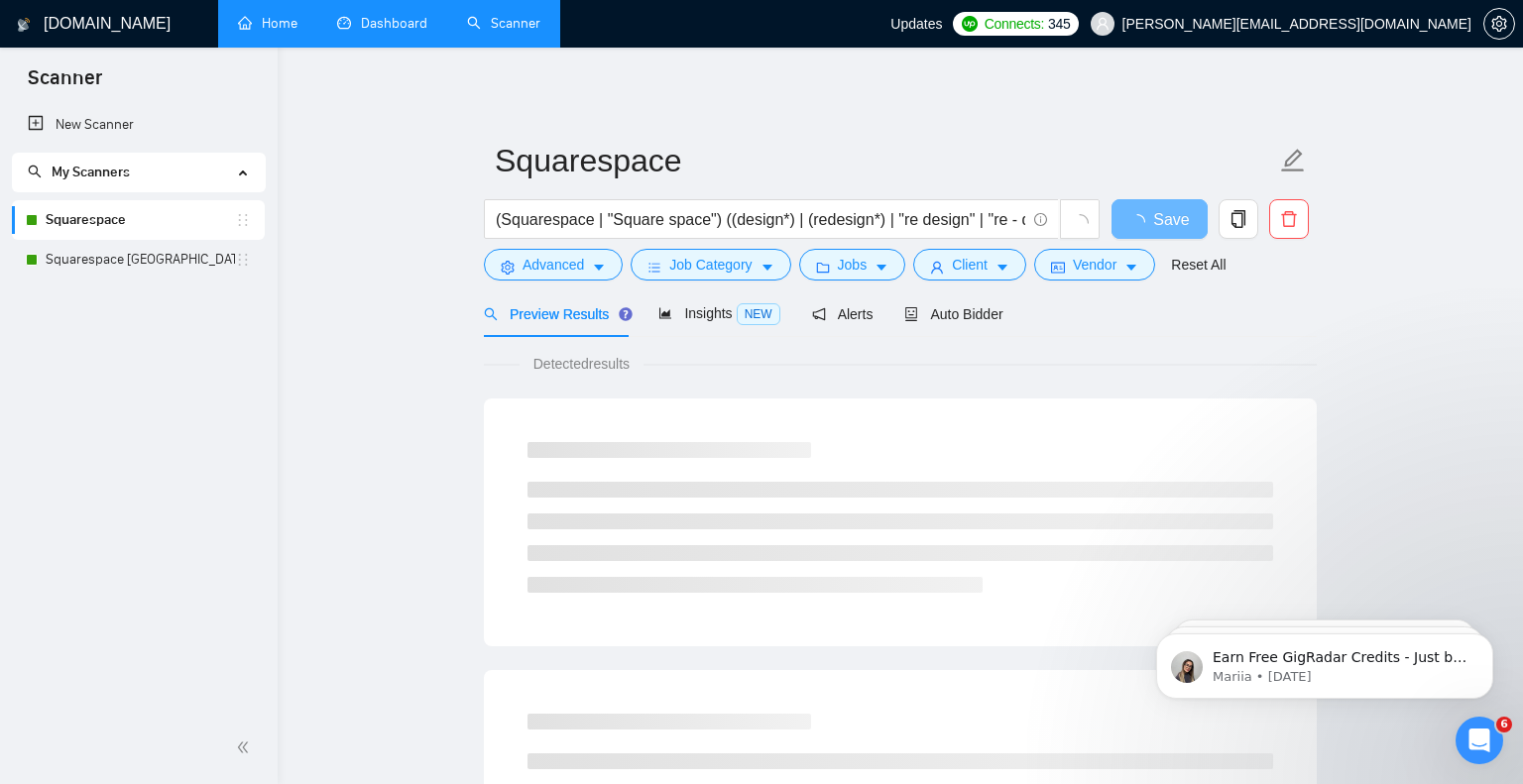
click at [295, 24] on link "Home" at bounding box center [268, 23] width 60 height 17
